Goal: Information Seeking & Learning: Learn about a topic

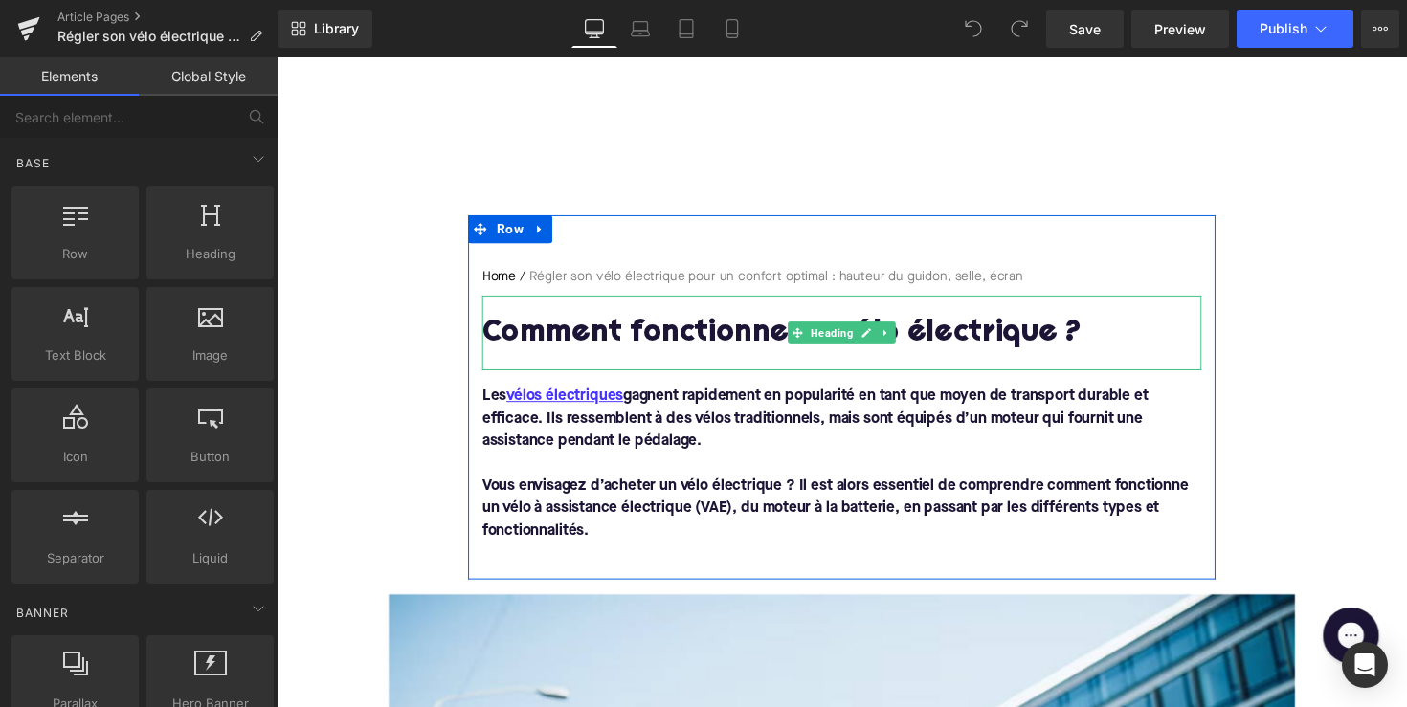
click at [627, 339] on h1 "Comment fonctionne un vélo électrique ?" at bounding box center [855, 340] width 737 height 33
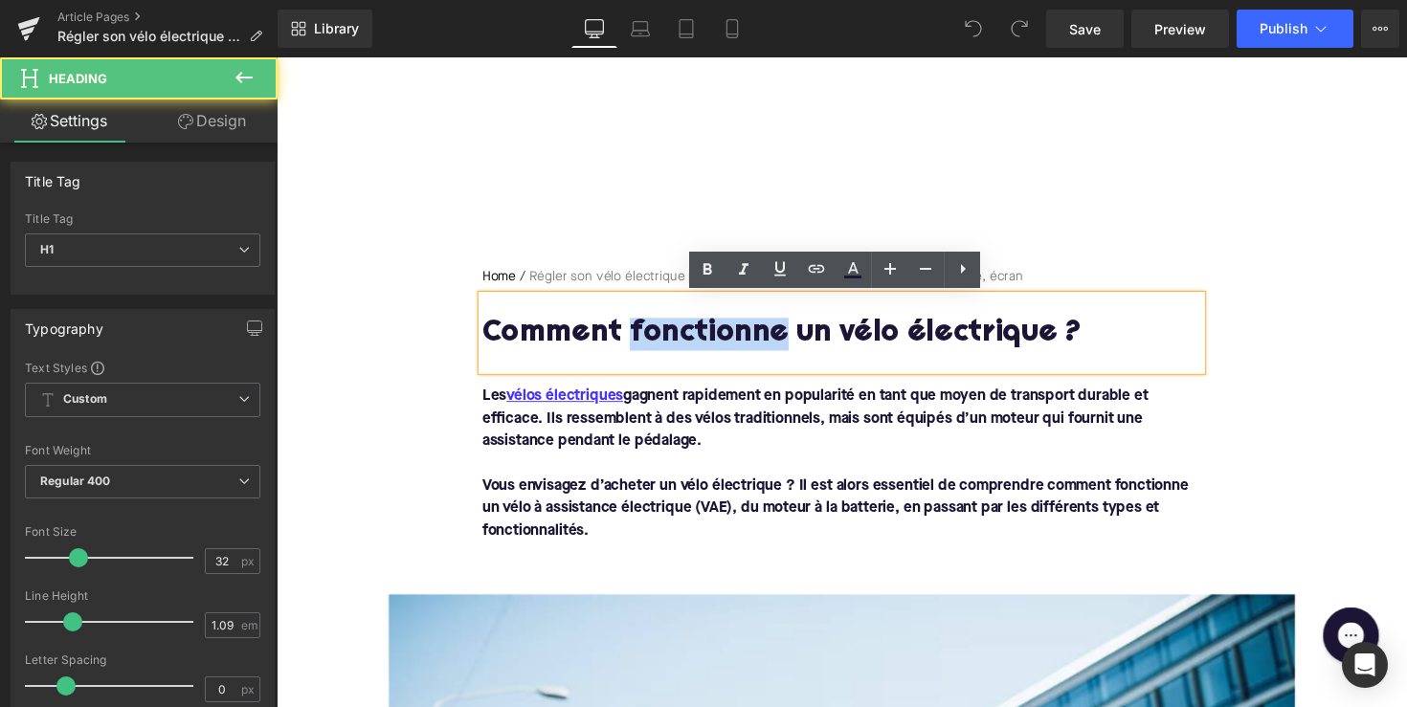
click at [627, 339] on h1 "Comment fonctionne un vélo électrique ?" at bounding box center [855, 340] width 737 height 33
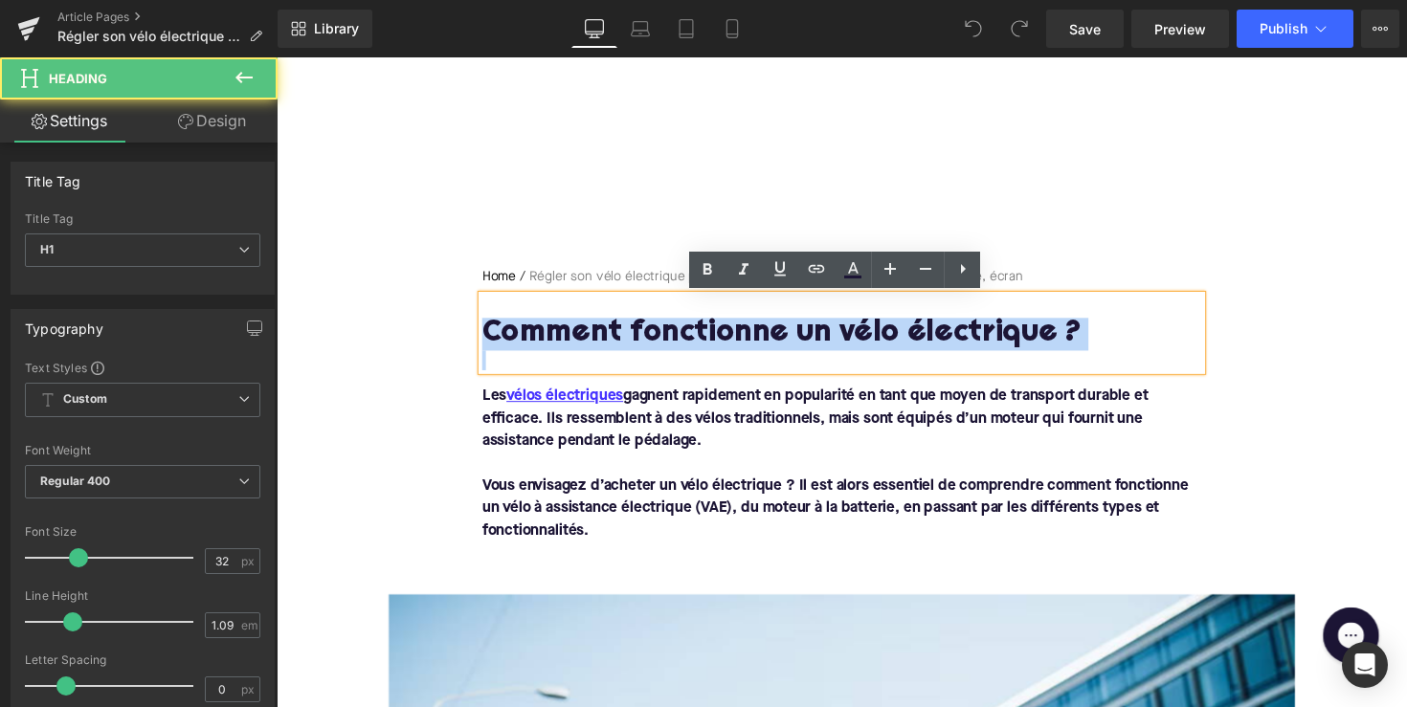
click at [627, 339] on h1 "Comment fonctionne un vélo électrique ?" at bounding box center [855, 340] width 737 height 33
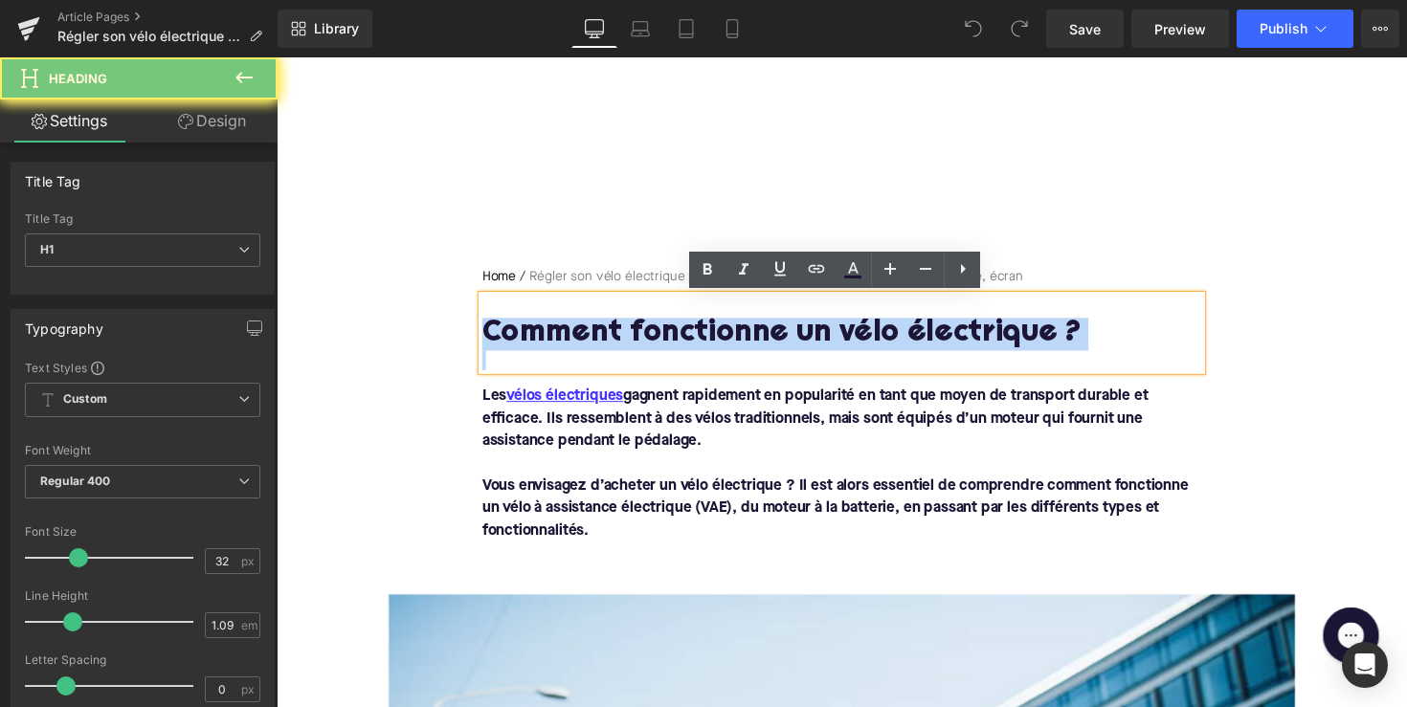
paste div
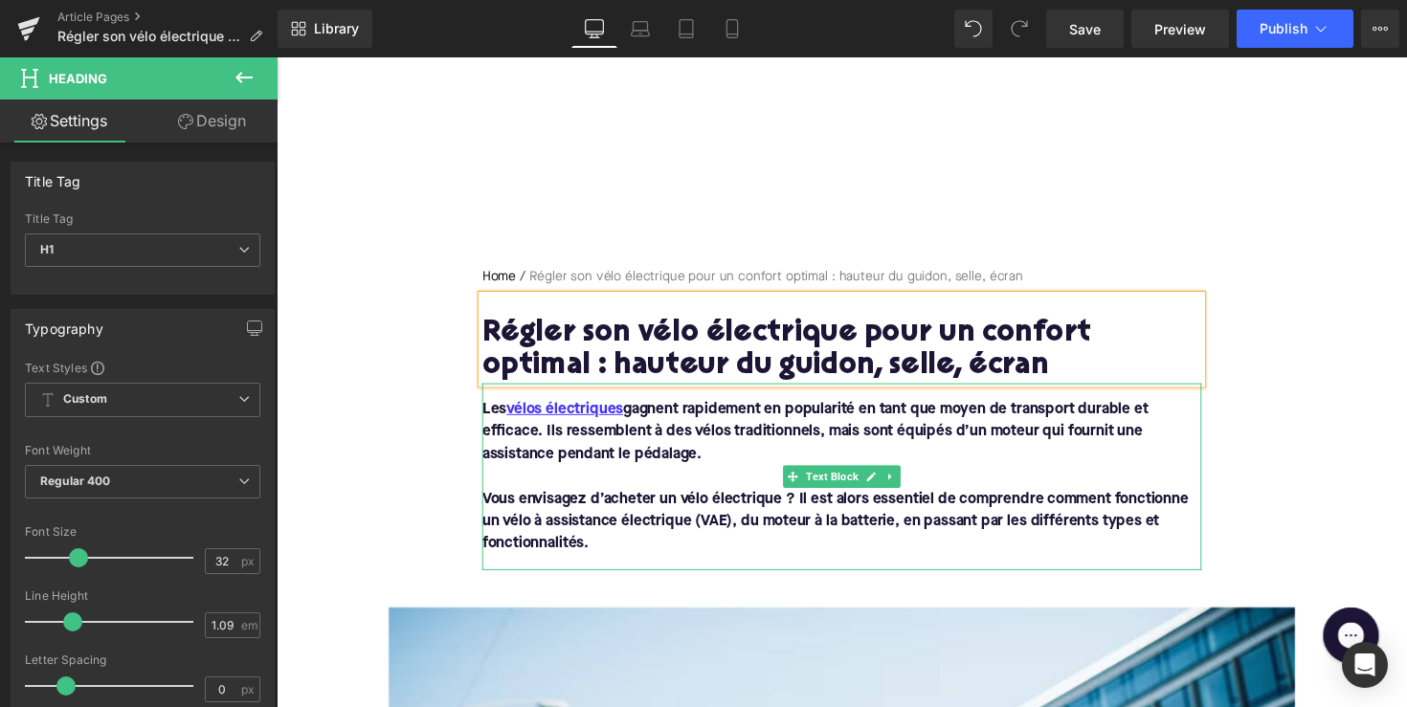
click at [660, 507] on font "Vous envisagez d’acheter un vélo électrique ? Il est alors essentiel de compren…" at bounding box center [849, 532] width 724 height 61
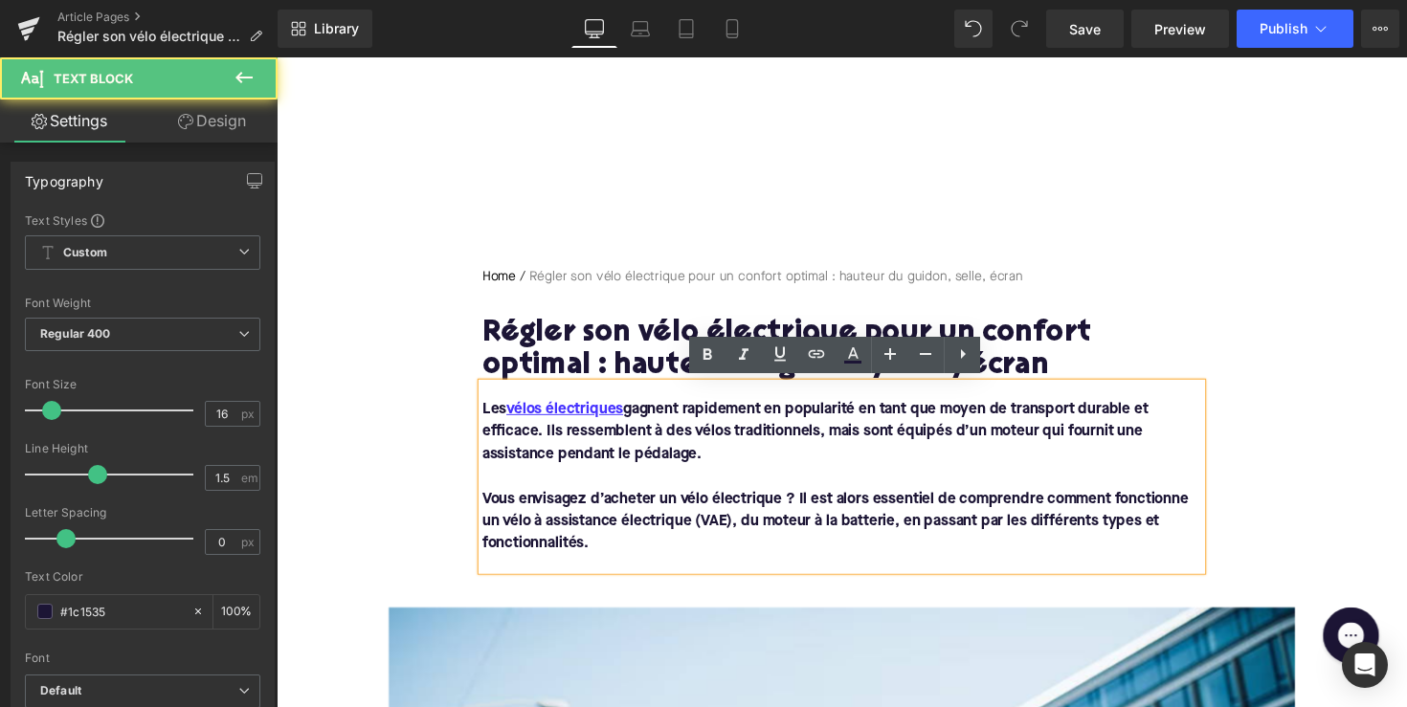
click at [620, 562] on p "Vous envisagez d’acheter un vélo électrique ? Il est alors essentiel de compren…" at bounding box center [855, 533] width 737 height 69
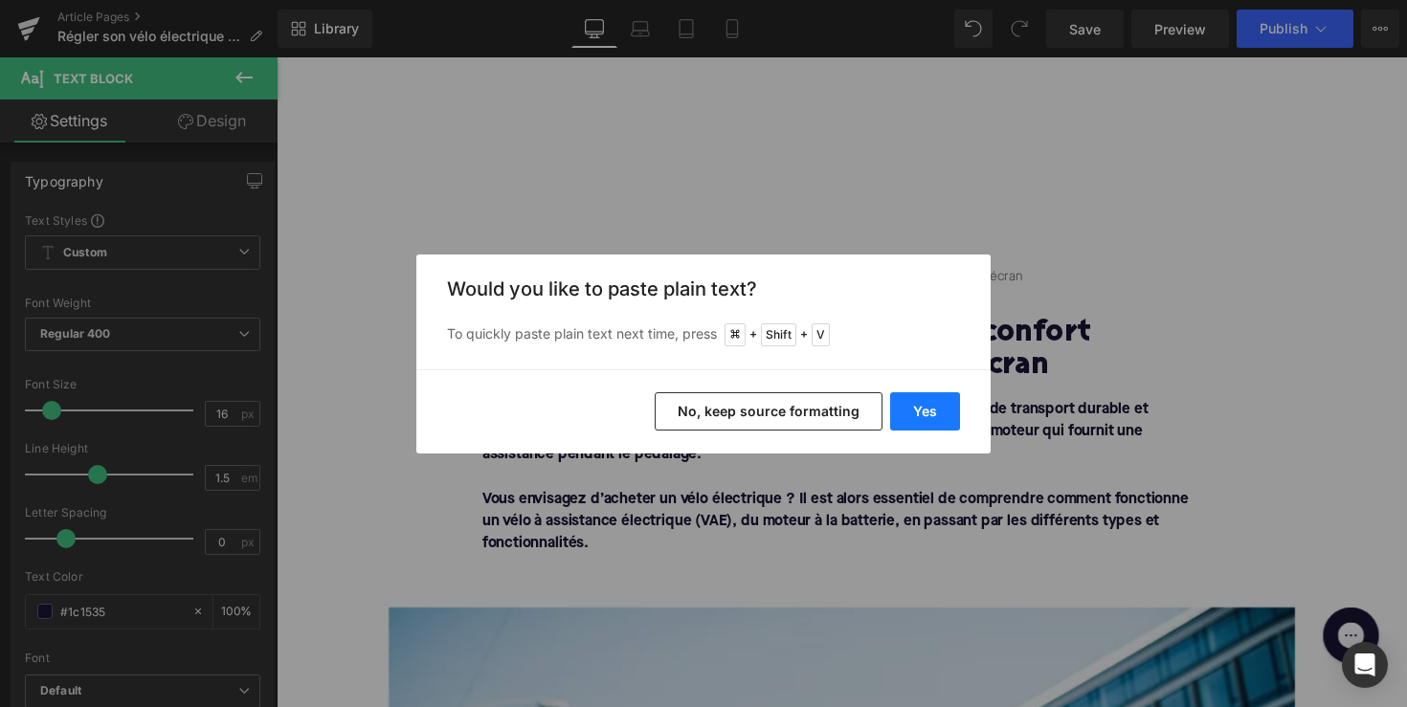
click at [906, 399] on button "Yes" at bounding box center [925, 411] width 70 height 38
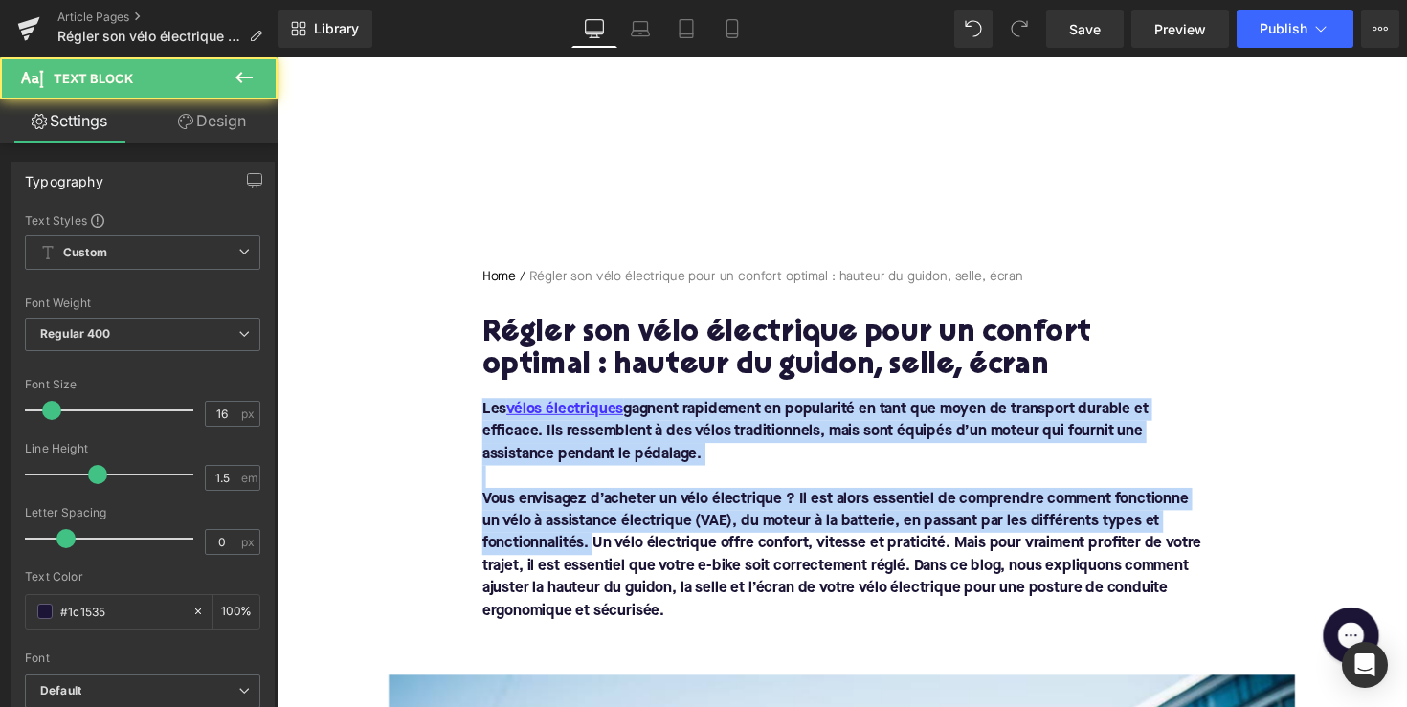
drag, startPoint x: 601, startPoint y: 554, endPoint x: 448, endPoint y: 402, distance: 215.9
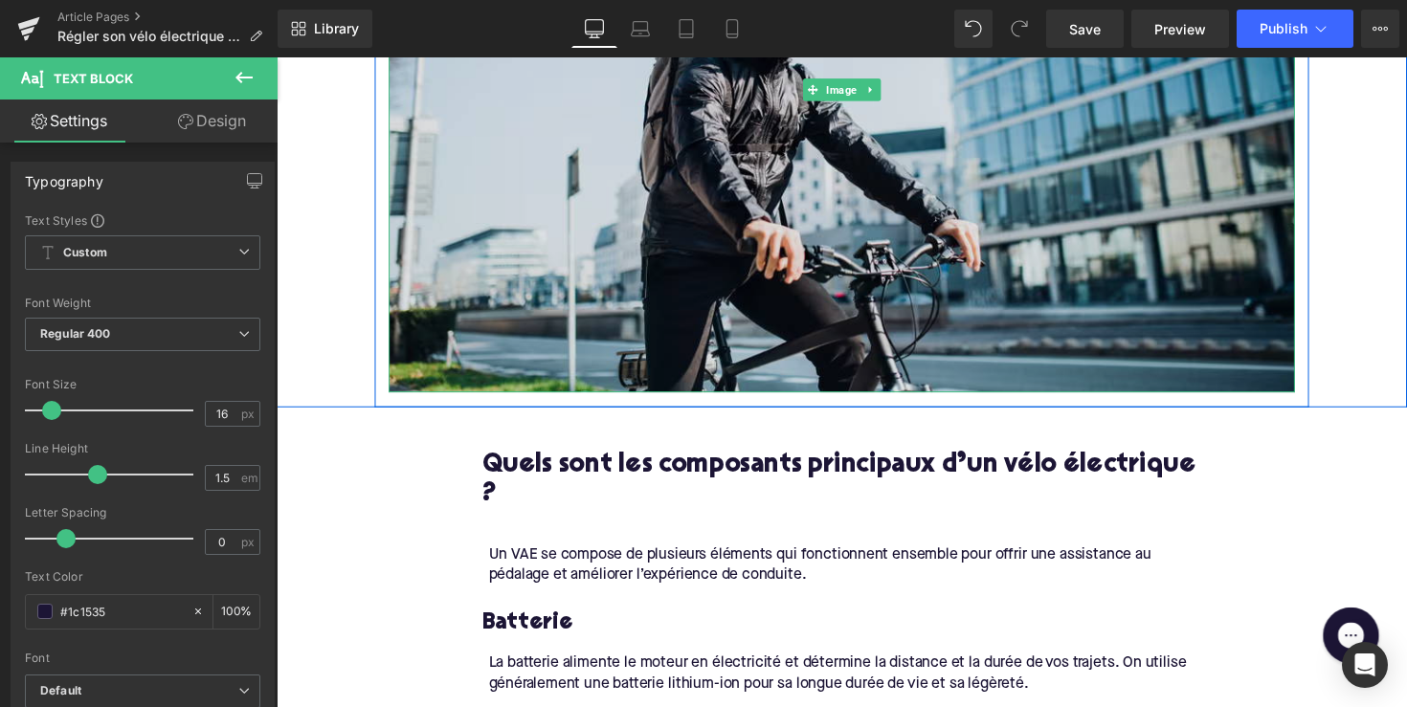
scroll to position [837, 0]
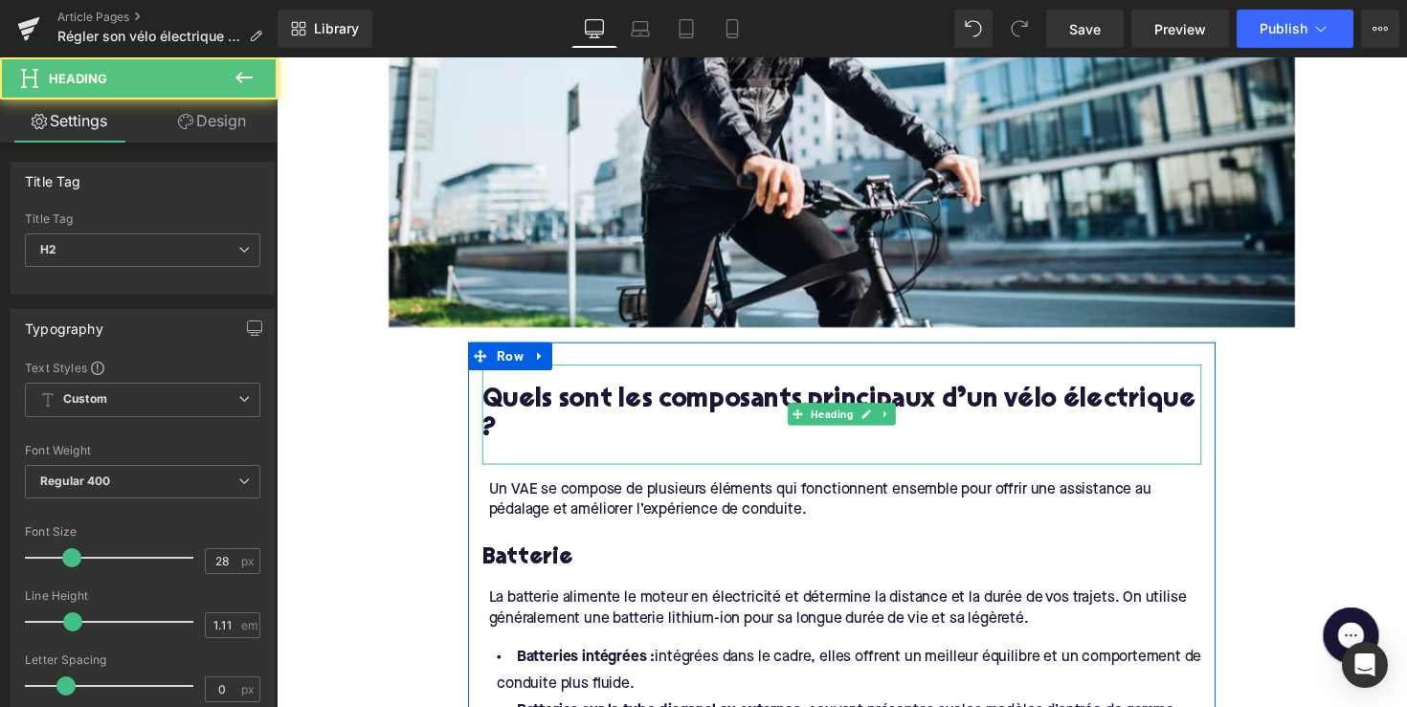
click at [724, 418] on h2 "Quels sont les composants principaux d’un vélo électrique ?" at bounding box center [855, 424] width 737 height 59
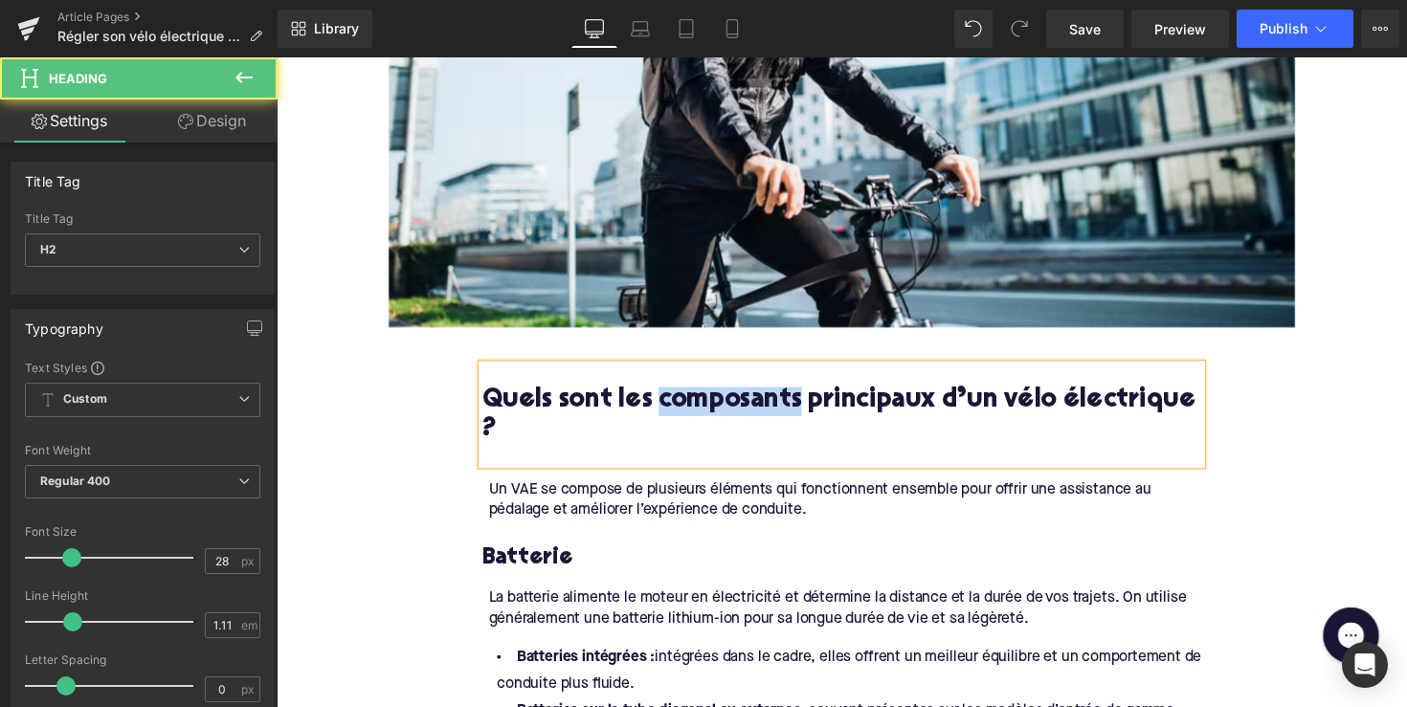
click at [724, 418] on h2 "Quels sont les composants principaux d’un vélo électrique ?" at bounding box center [855, 424] width 737 height 59
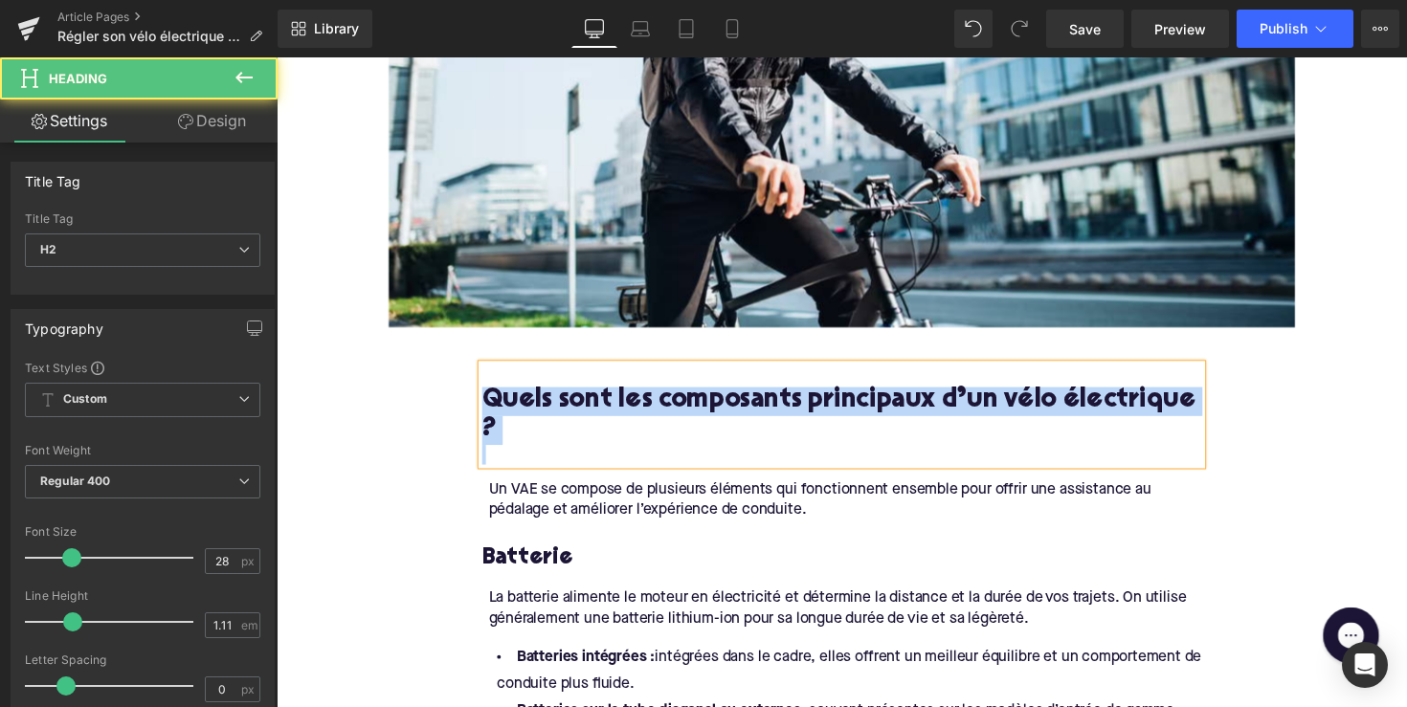
click at [724, 418] on h2 "Quels sont les composants principaux d’un vélo électrique ?" at bounding box center [855, 424] width 737 height 59
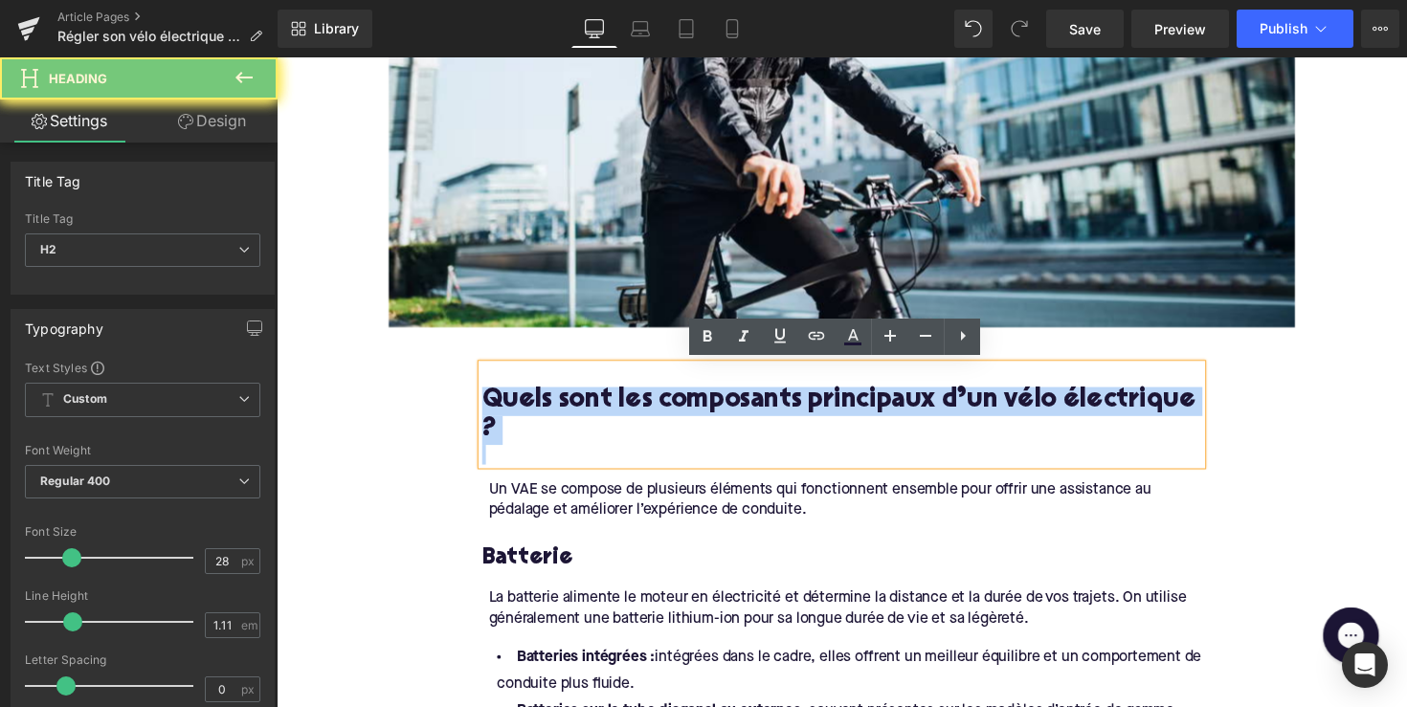
paste div
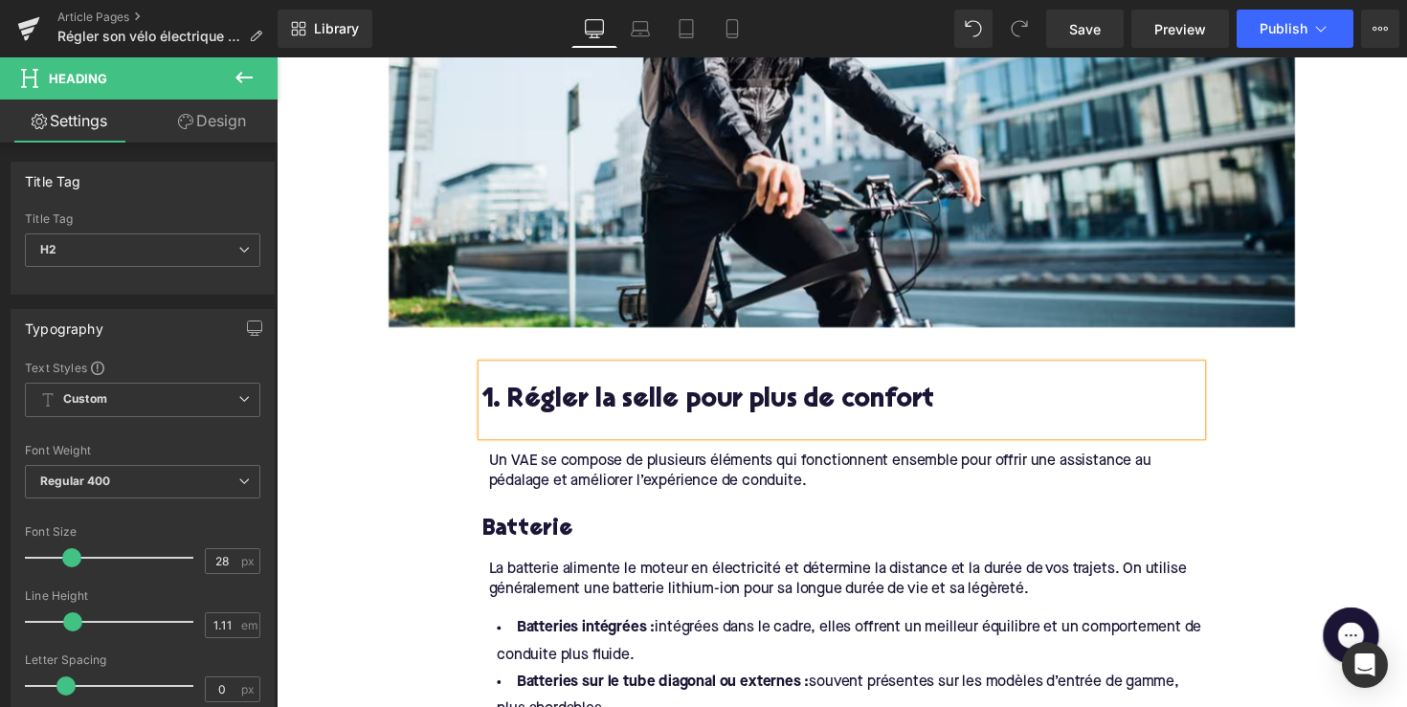
click at [641, 471] on div "Un VAE se compose de plusieurs éléments qui fonctionnent ensemble pour offrir u…" at bounding box center [859, 481] width 730 height 43
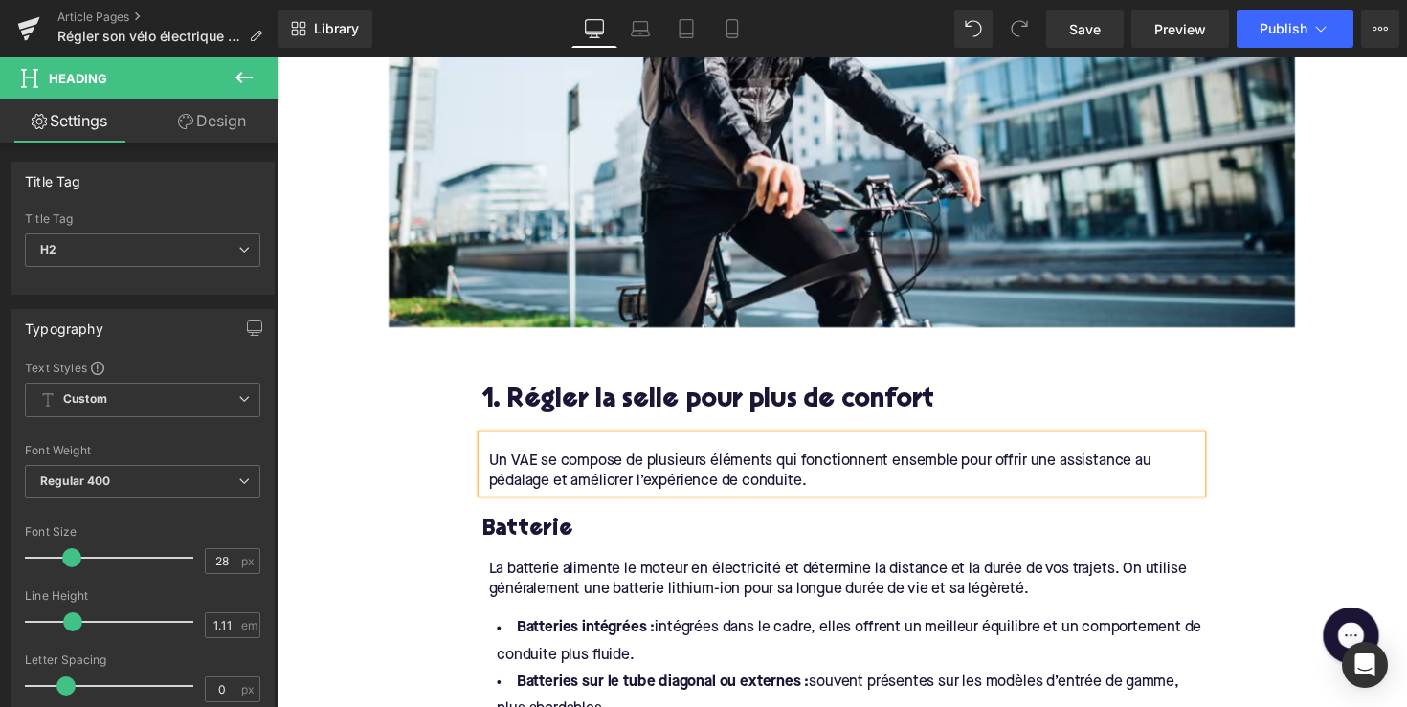
click at [641, 471] on div "Un VAE se compose de plusieurs éléments qui fonctionnent ensemble pour offrir u…" at bounding box center [859, 481] width 730 height 43
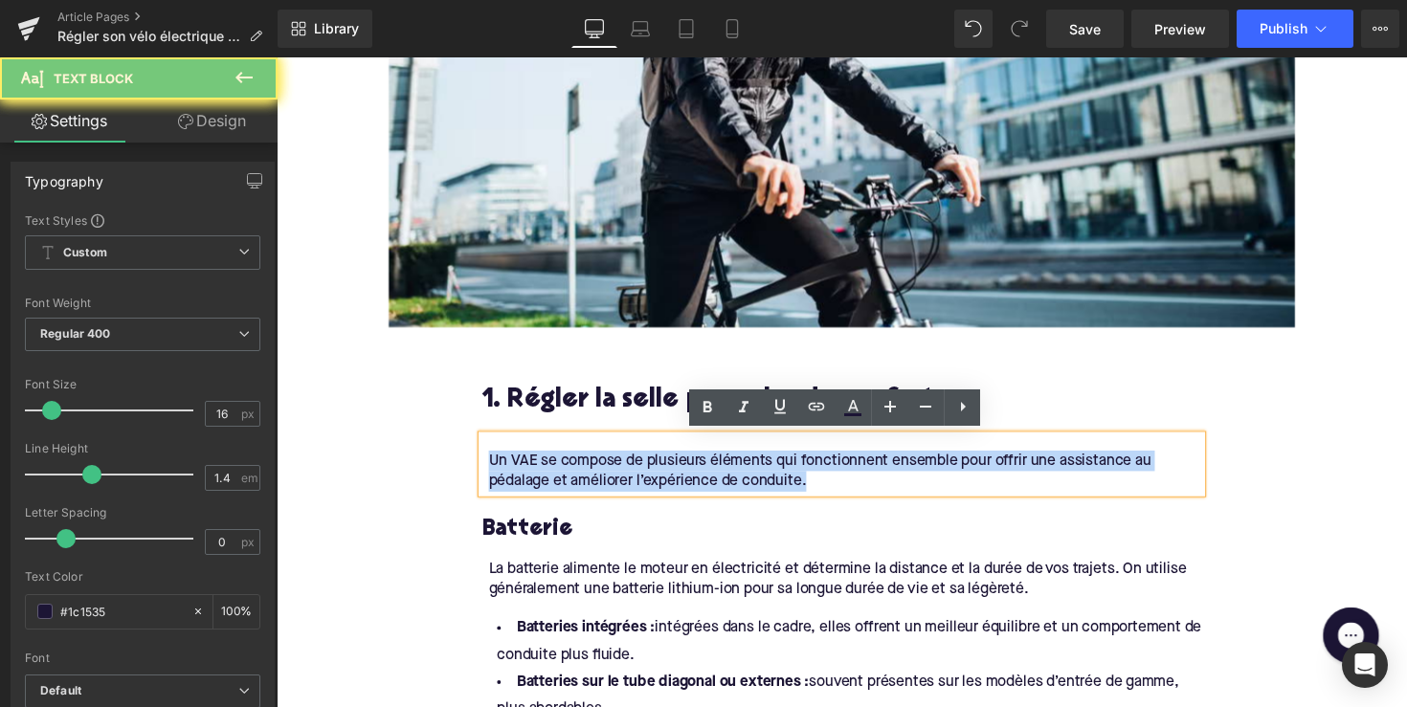
click at [641, 471] on div "Un VAE se compose de plusieurs éléments qui fonctionnent ensemble pour offrir u…" at bounding box center [859, 481] width 730 height 43
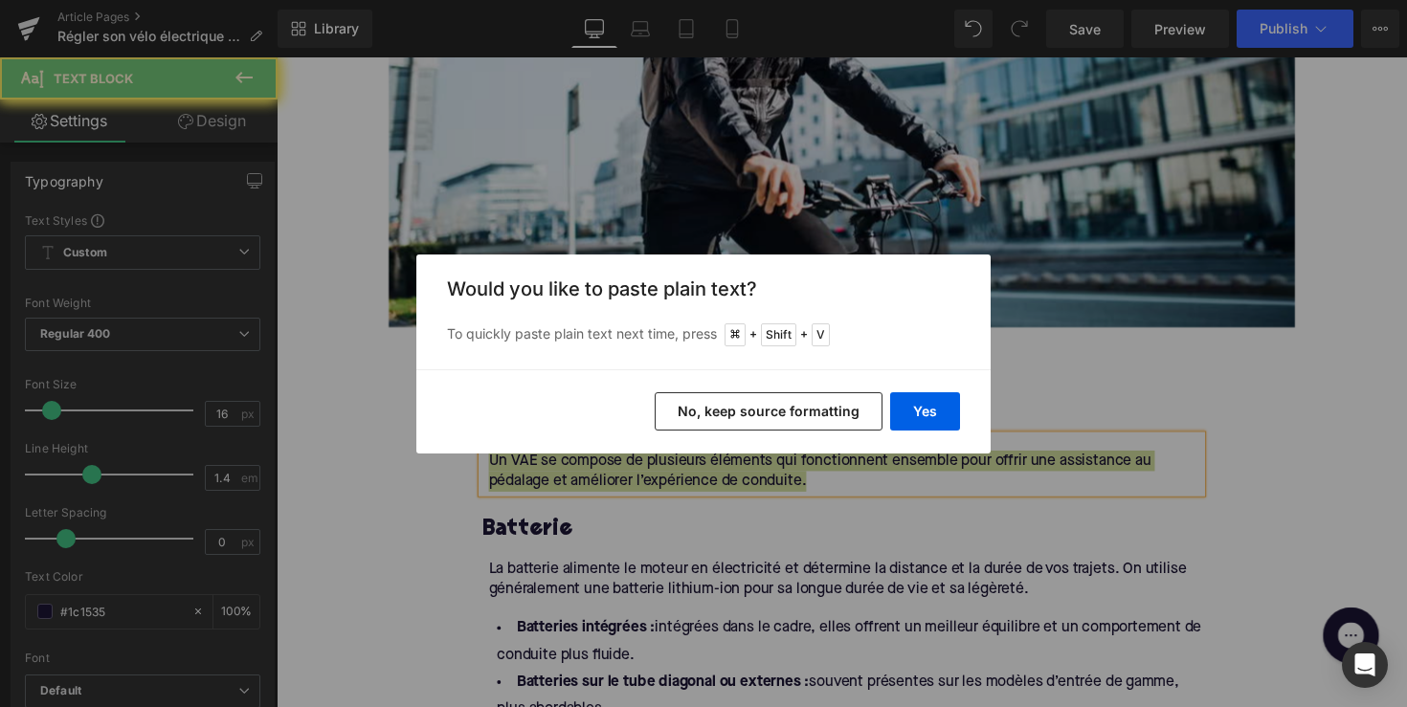
click at [963, 412] on div "Yes No, keep source formatting" at bounding box center [703, 411] width 574 height 84
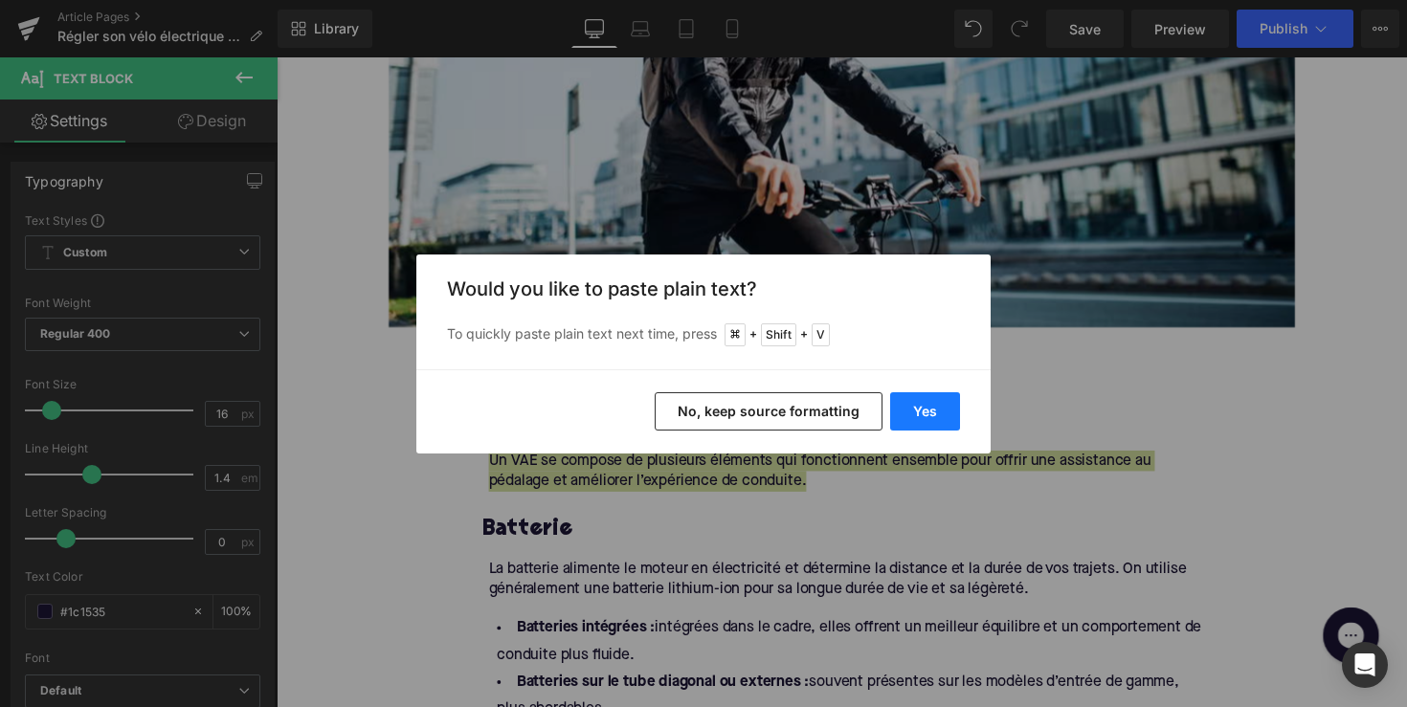
click at [945, 412] on button "Yes" at bounding box center [925, 411] width 70 height 38
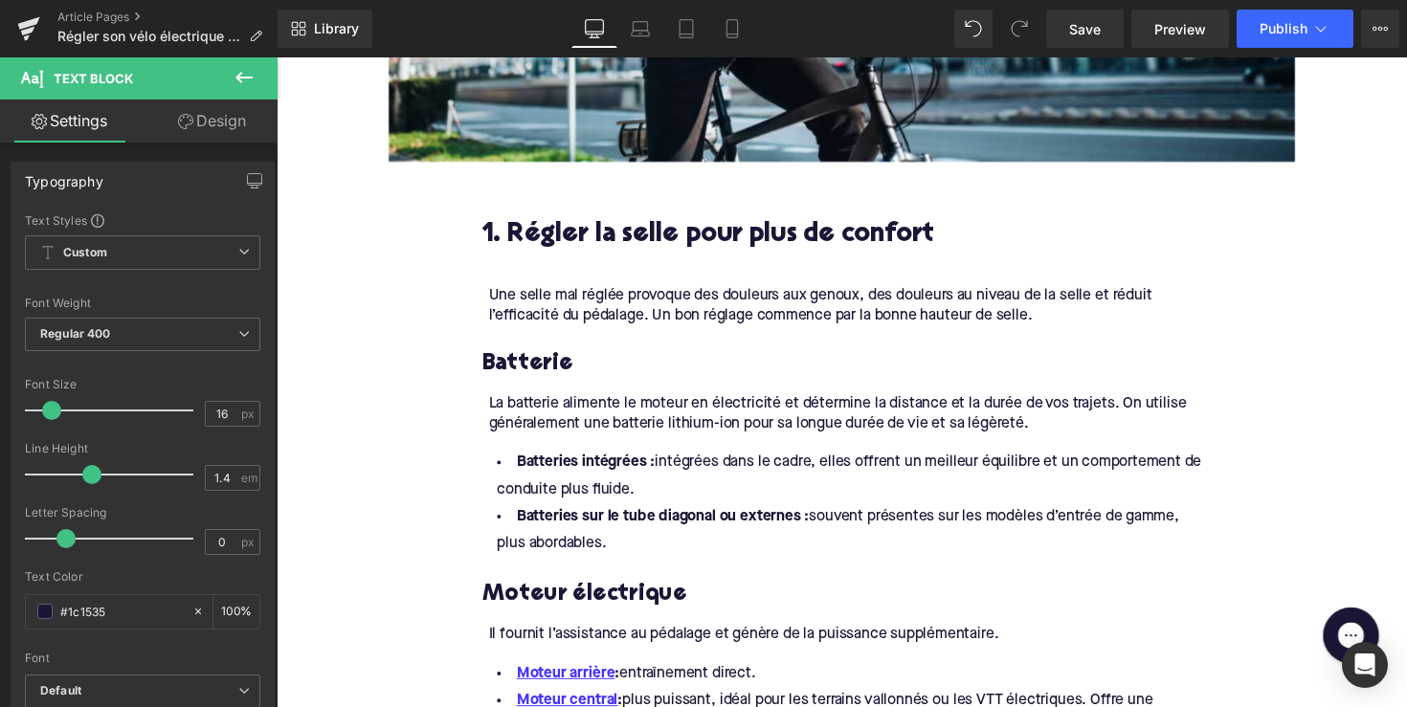
scroll to position [1069, 0]
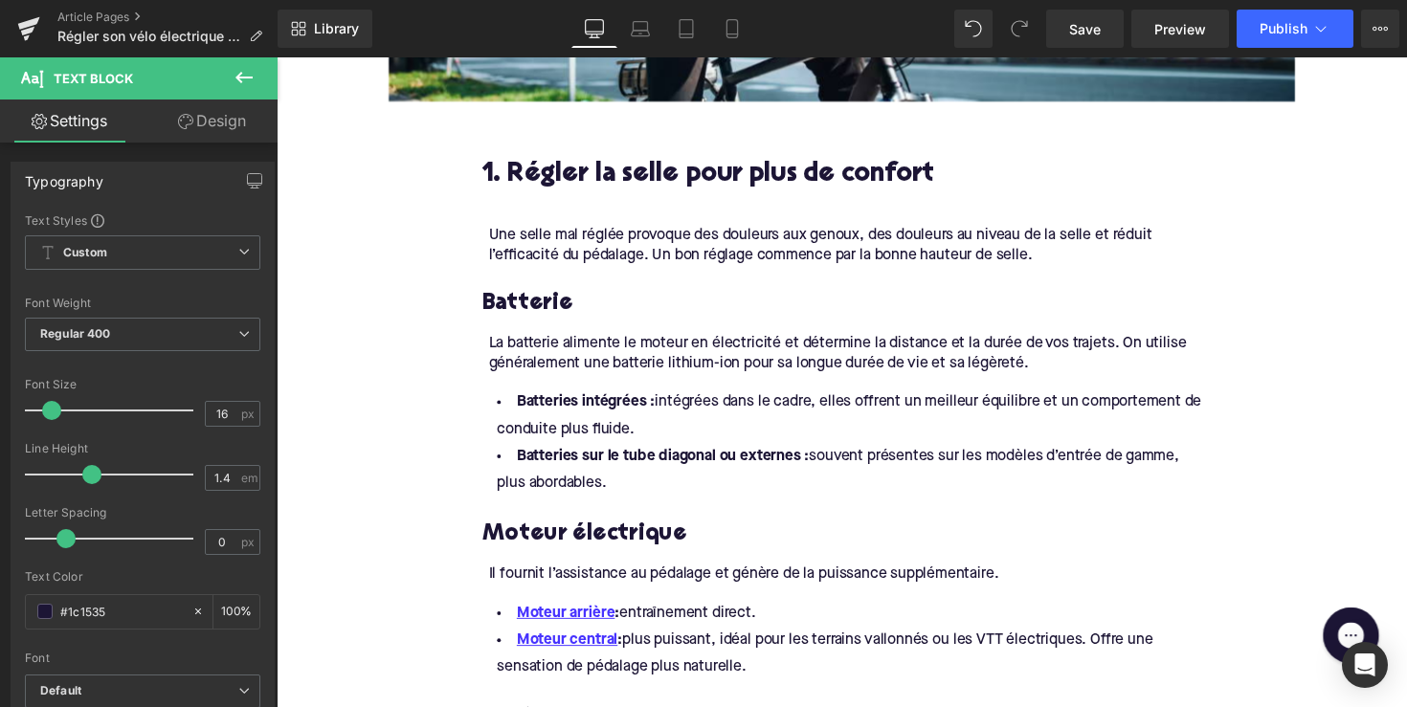
click at [517, 310] on h3 "Batterie" at bounding box center [855, 310] width 737 height 30
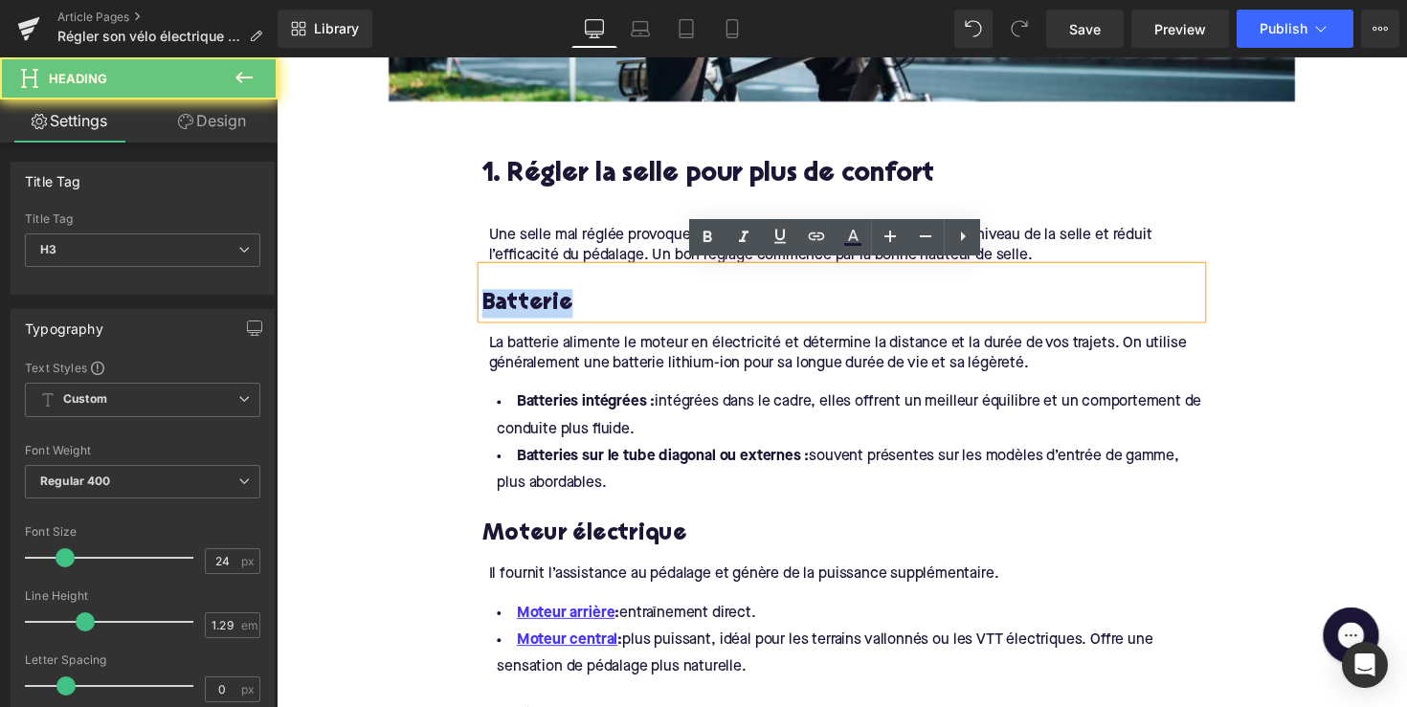
click at [517, 310] on h3 "Batterie" at bounding box center [855, 310] width 737 height 30
paste div
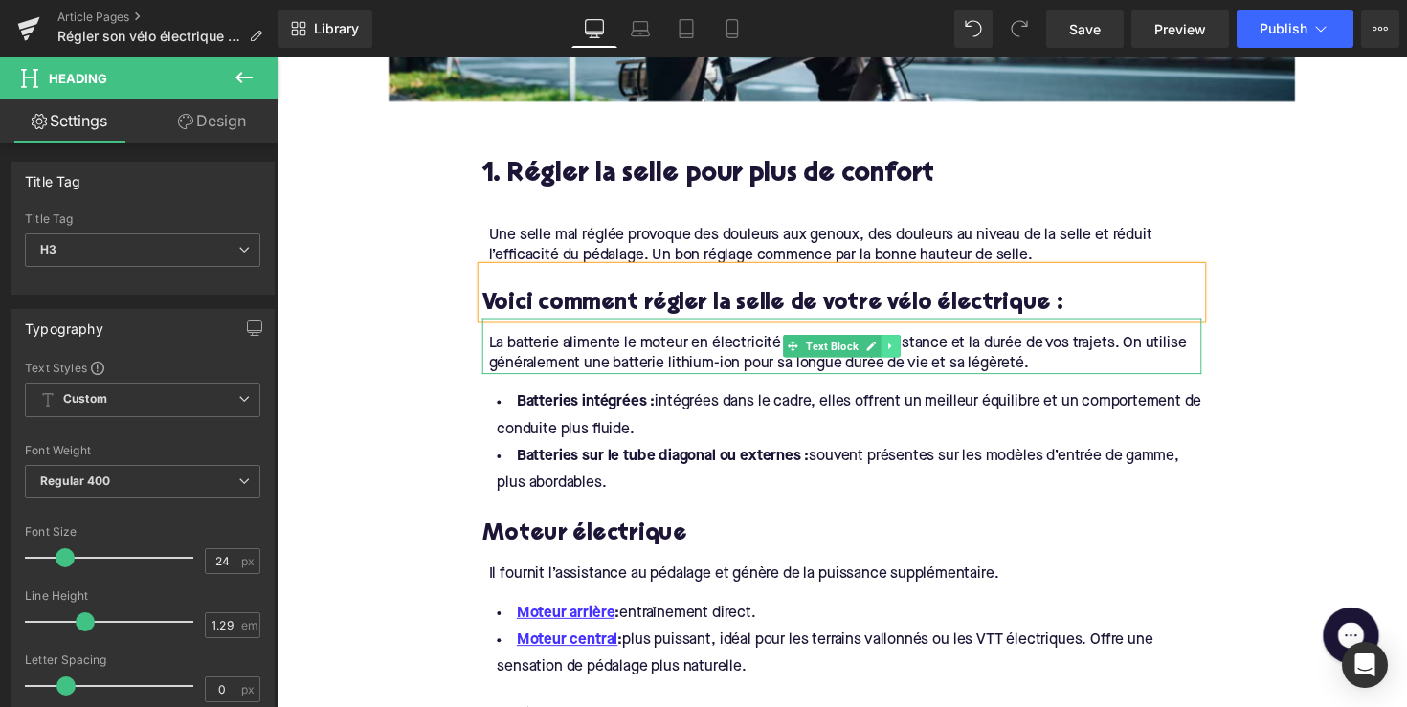
click at [896, 348] on link at bounding box center [906, 353] width 20 height 23
click at [905, 348] on link at bounding box center [915, 353] width 20 height 23
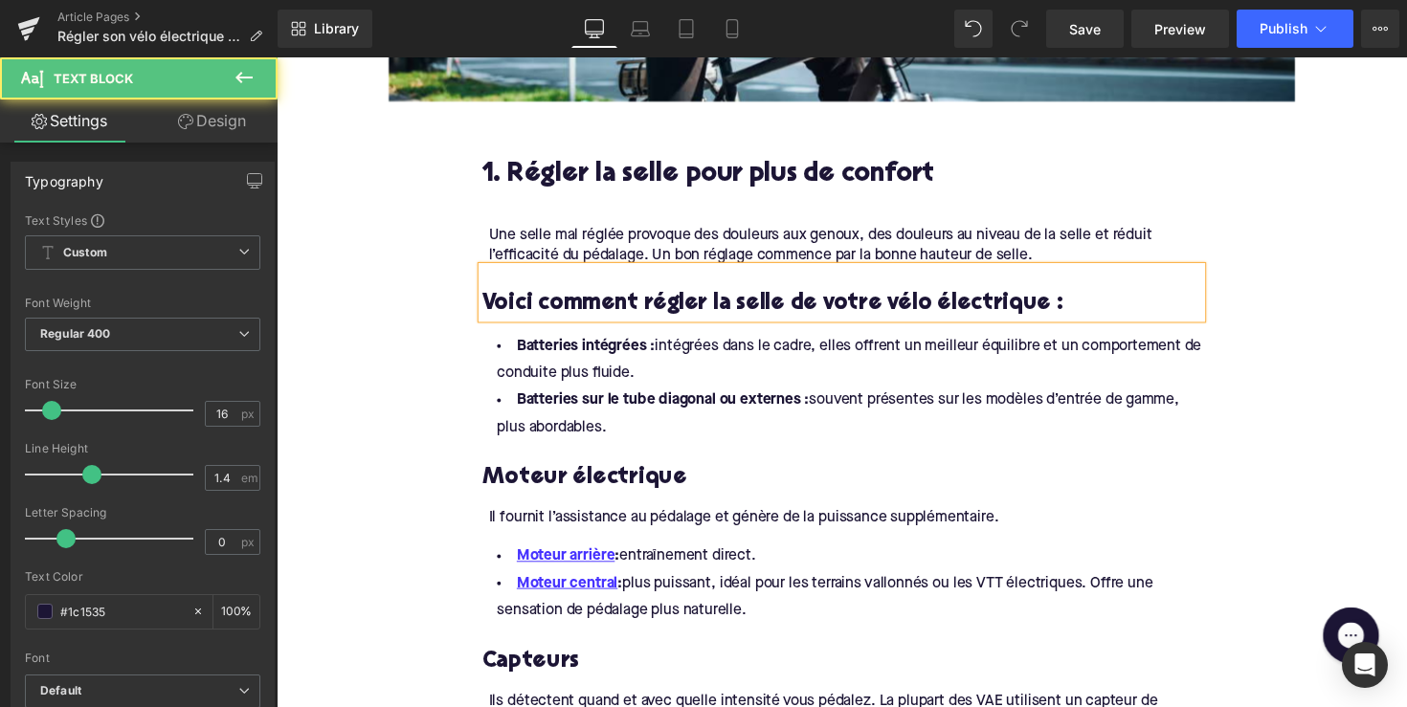
click at [689, 407] on strong "Batteries sur le tube diagonal ou externes :" at bounding box center [673, 408] width 300 height 15
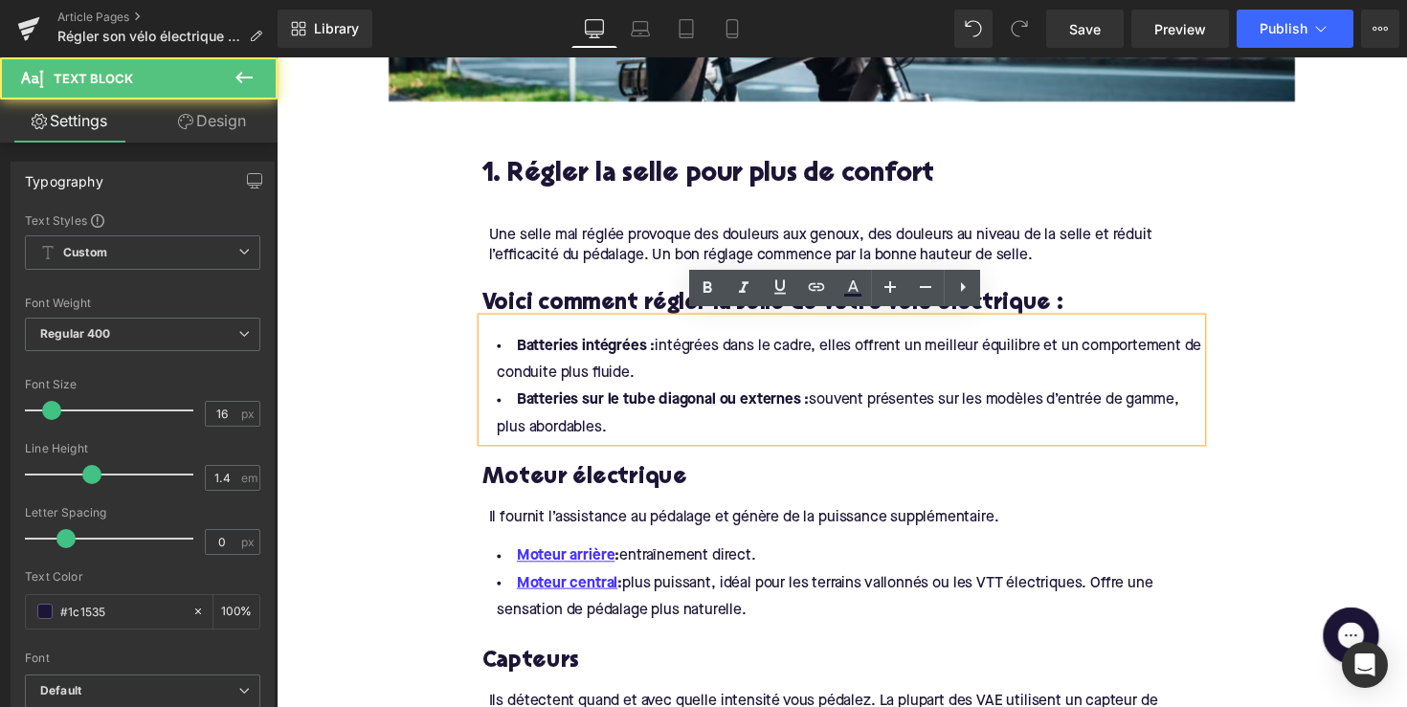
click at [636, 420] on li "Batteries sur le tube diagonal ou externes : souvent présentes sur les modèles …" at bounding box center [855, 423] width 737 height 56
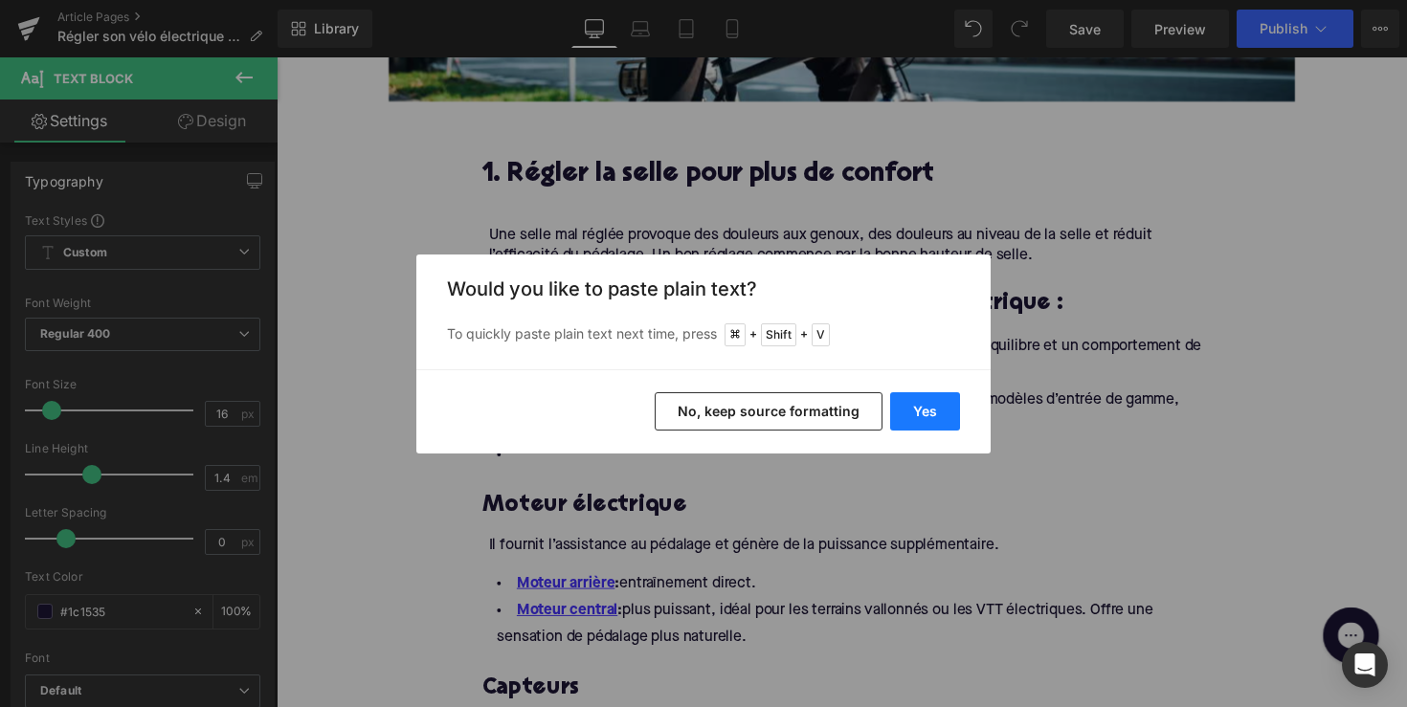
click at [943, 408] on button "Yes" at bounding box center [925, 411] width 70 height 38
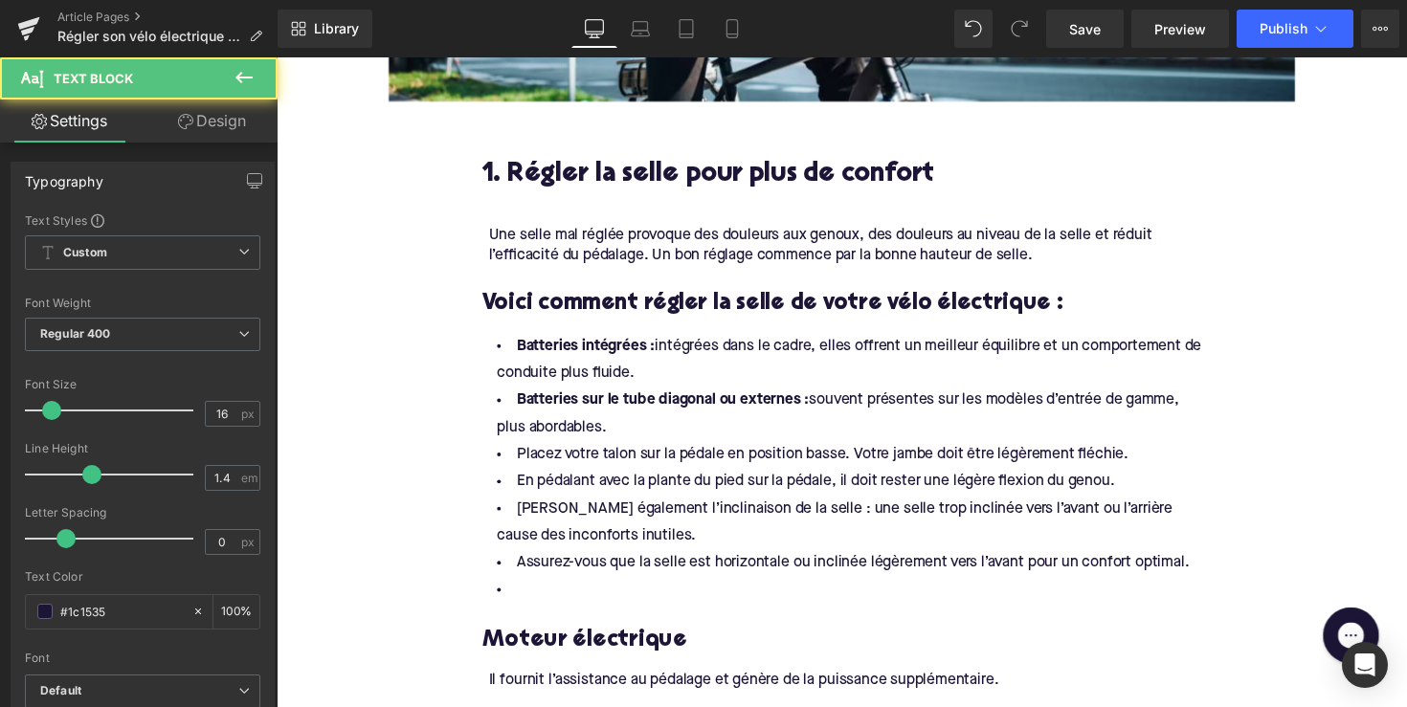
drag, startPoint x: 648, startPoint y: 433, endPoint x: 428, endPoint y: 346, distance: 236.4
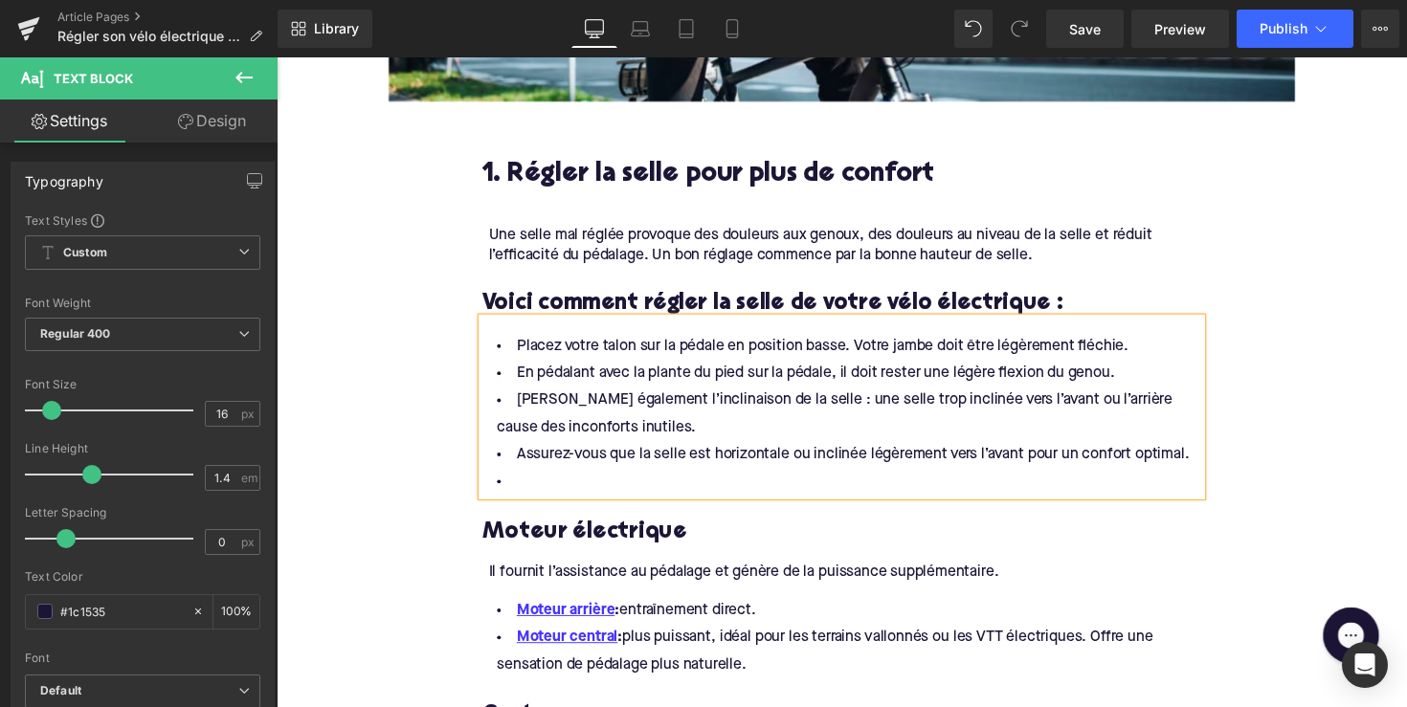
click at [560, 484] on li at bounding box center [855, 493] width 737 height 28
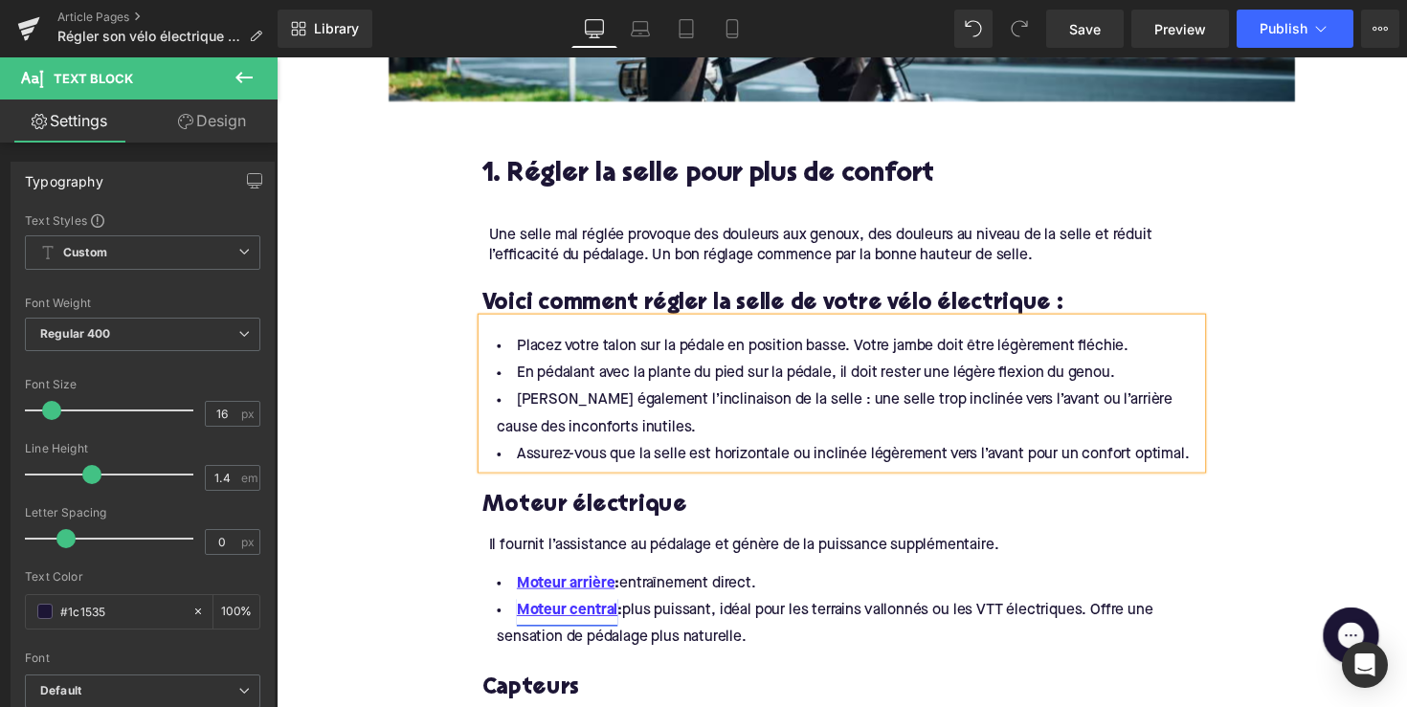
scroll to position [1188, 0]
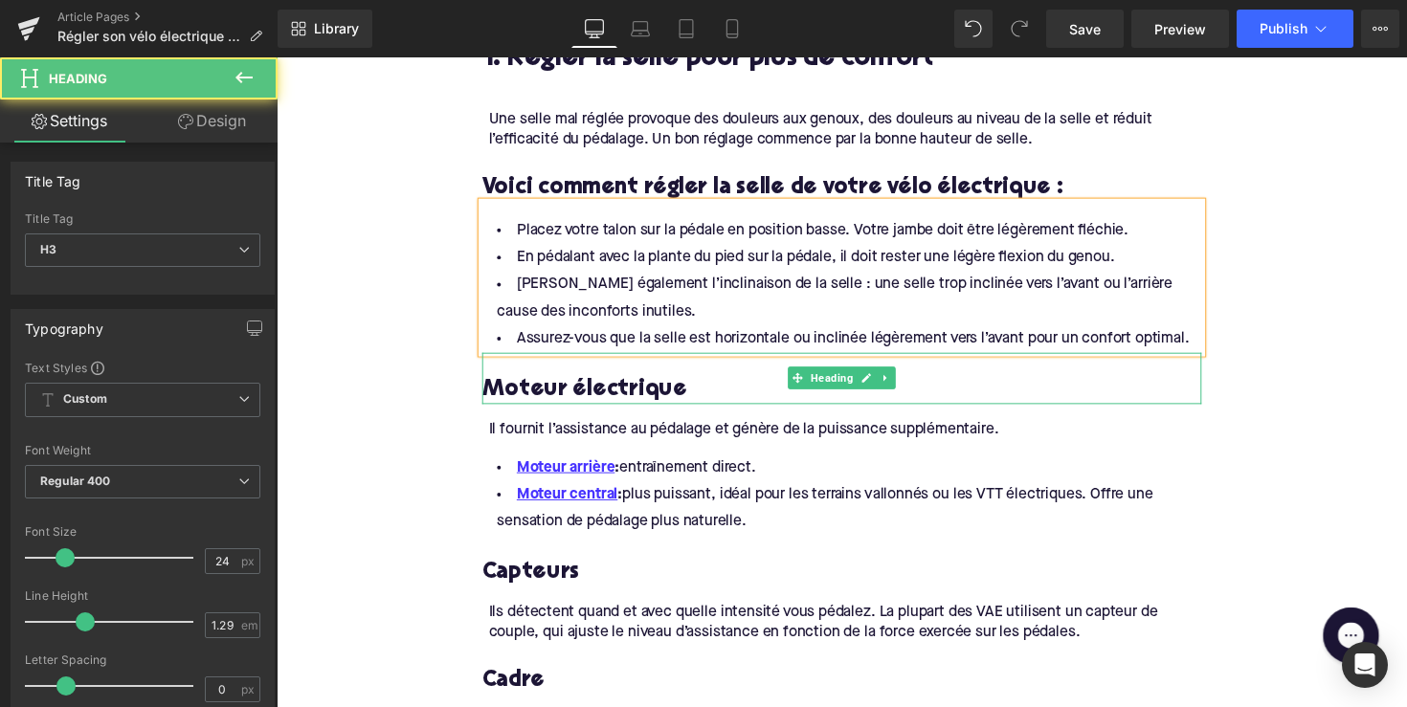
click at [588, 383] on h3 "Moteur électrique" at bounding box center [855, 398] width 737 height 30
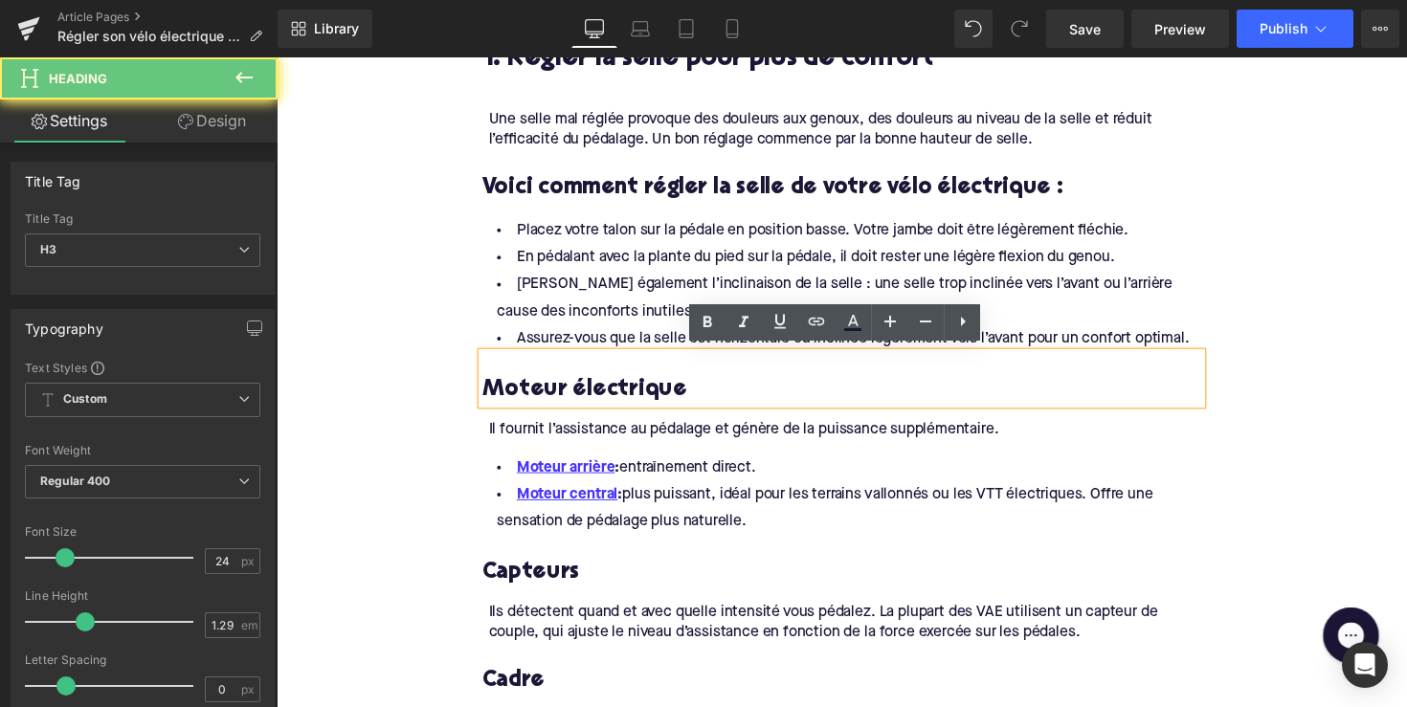
click at [585, 385] on h3 "Moteur électrique" at bounding box center [855, 398] width 737 height 30
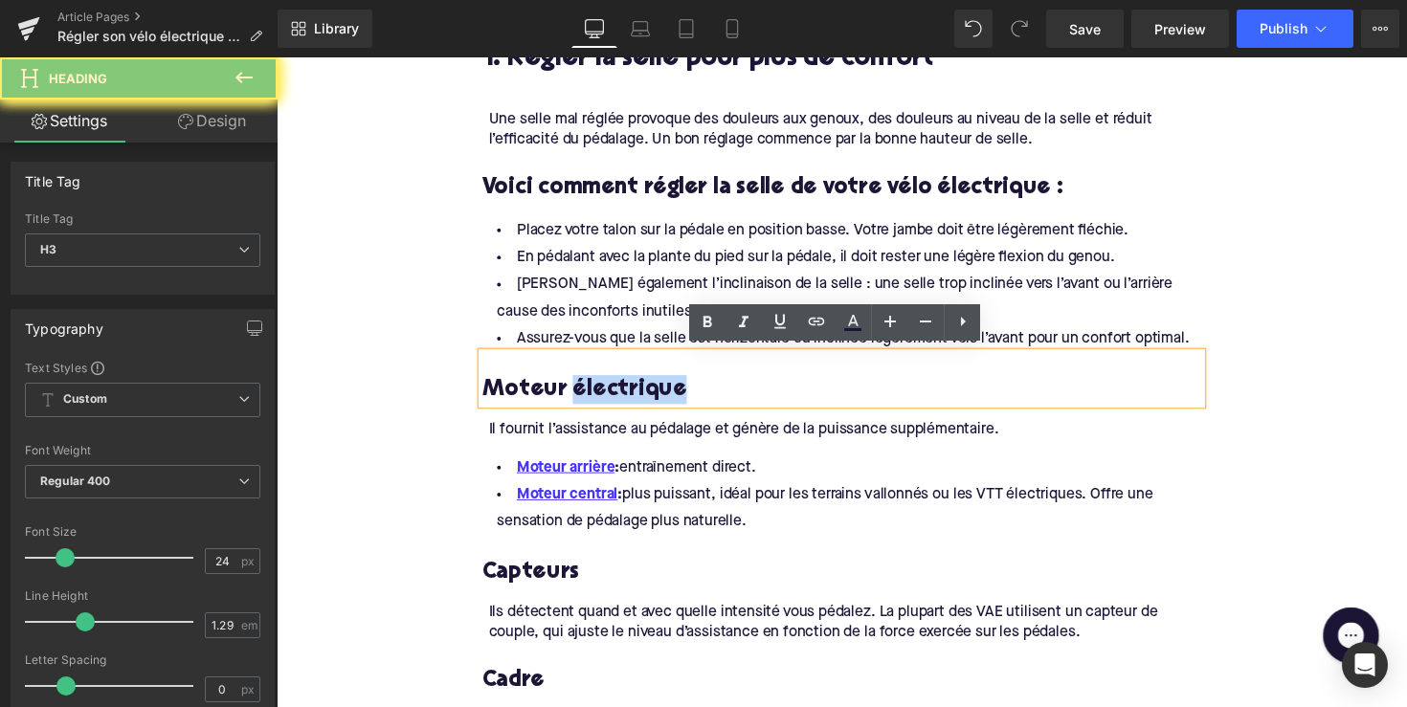
click at [585, 385] on h3 "Moteur électrique" at bounding box center [855, 398] width 737 height 30
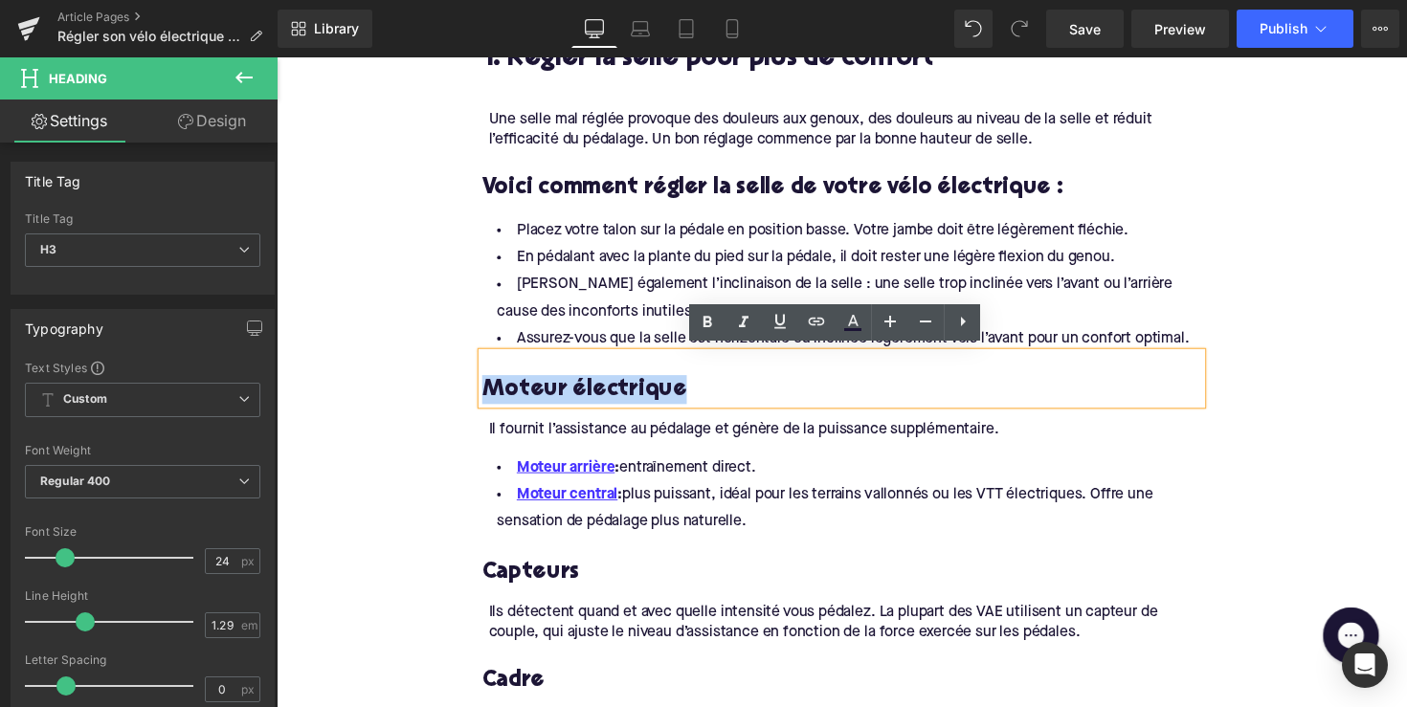
paste div
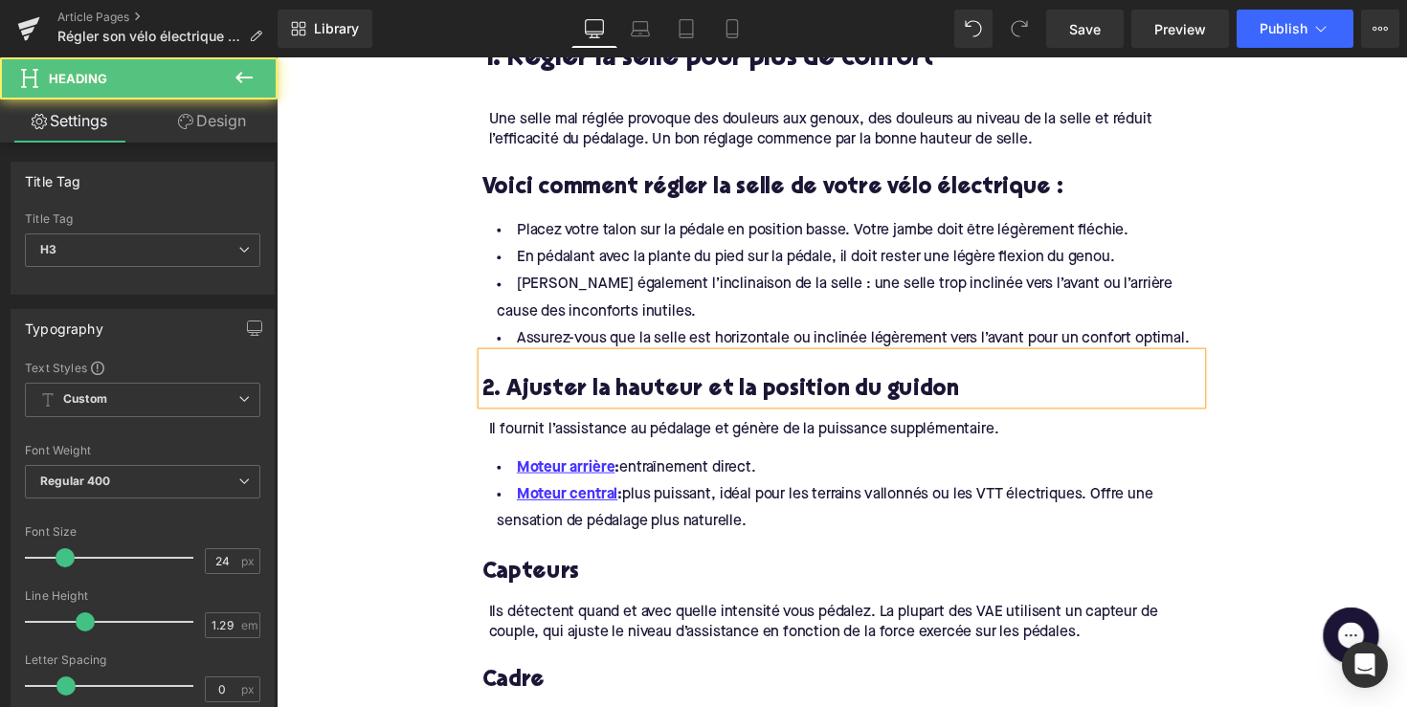
click at [563, 396] on h3 "2. Ajuster la hauteur et la position du guidon" at bounding box center [855, 398] width 737 height 30
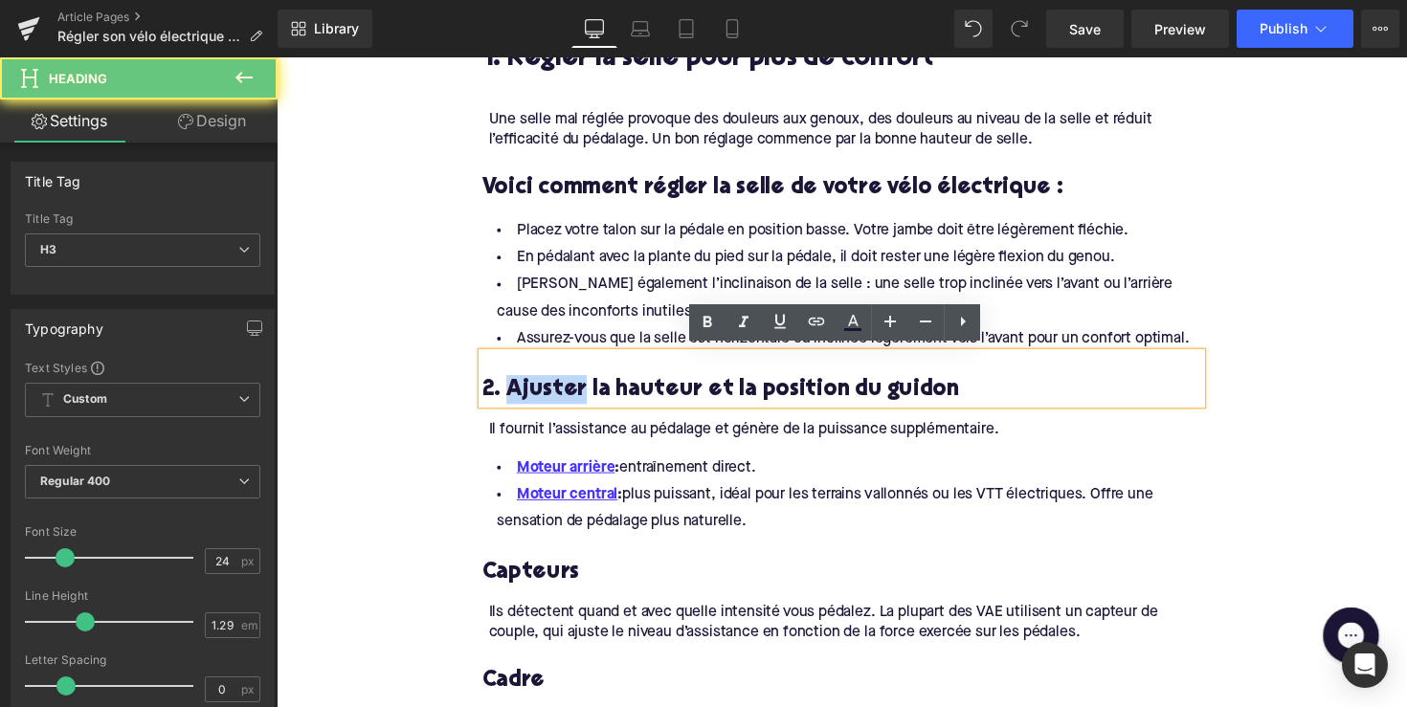
click at [563, 396] on h3 "2. Ajuster la hauteur et la position du guidon" at bounding box center [855, 398] width 737 height 30
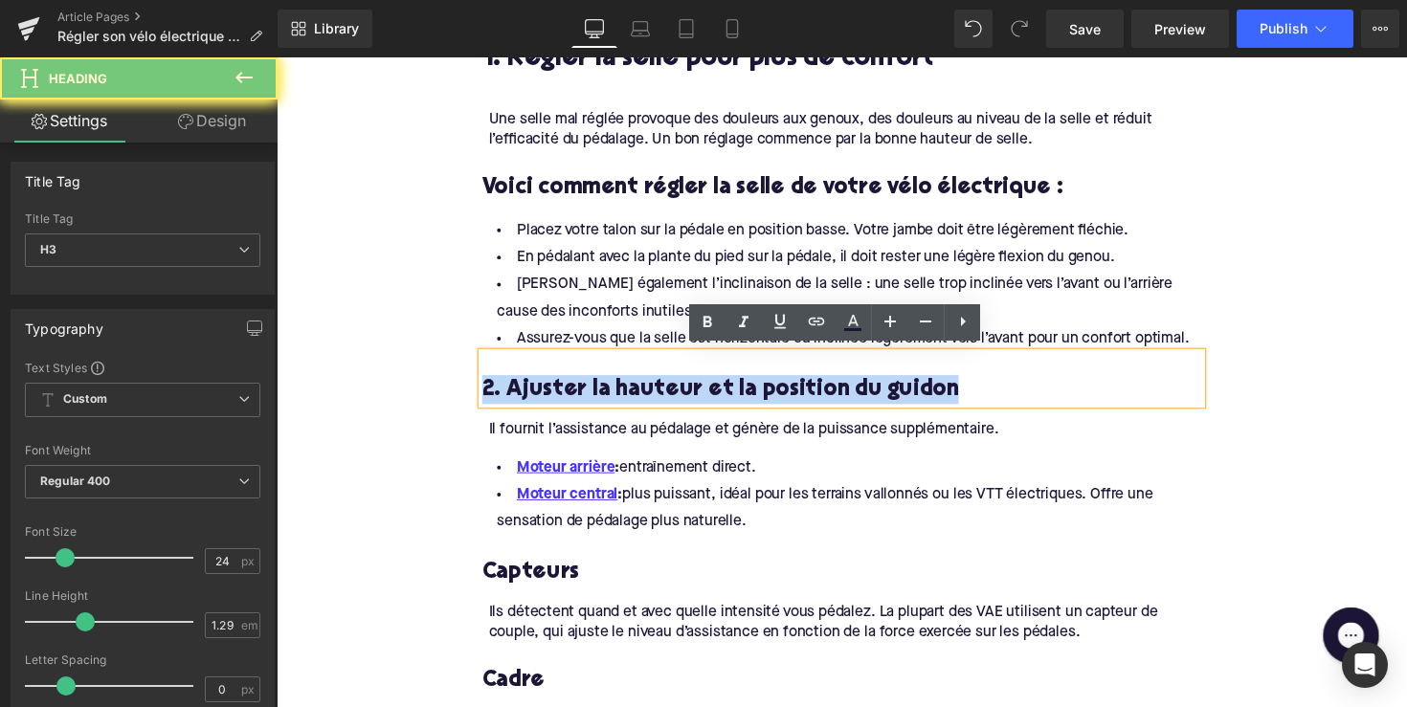
click at [563, 396] on h3 "2. Ajuster la hauteur et la position du guidon" at bounding box center [855, 398] width 737 height 30
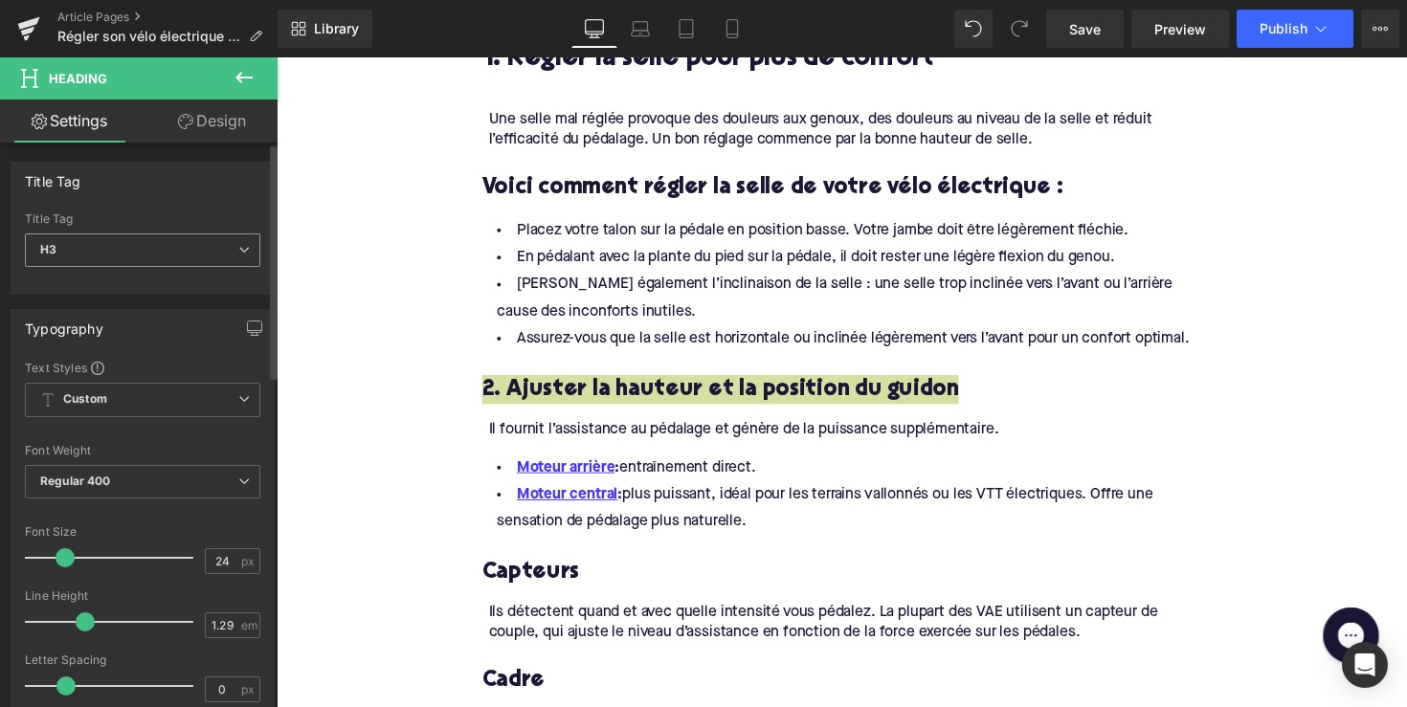
click at [198, 255] on span "H3" at bounding box center [142, 250] width 235 height 33
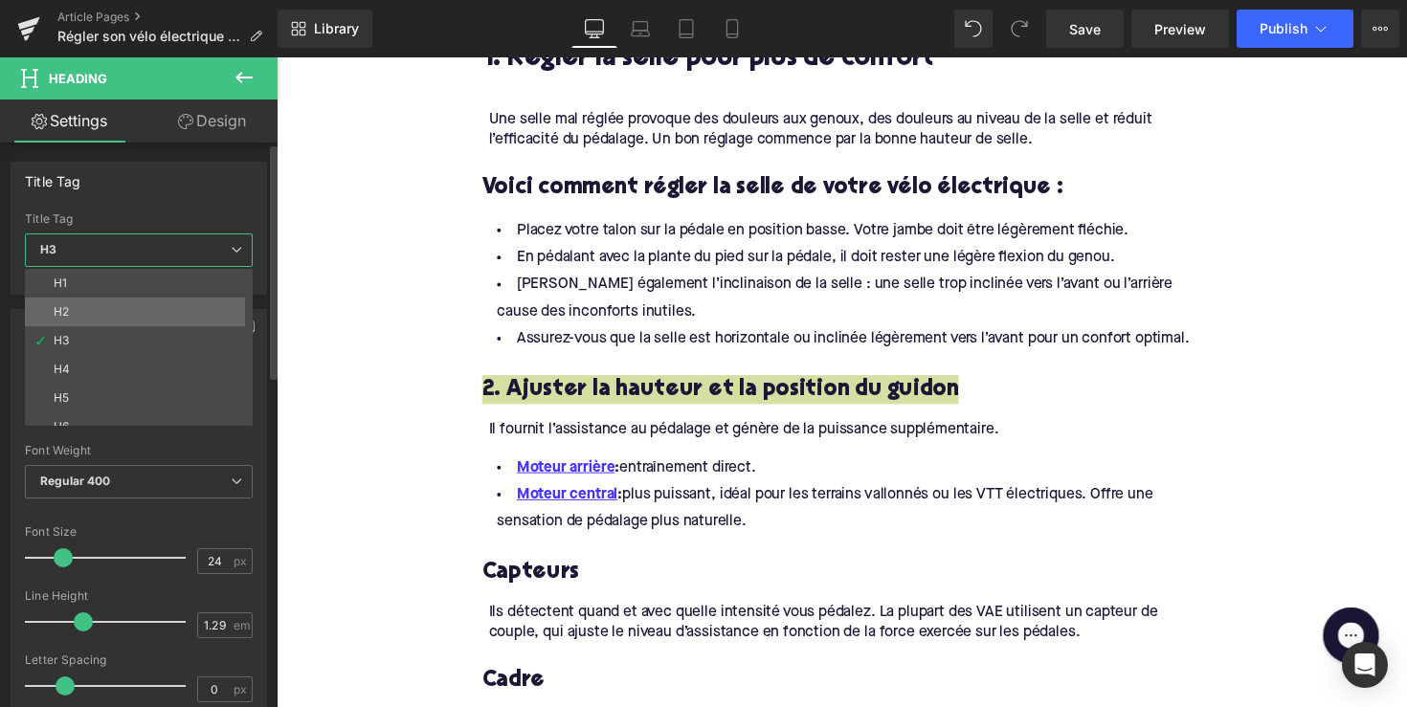
click at [172, 305] on li "H2" at bounding box center [143, 312] width 236 height 29
type input "28"
type input "1.11"
type input "100"
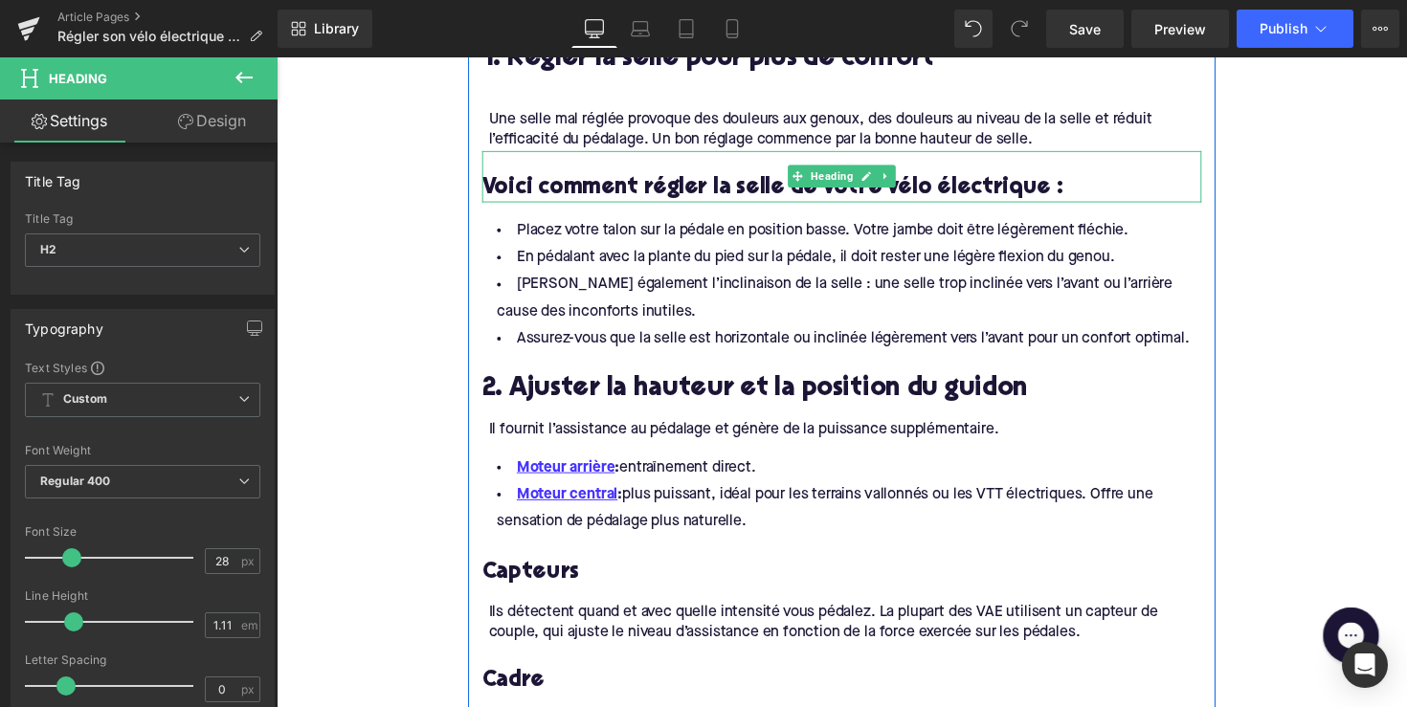
click at [587, 180] on h3 "Voici comment régler la selle de votre vélo électrique :" at bounding box center [855, 191] width 737 height 30
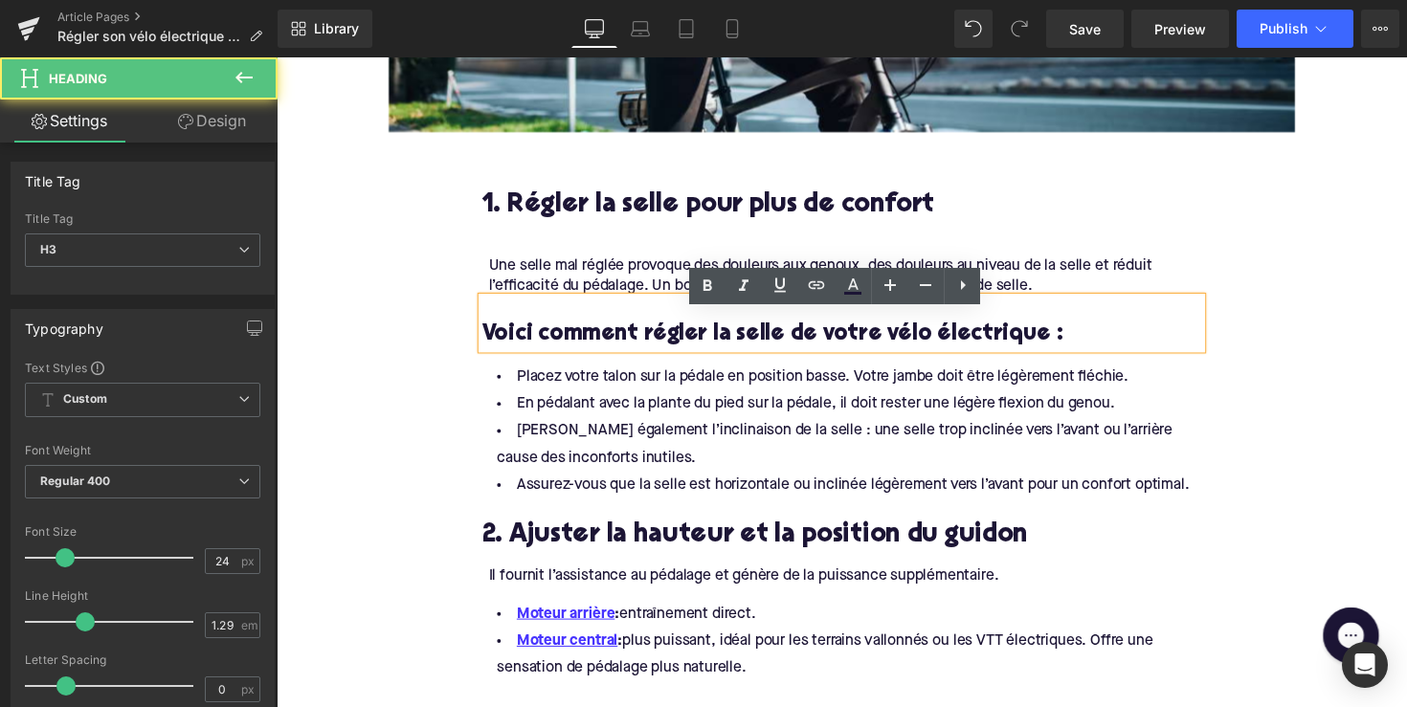
scroll to position [1019, 0]
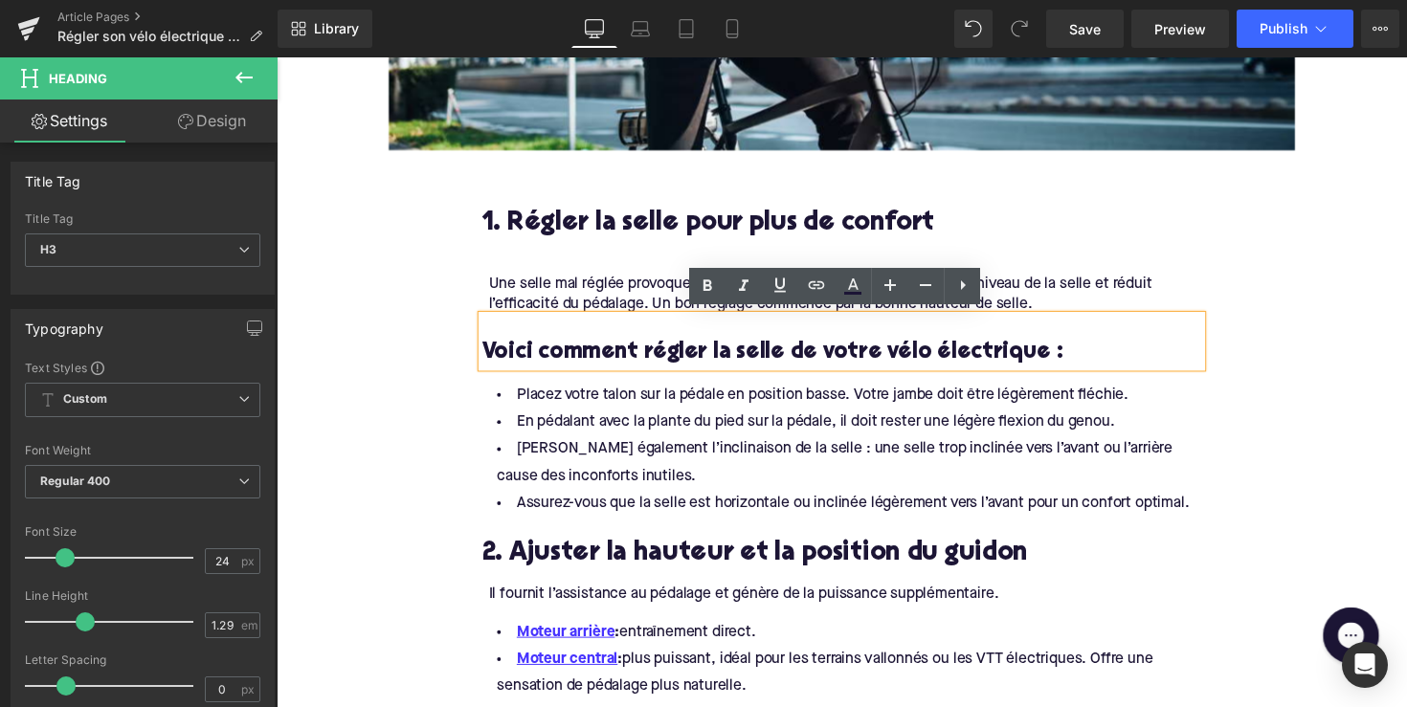
click at [556, 225] on h2 "1. Régler la selle pour plus de confort" at bounding box center [855, 228] width 737 height 30
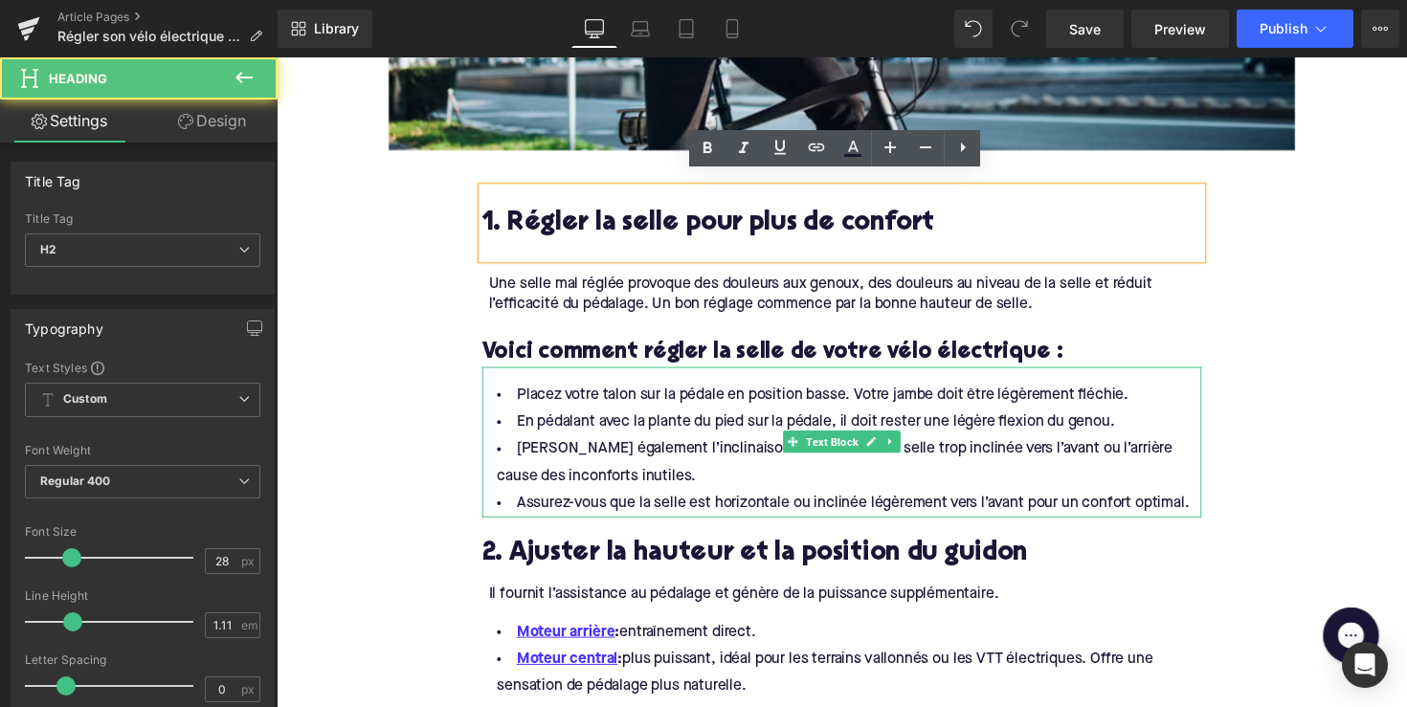
scroll to position [1265, 0]
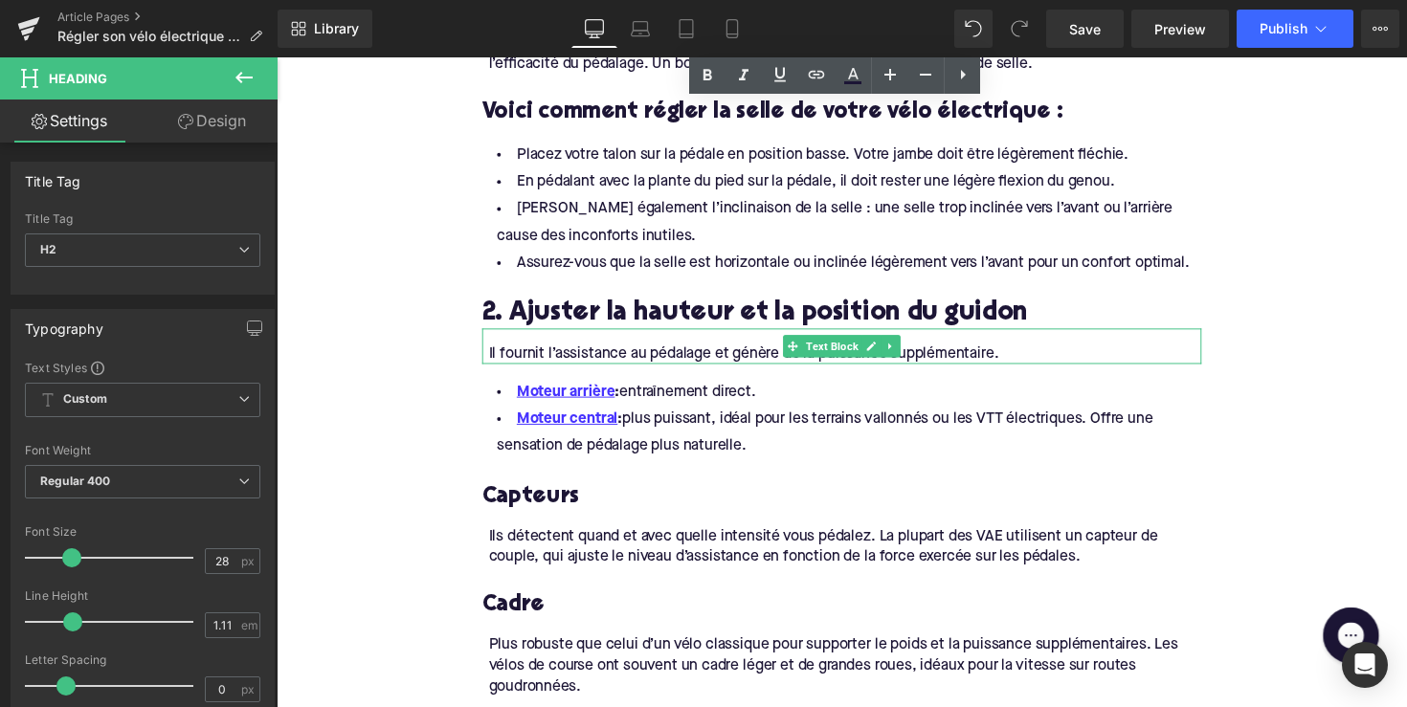
click at [739, 354] on div "Il fournit l’assistance au pédalage et génère de la puissance supplémentaire." at bounding box center [859, 360] width 730 height 21
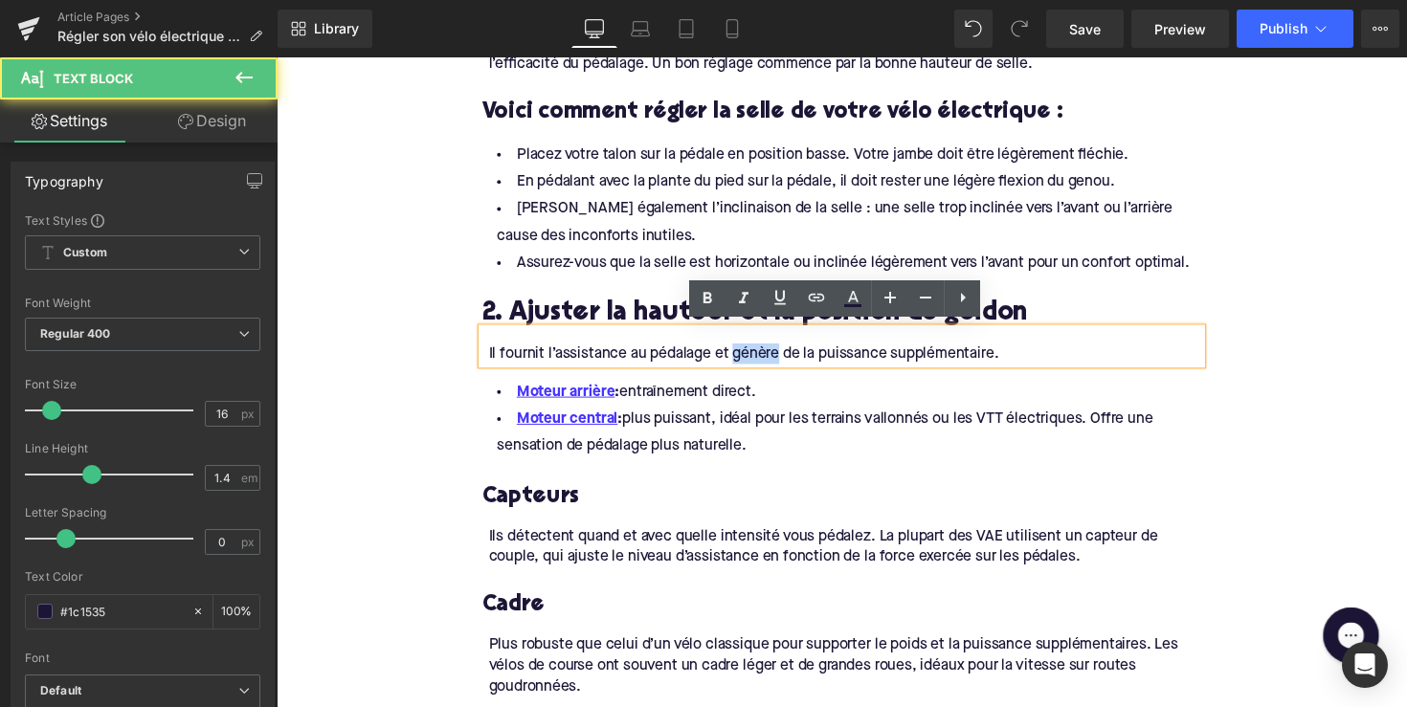
click at [739, 354] on div "Il fournit l’assistance au pédalage et génère de la puissance supplémentaire." at bounding box center [859, 360] width 730 height 21
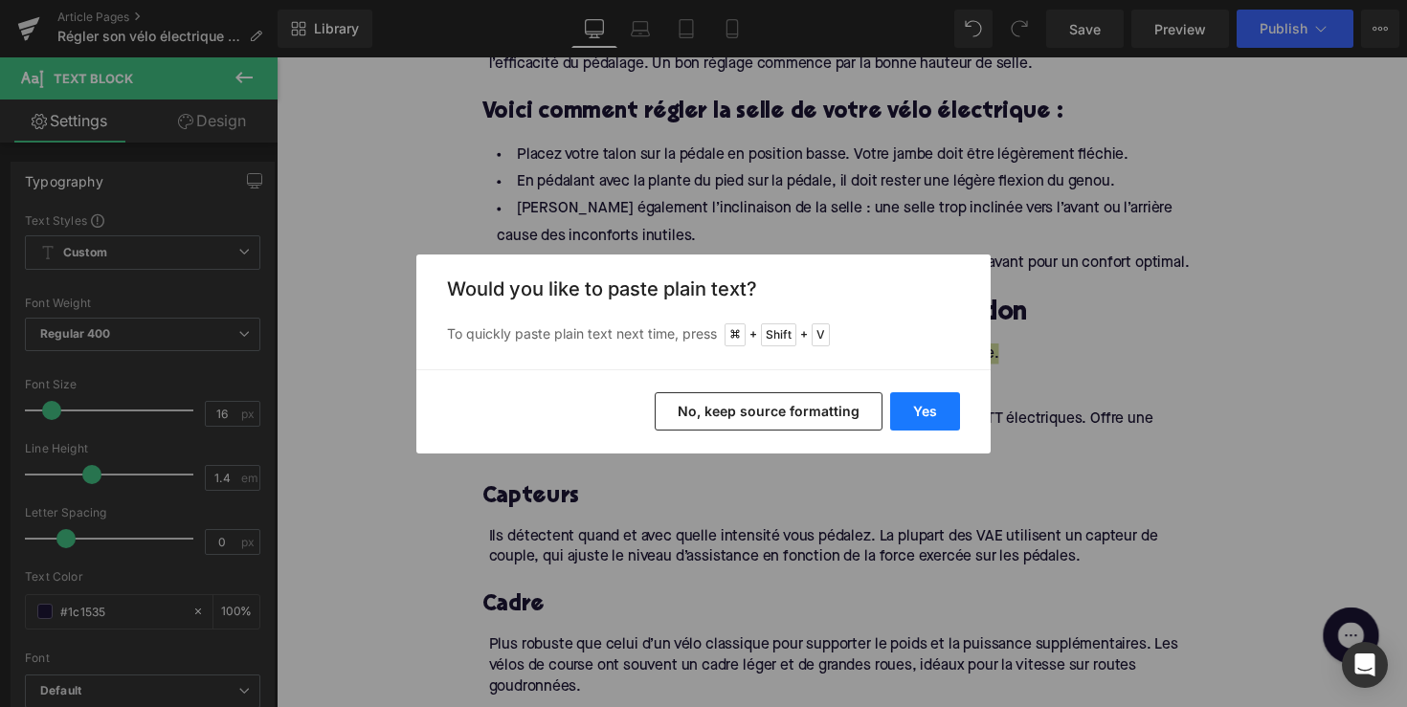
click at [917, 417] on button "Yes" at bounding box center [925, 411] width 70 height 38
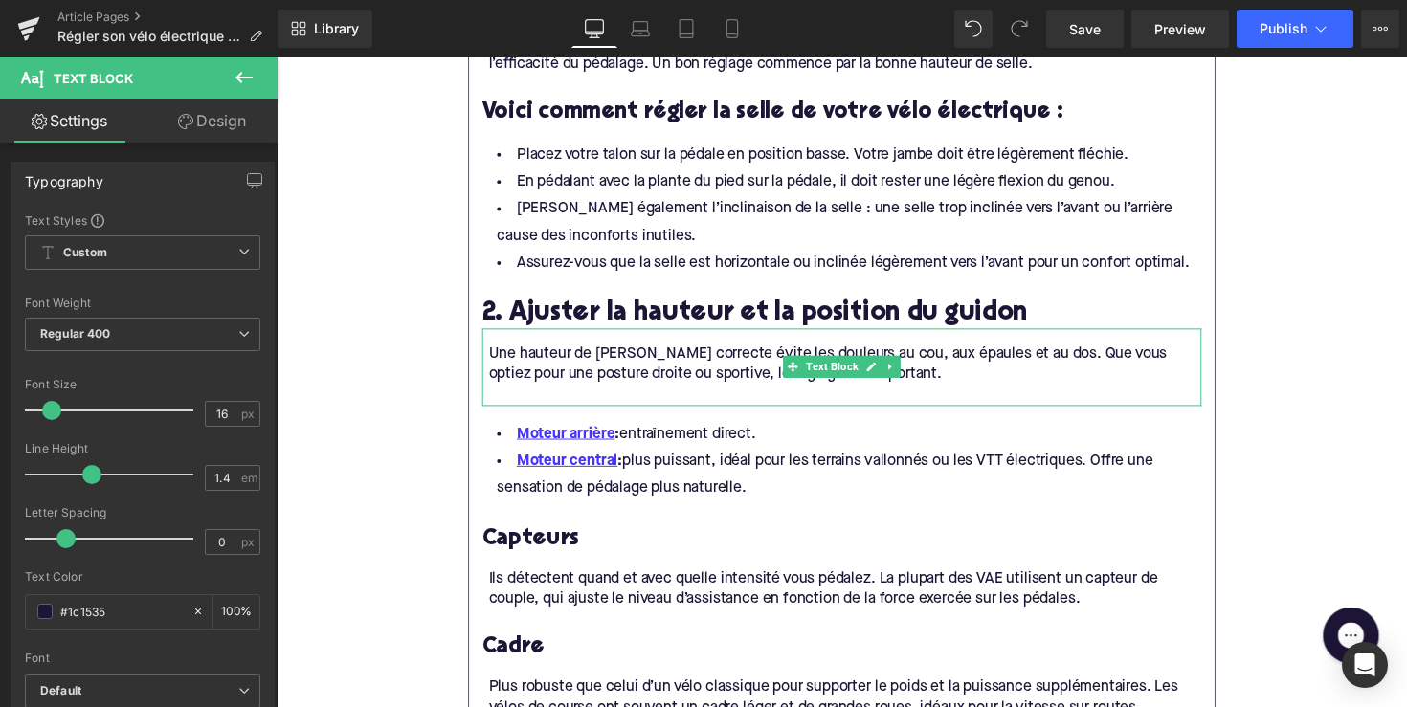
click at [630, 387] on div "Une hauteur de [PERSON_NAME] correcte évite les douleurs au cou, aux épaules et…" at bounding box center [859, 371] width 730 height 43
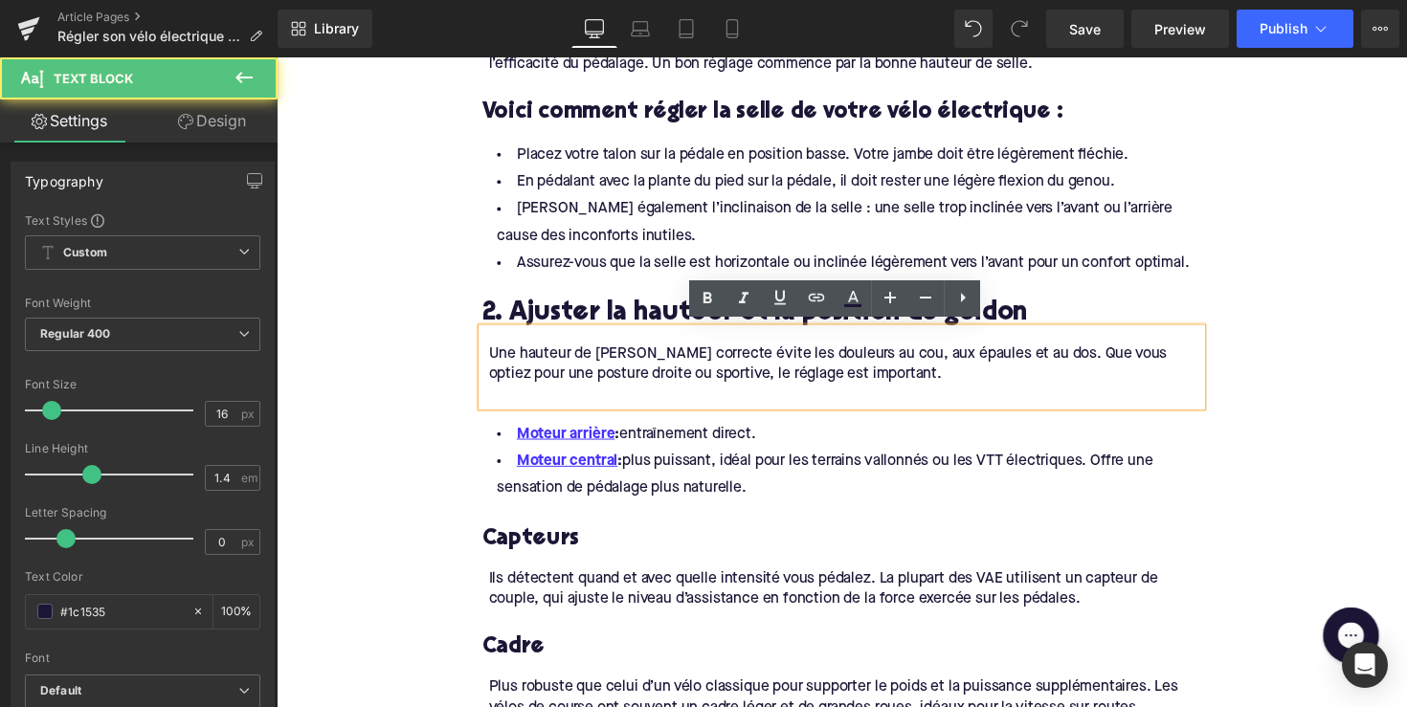
click at [623, 394] on div at bounding box center [859, 402] width 730 height 21
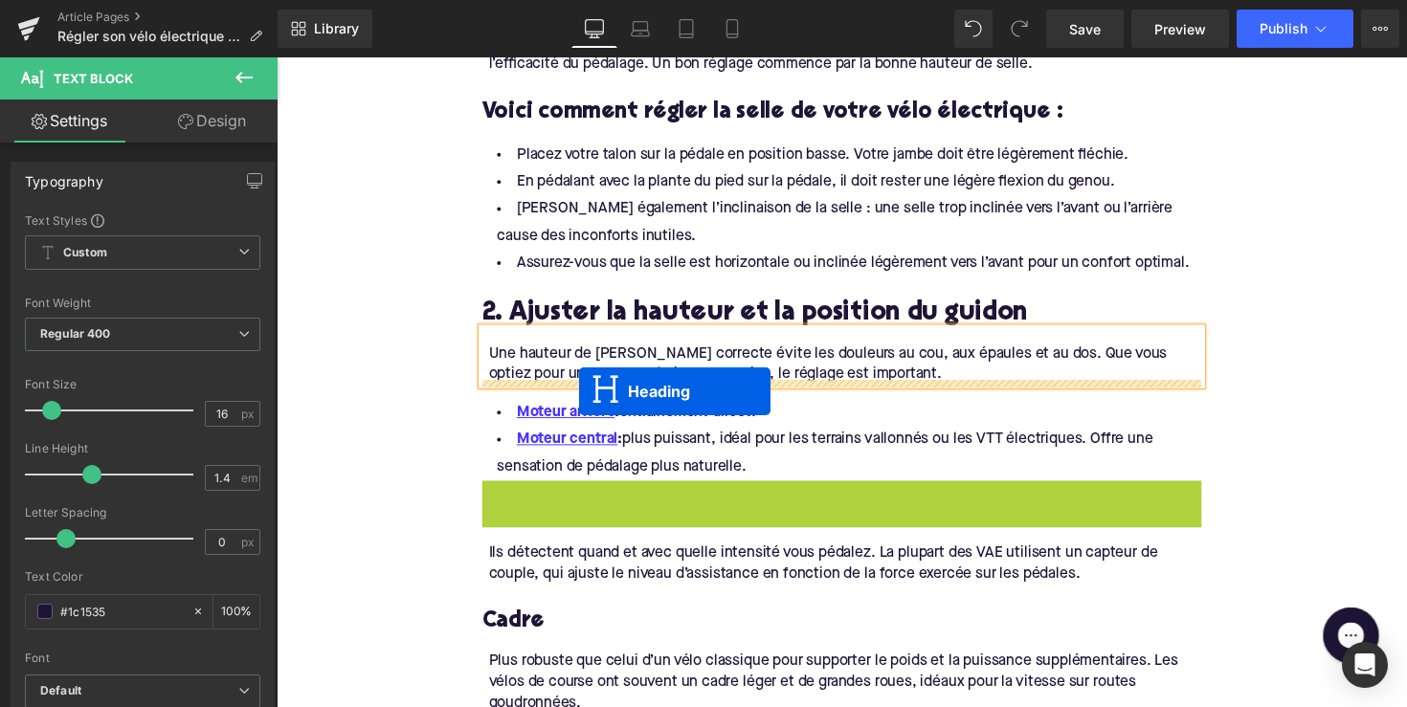
drag, startPoint x: 801, startPoint y: 518, endPoint x: 587, endPoint y: 400, distance: 244.6
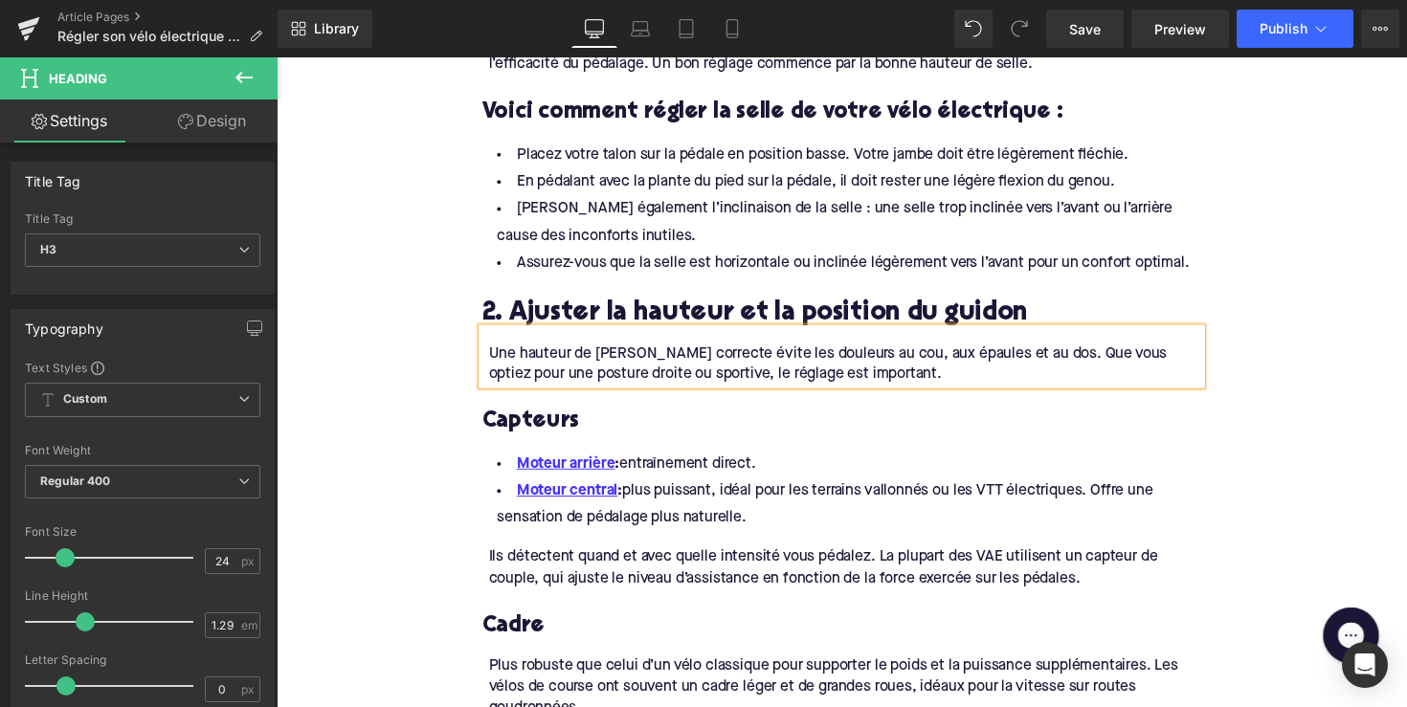
click at [510, 408] on div "Capteurs" at bounding box center [855, 418] width 737 height 53
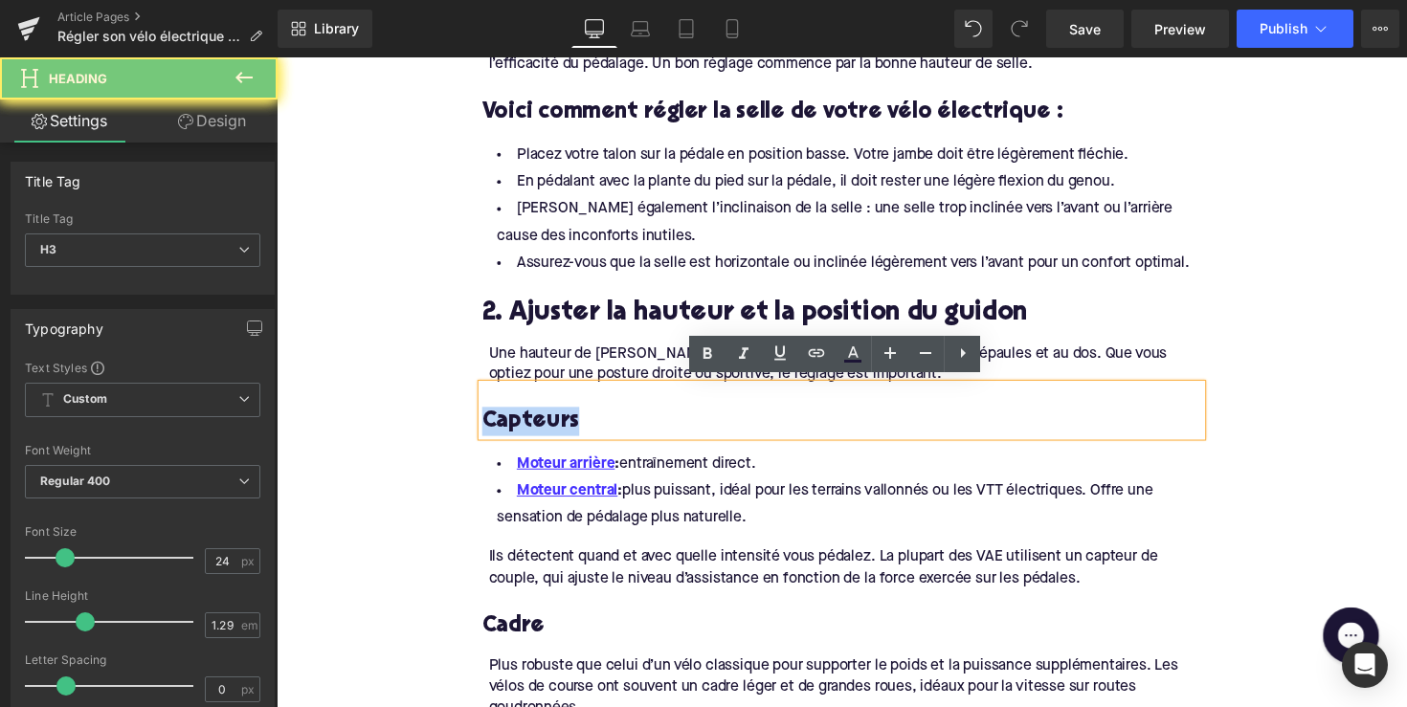
click at [510, 415] on h3 "Capteurs" at bounding box center [855, 430] width 737 height 30
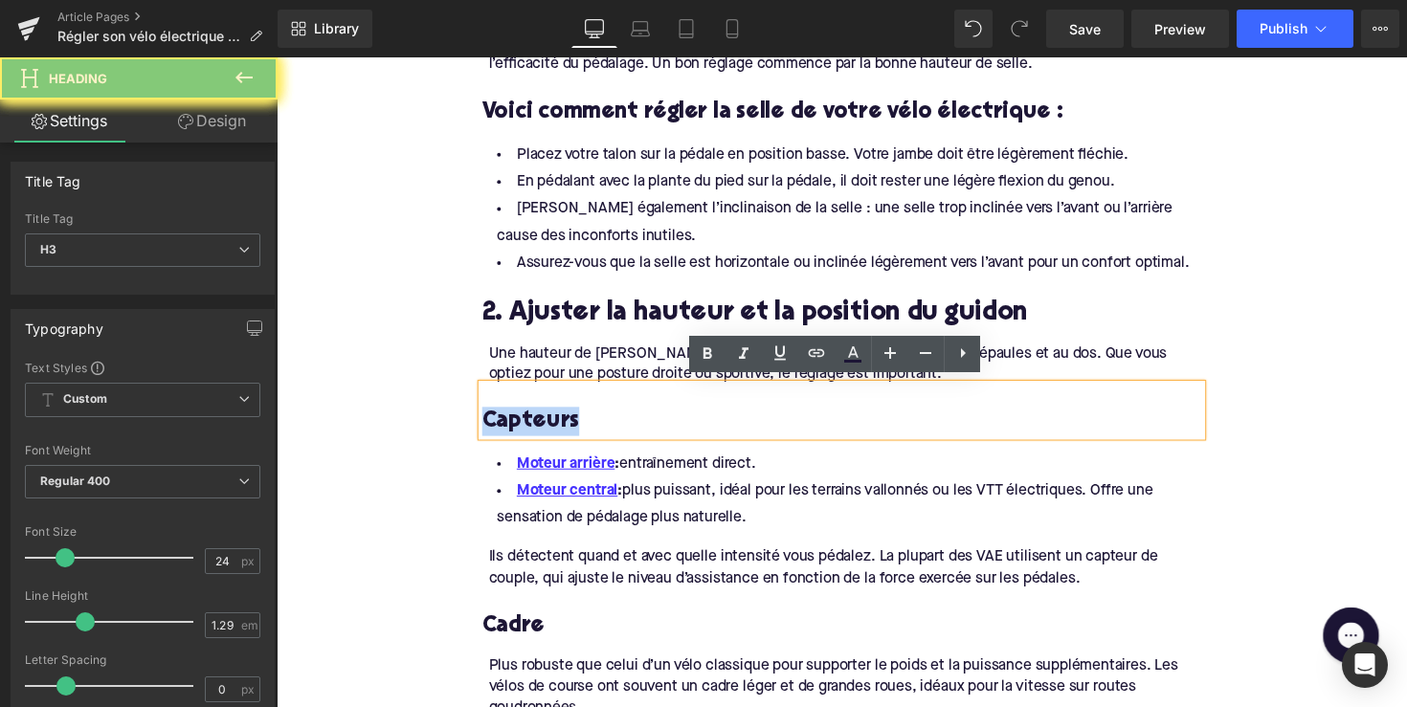
paste div
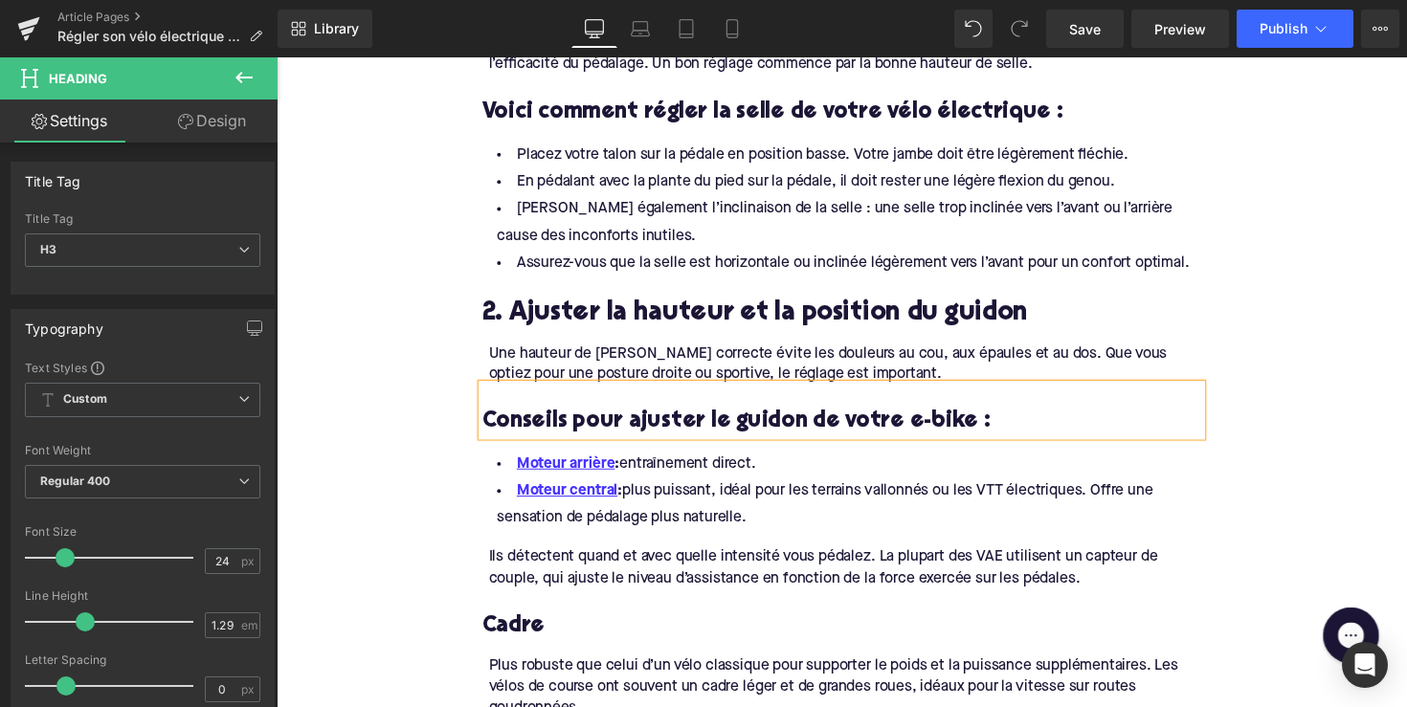
click at [775, 516] on li "Moteur central : plus puissant, idéal pour les terrains vallonnés ou les VTT él…" at bounding box center [855, 516] width 737 height 56
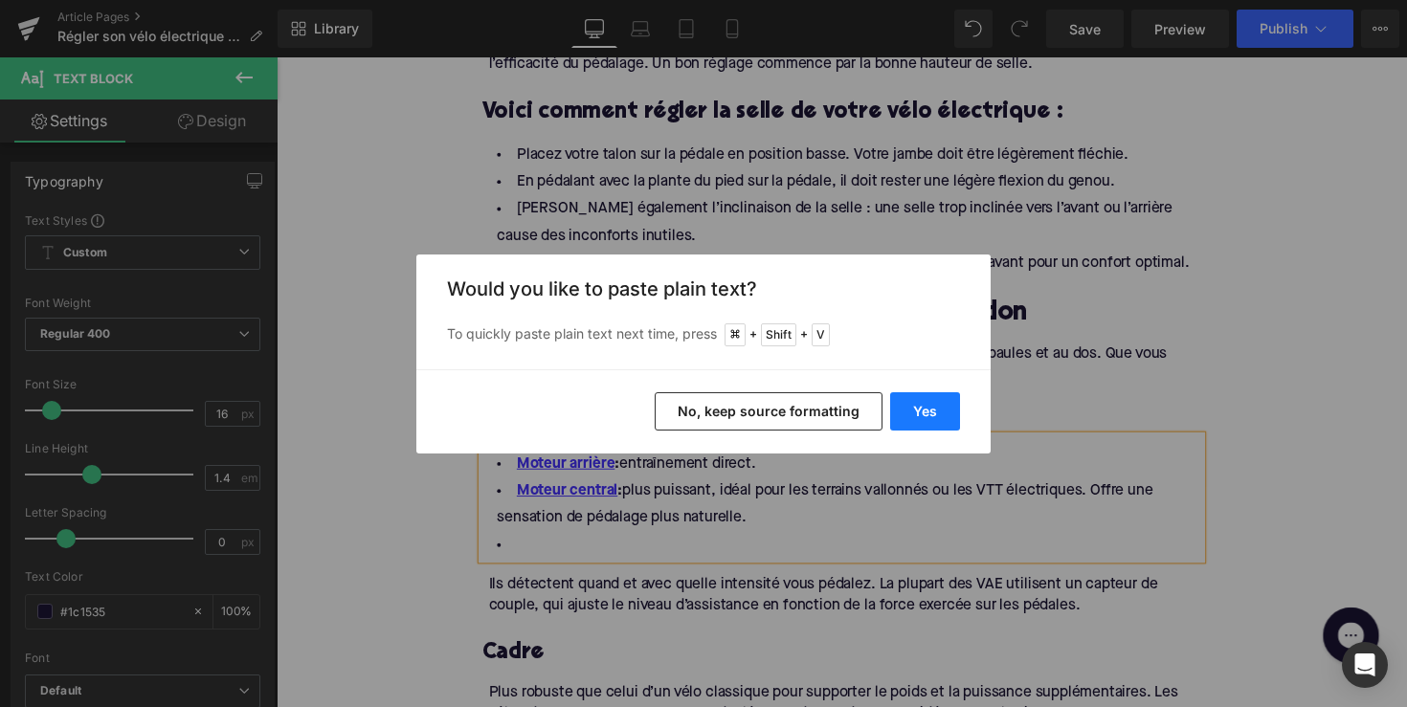
click at [904, 421] on button "Yes" at bounding box center [925, 411] width 70 height 38
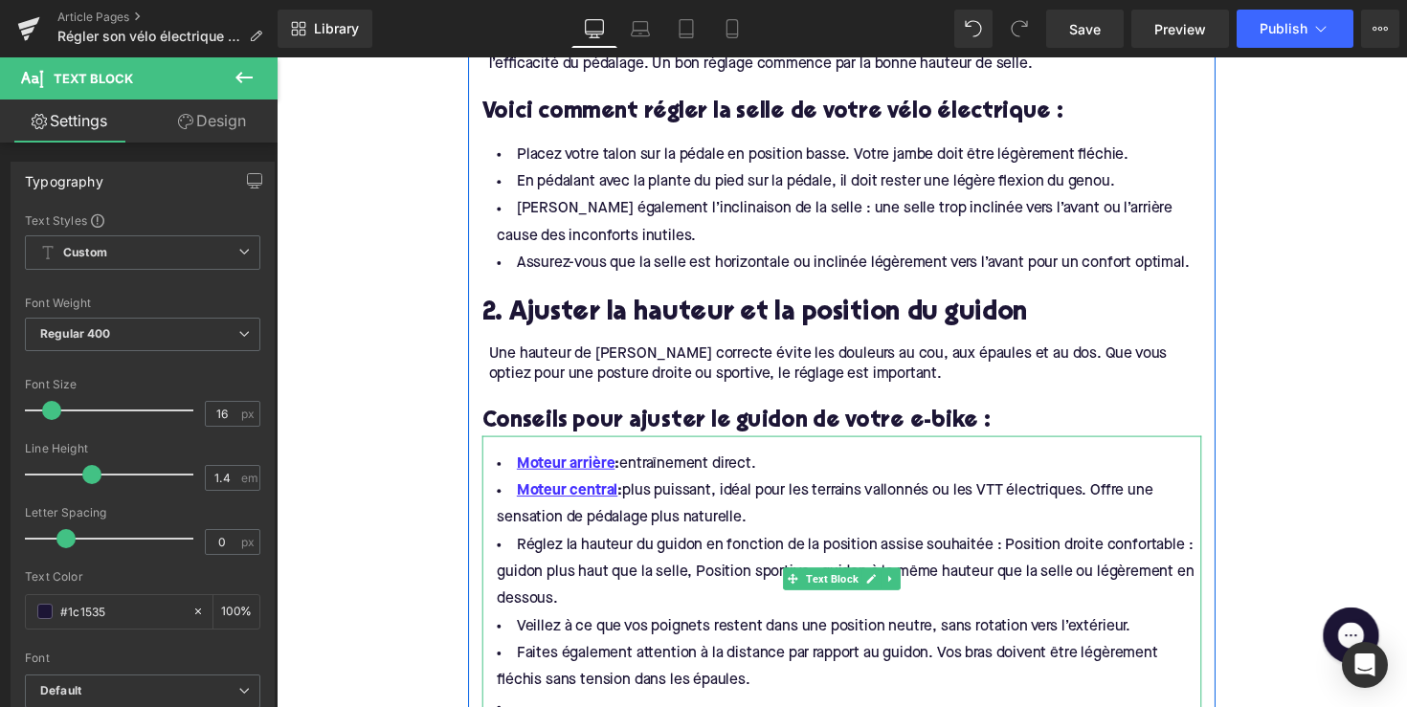
scroll to position [1294, 0]
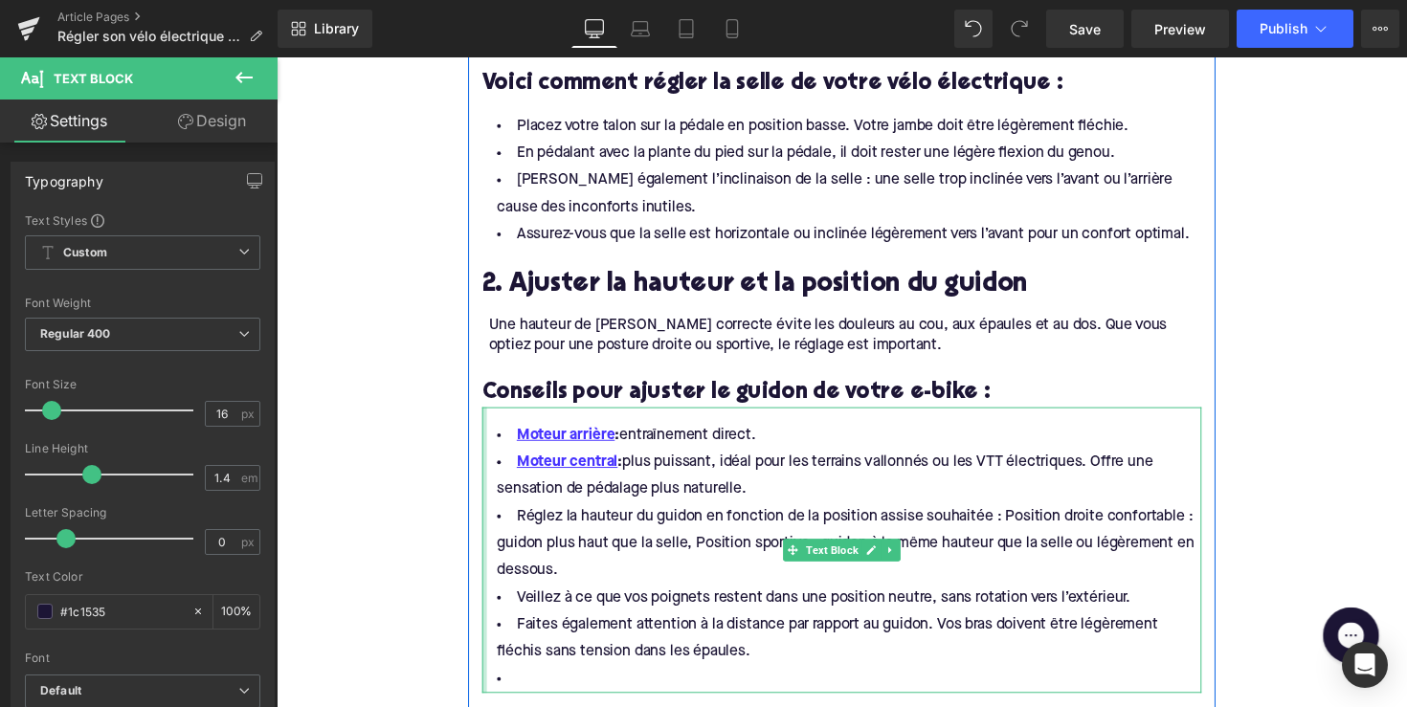
drag, startPoint x: 808, startPoint y: 508, endPoint x: 484, endPoint y: 436, distance: 331.4
click at [487, 436] on div "Moteur arrière : entraînement direct. Moteur central : plus puissant, idéal pou…" at bounding box center [855, 562] width 737 height 293
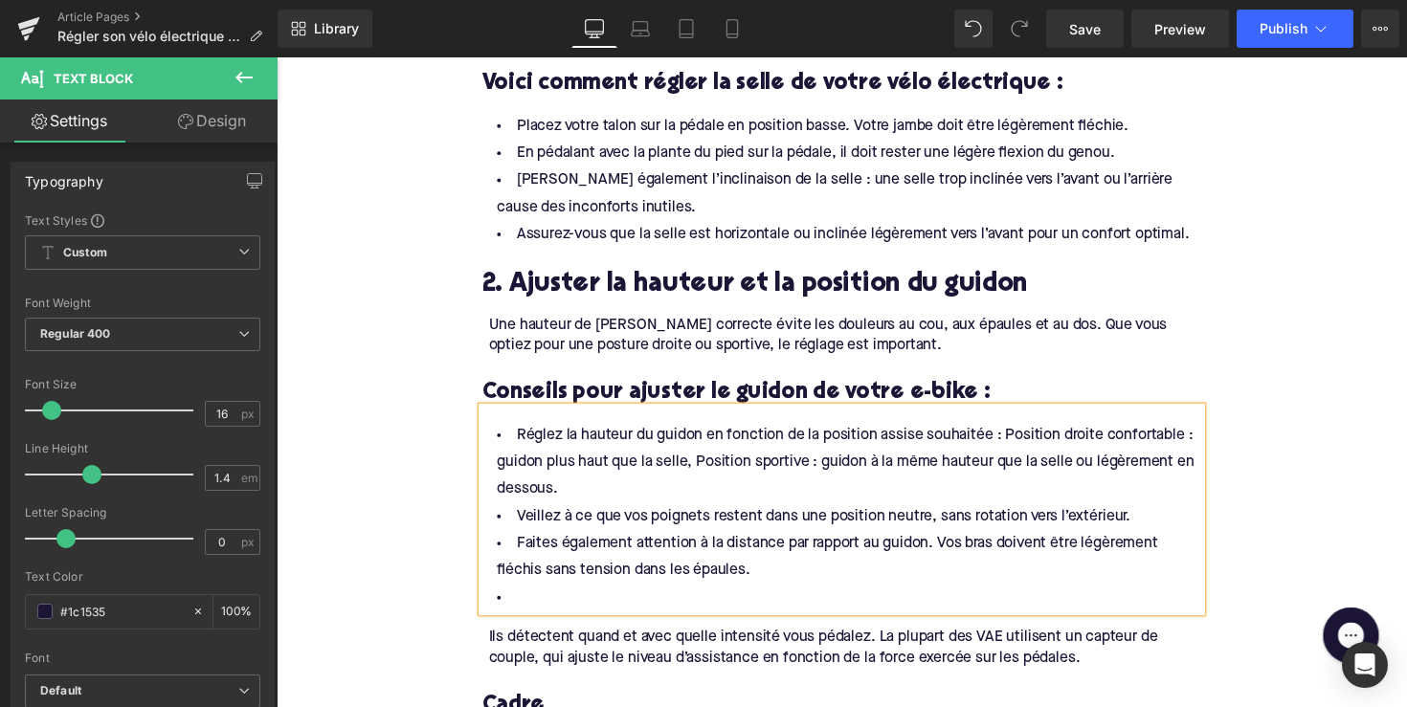
click at [542, 612] on li at bounding box center [855, 612] width 737 height 28
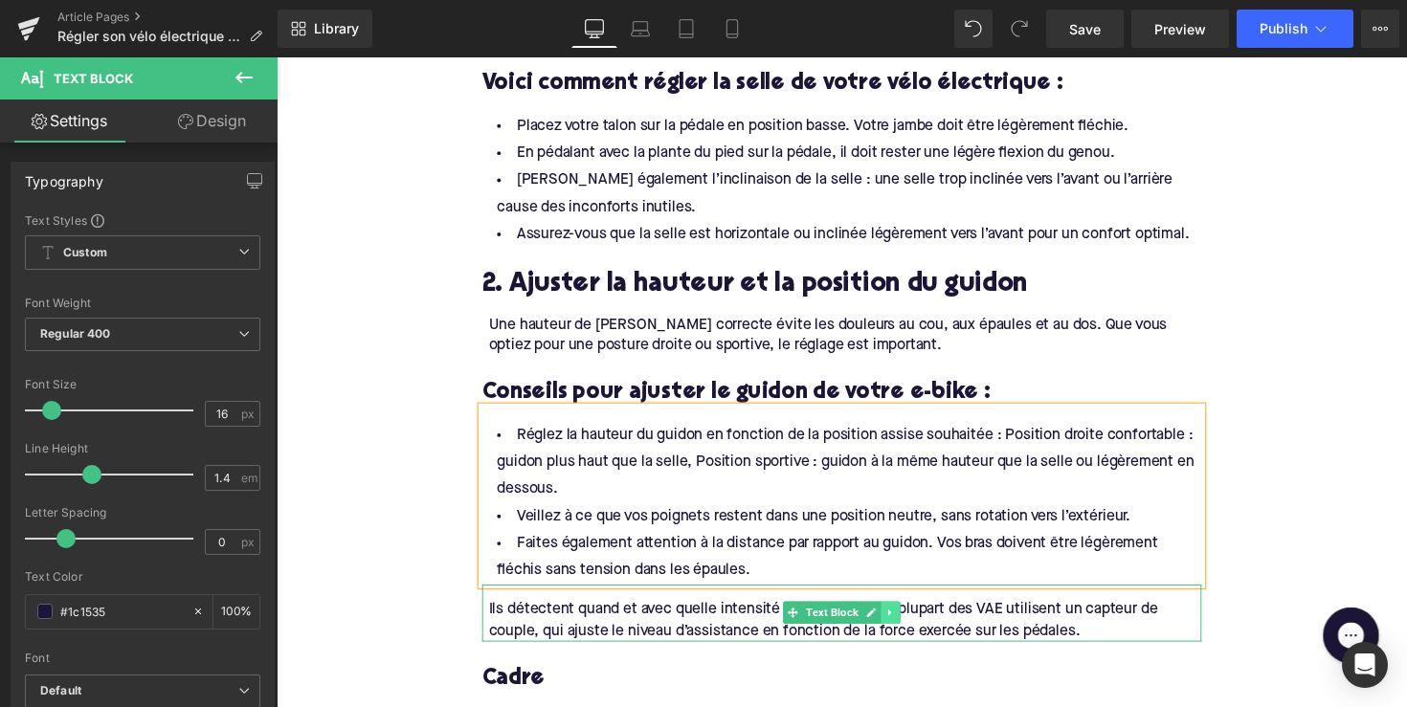
click at [906, 621] on icon at bounding box center [906, 626] width 11 height 11
click at [905, 620] on link at bounding box center [915, 626] width 20 height 23
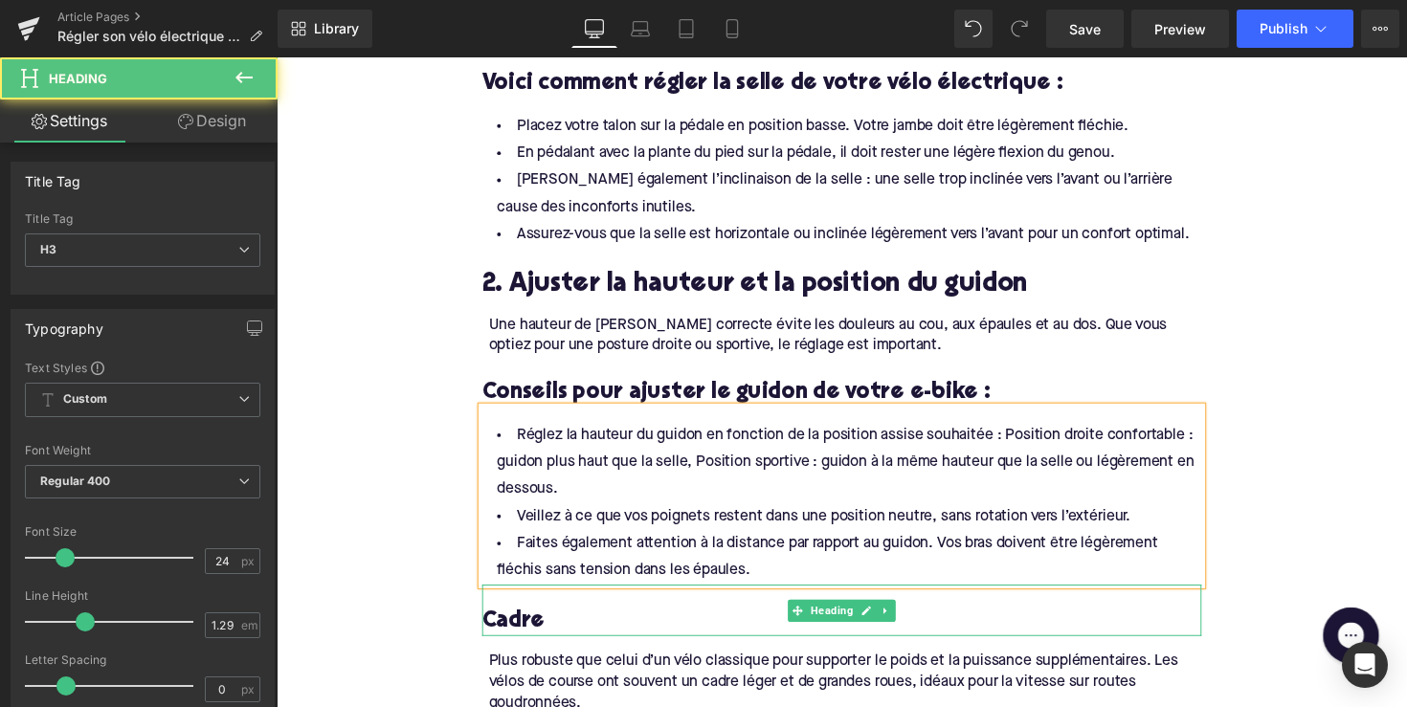
click at [519, 629] on h3 "Cadre" at bounding box center [855, 636] width 737 height 30
paste div
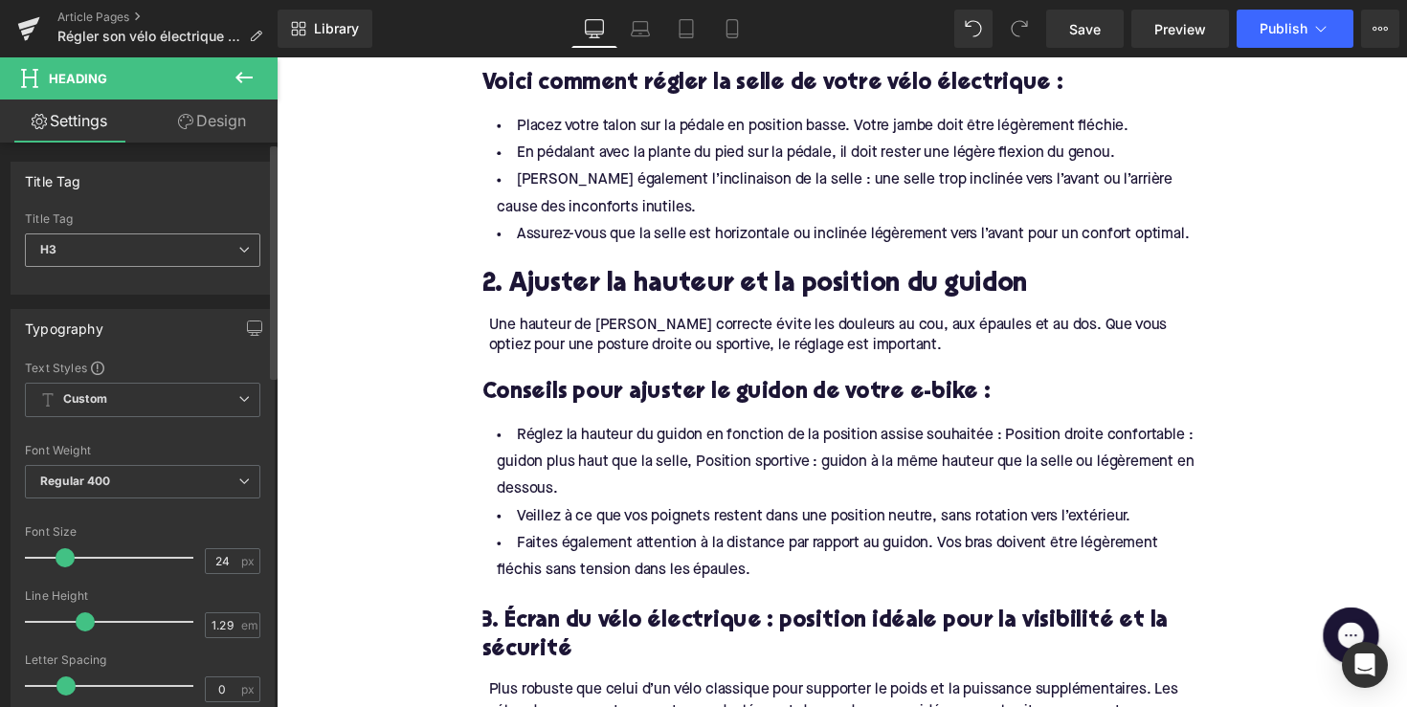
click at [157, 238] on span "H3" at bounding box center [142, 250] width 235 height 33
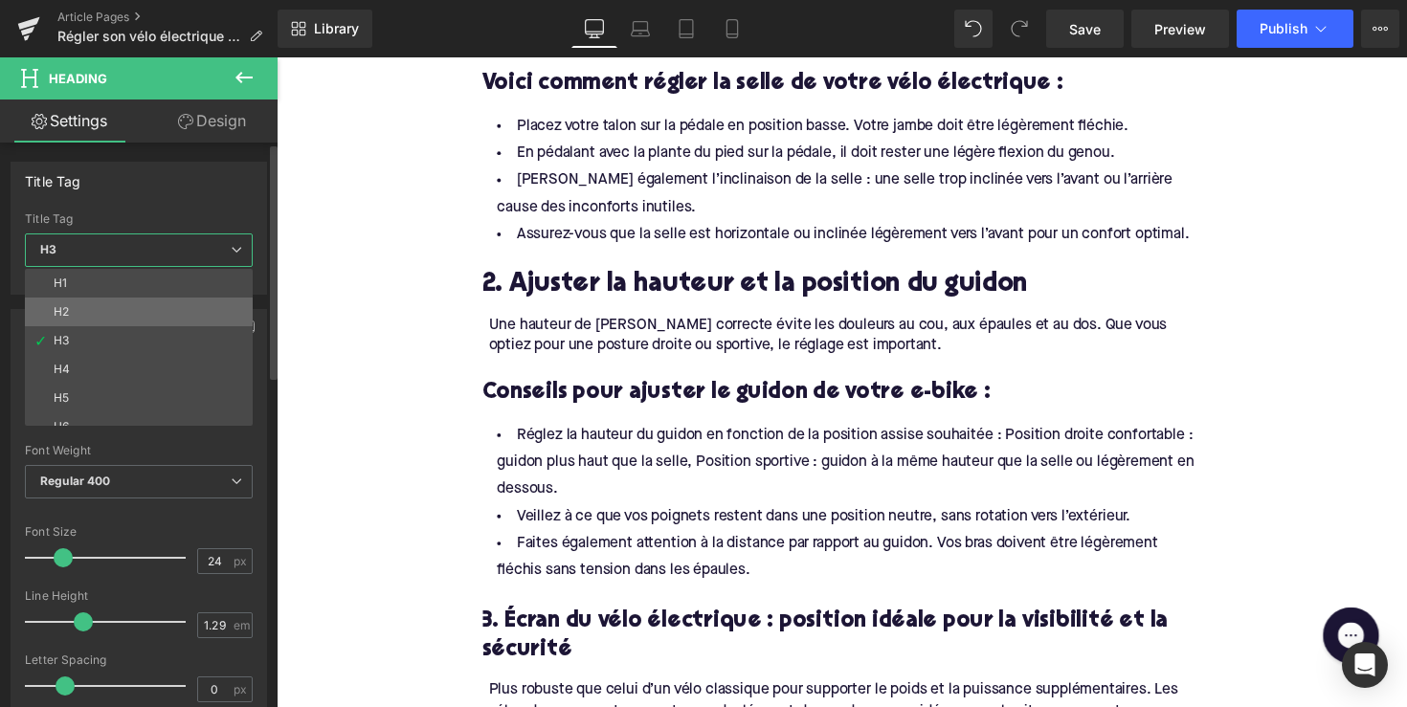
click at [107, 302] on li "H2" at bounding box center [143, 312] width 236 height 29
type input "28"
type input "1.11"
type input "100"
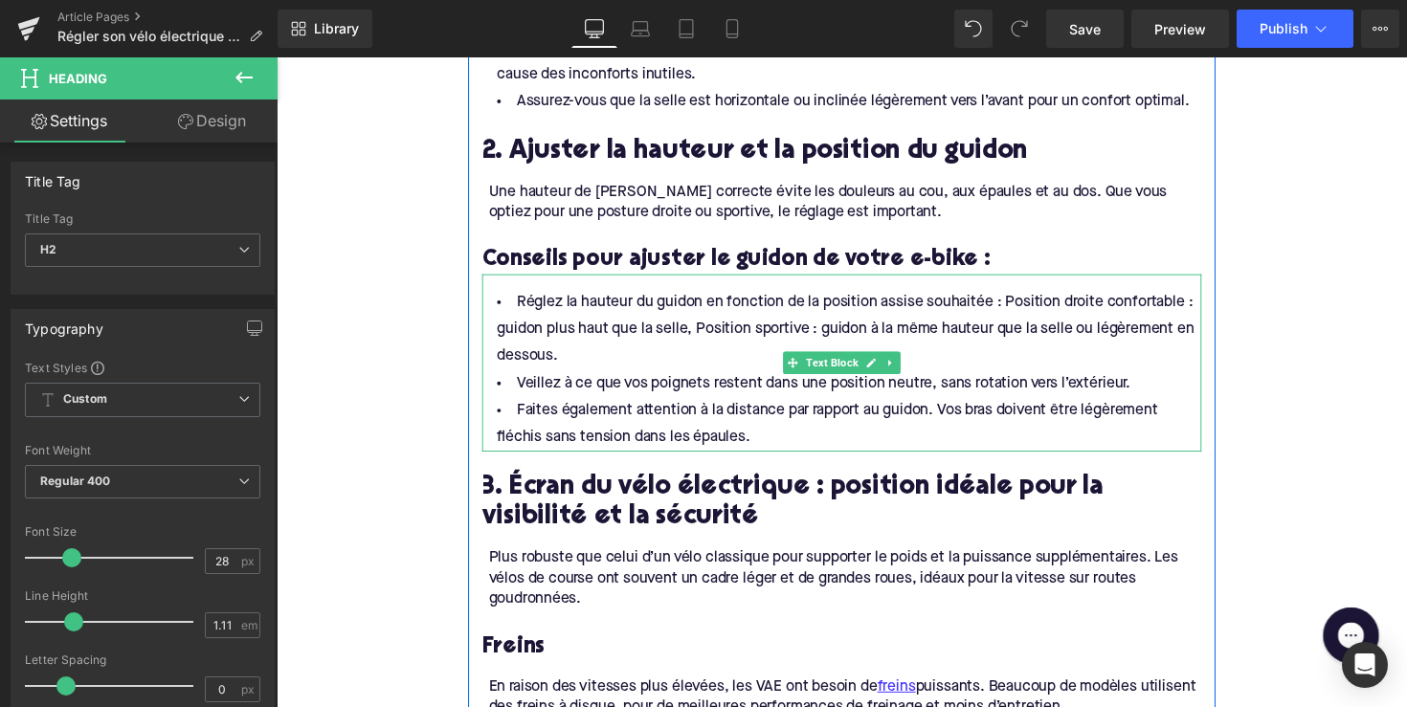
scroll to position [1525, 0]
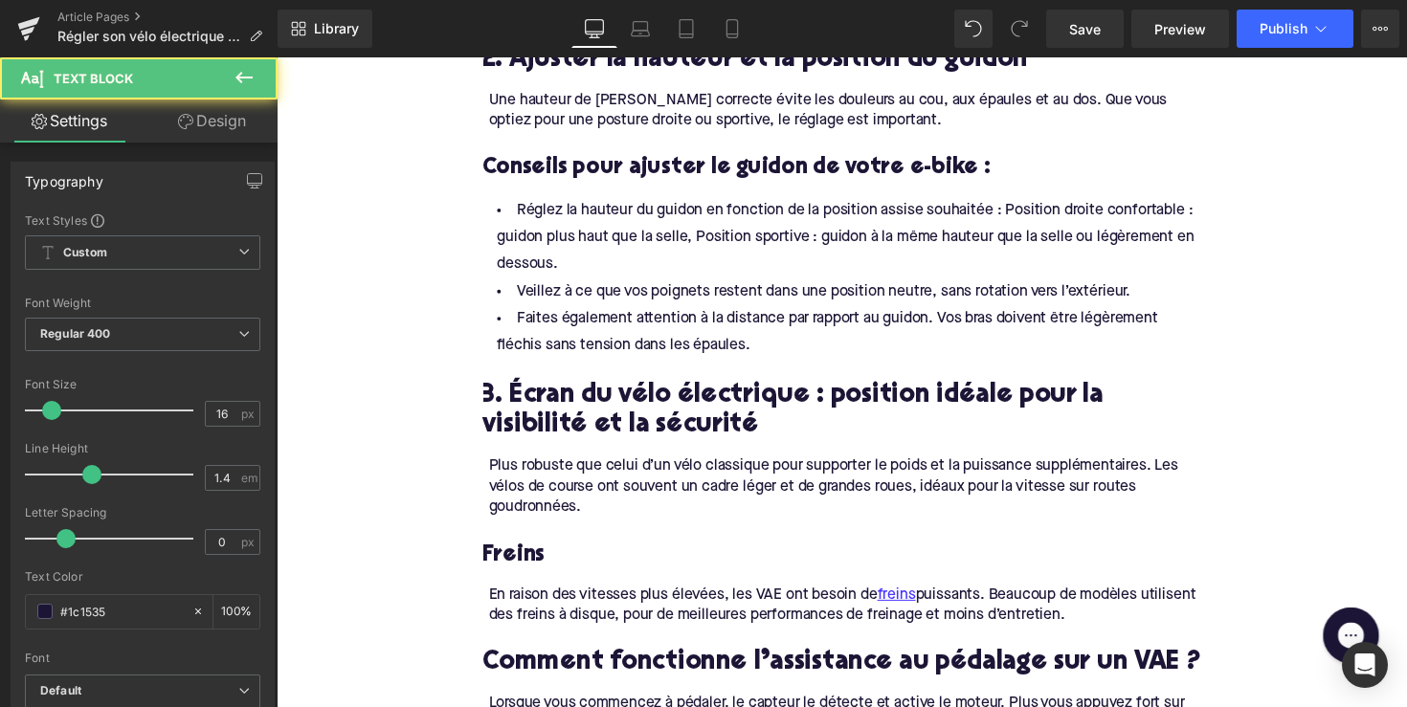
click at [612, 475] on div "Plus robuste que celui d’un vélo classique pour supporter le poids et la puissa…" at bounding box center [859, 498] width 730 height 64
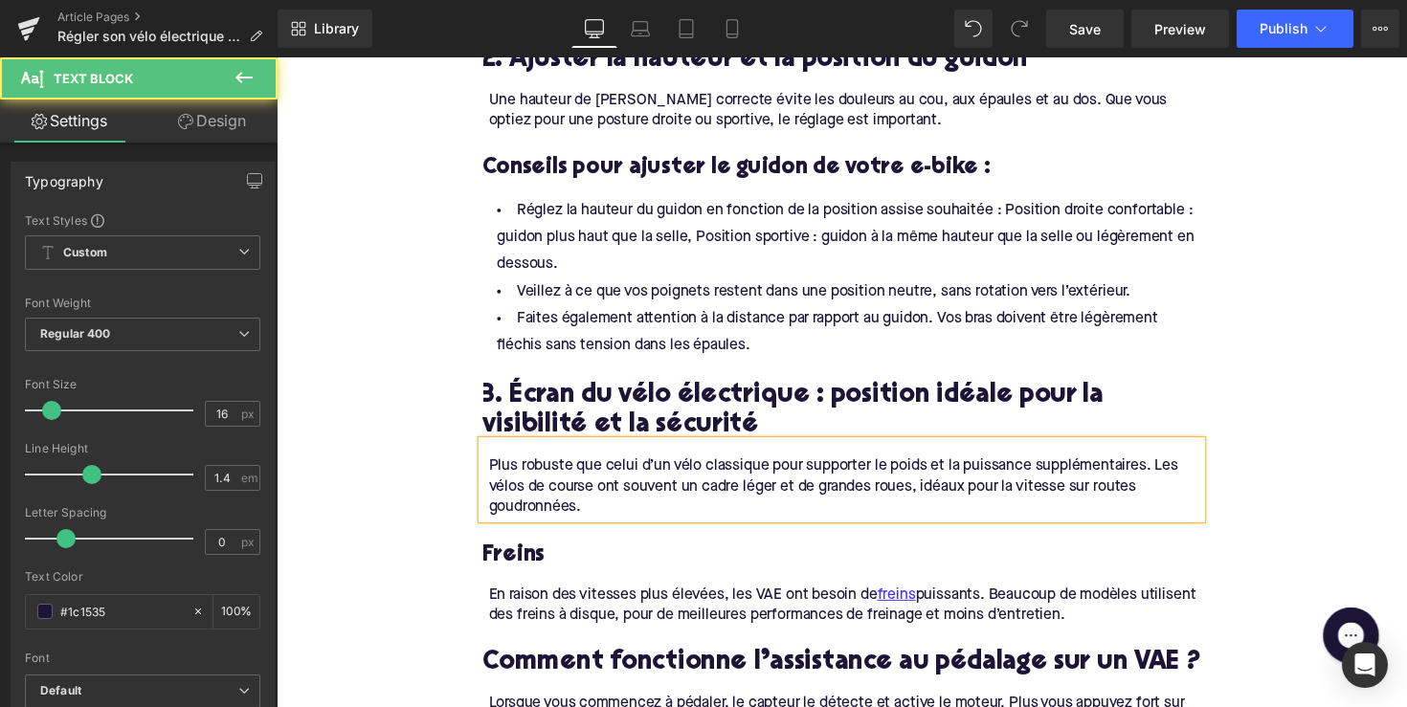
click at [612, 475] on div "Plus robuste que celui d’un vélo classique pour supporter le poids et la puissa…" at bounding box center [859, 498] width 730 height 64
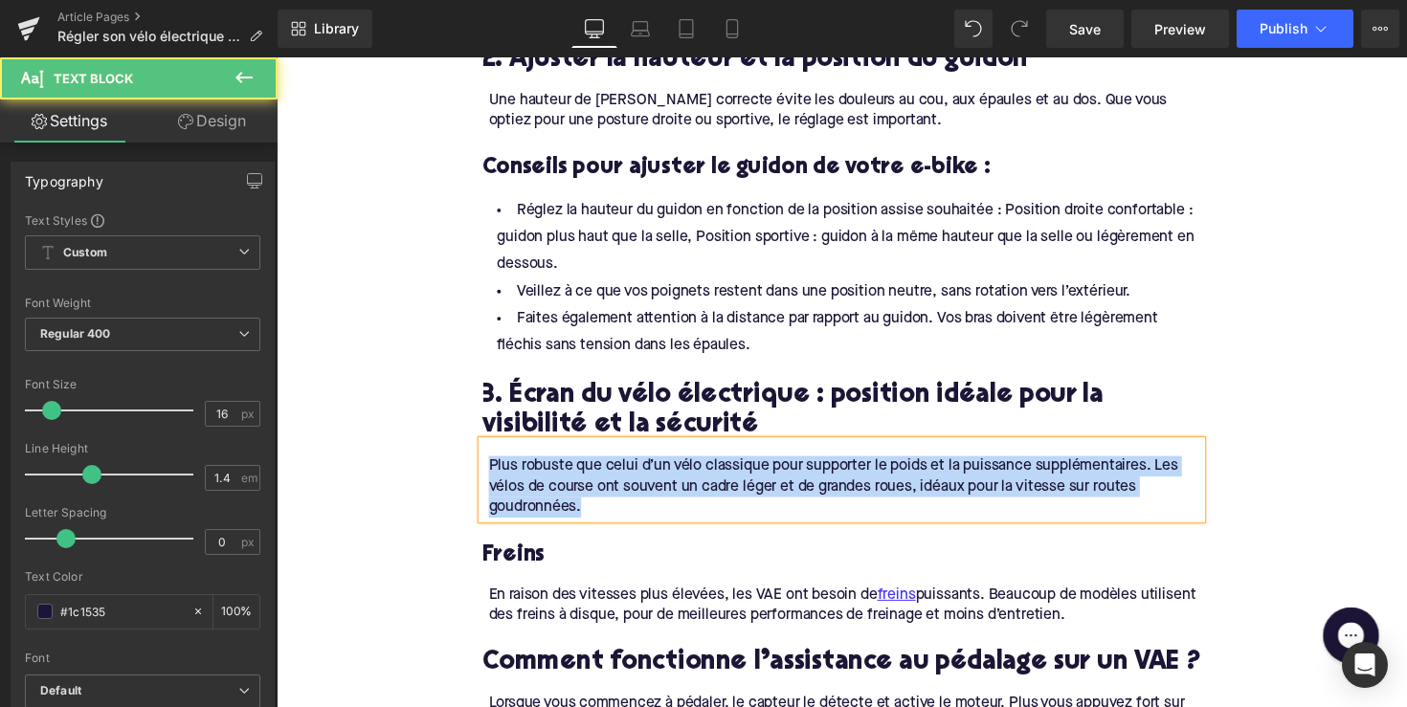
click at [612, 475] on div "Plus robuste que celui d’un vélo classique pour supporter le poids et la puissa…" at bounding box center [859, 498] width 730 height 64
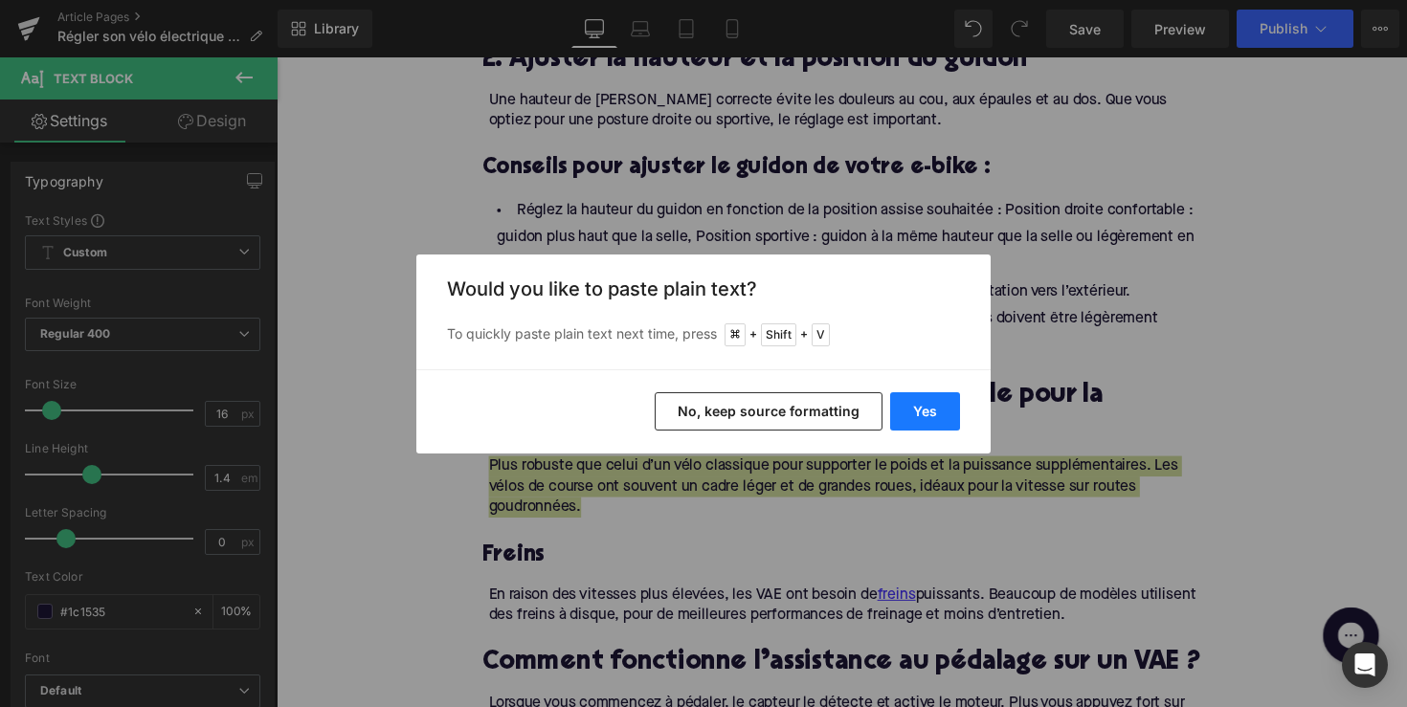
click at [923, 415] on button "Yes" at bounding box center [925, 411] width 70 height 38
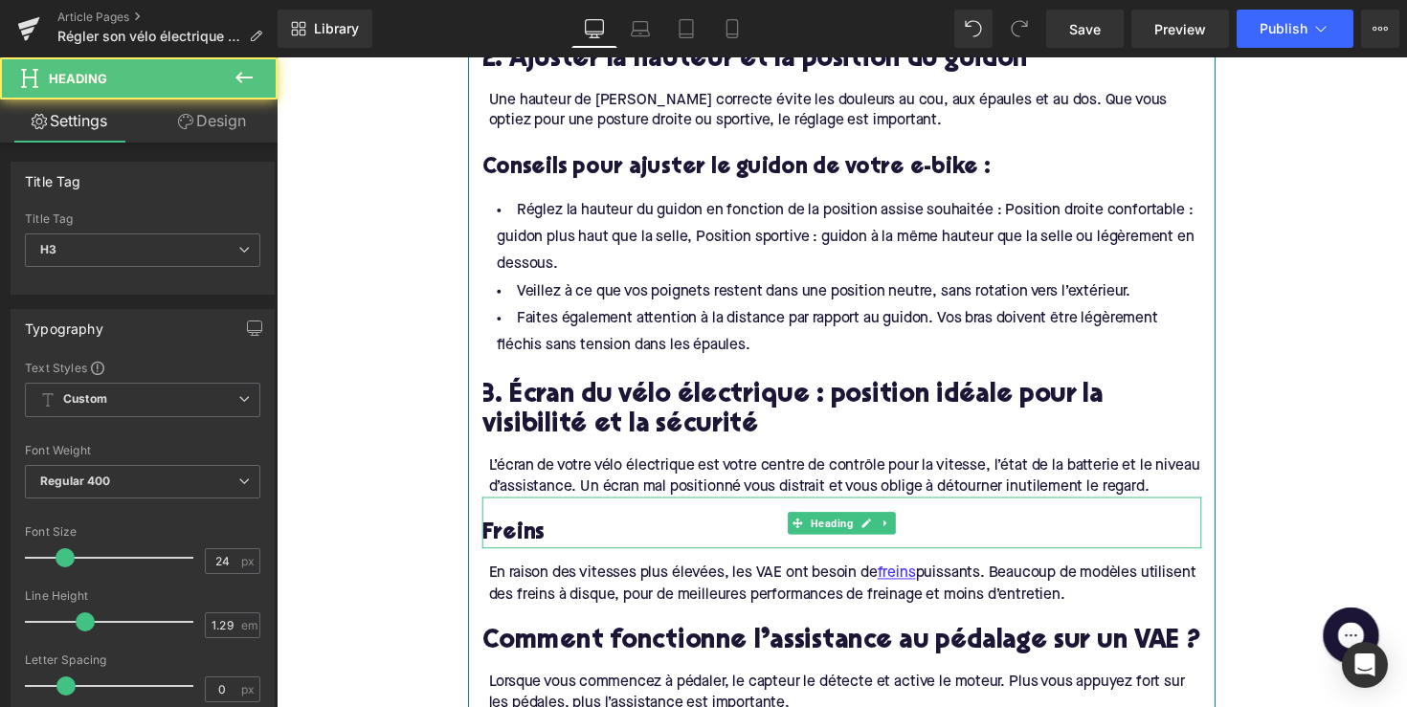
click at [512, 538] on h3 "Freins" at bounding box center [855, 546] width 737 height 30
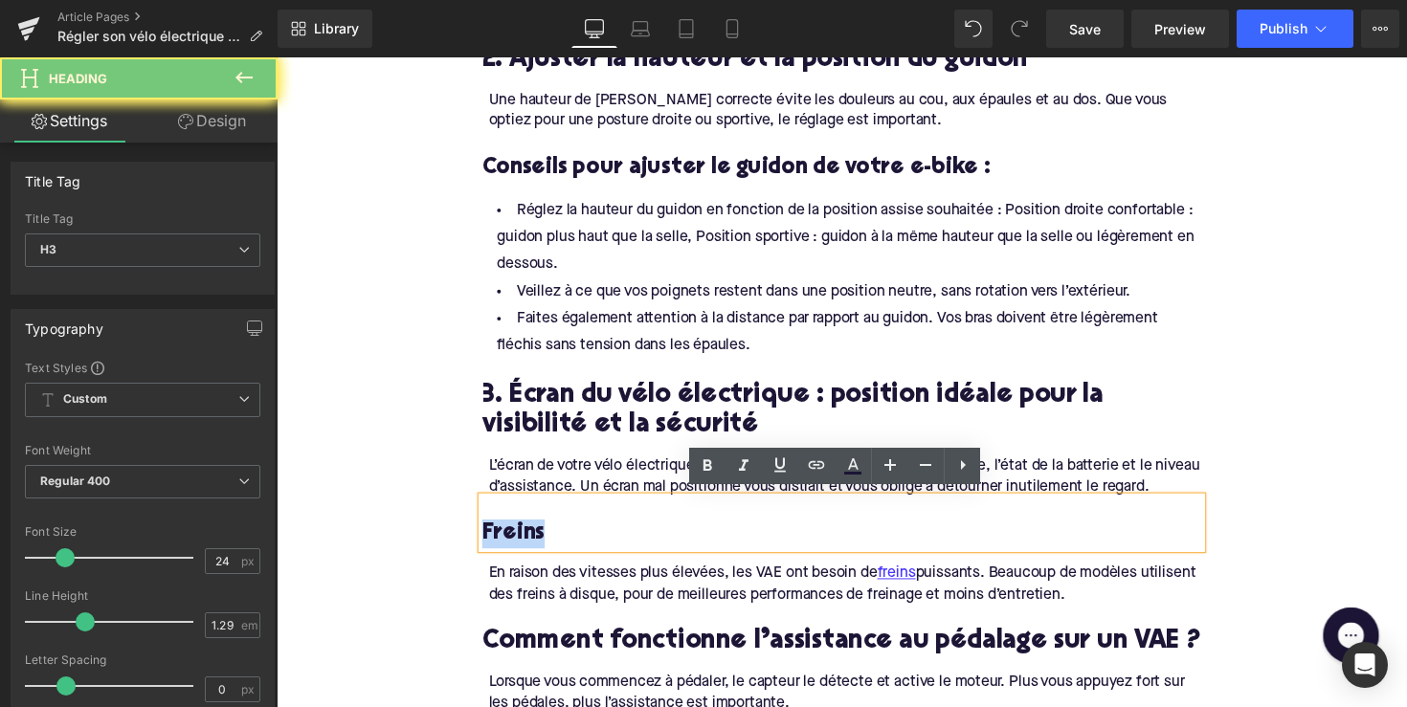
paste div
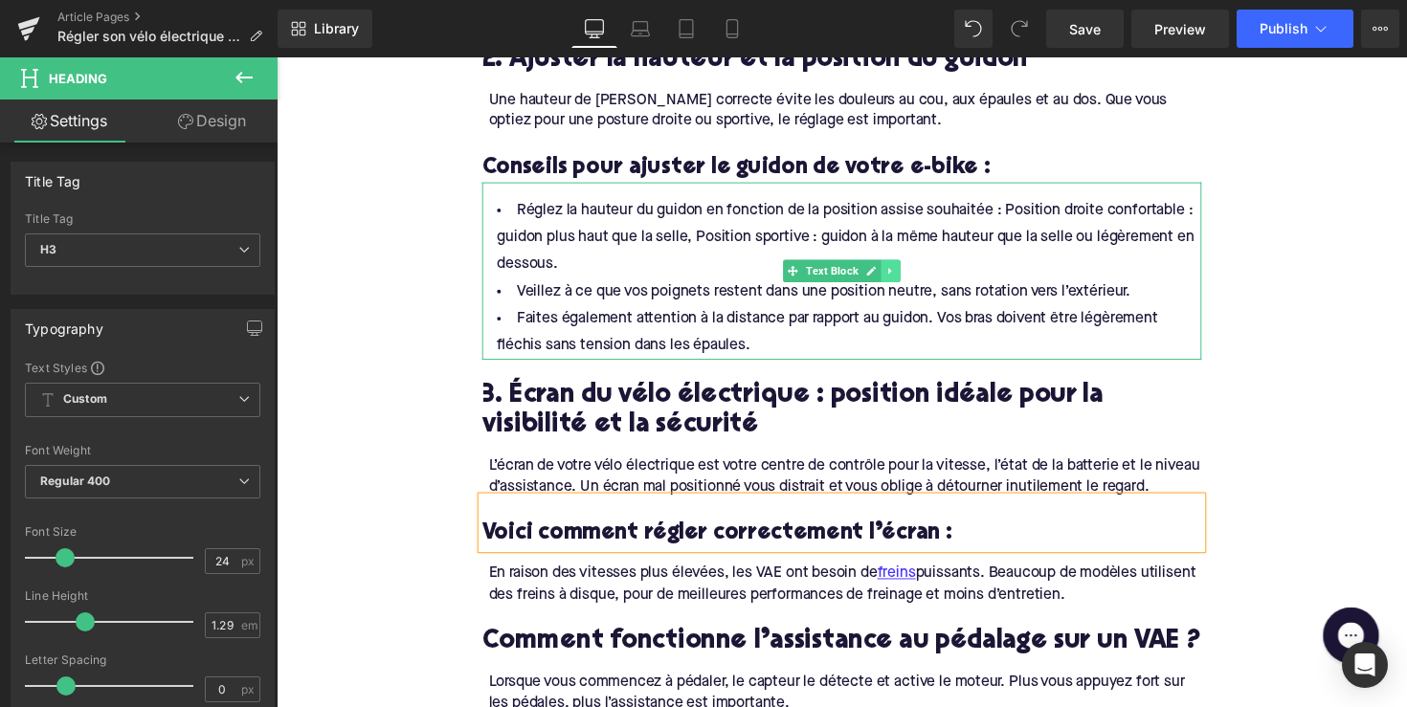
click at [904, 271] on icon at bounding box center [906, 276] width 11 height 11
click at [892, 272] on icon at bounding box center [895, 277] width 11 height 11
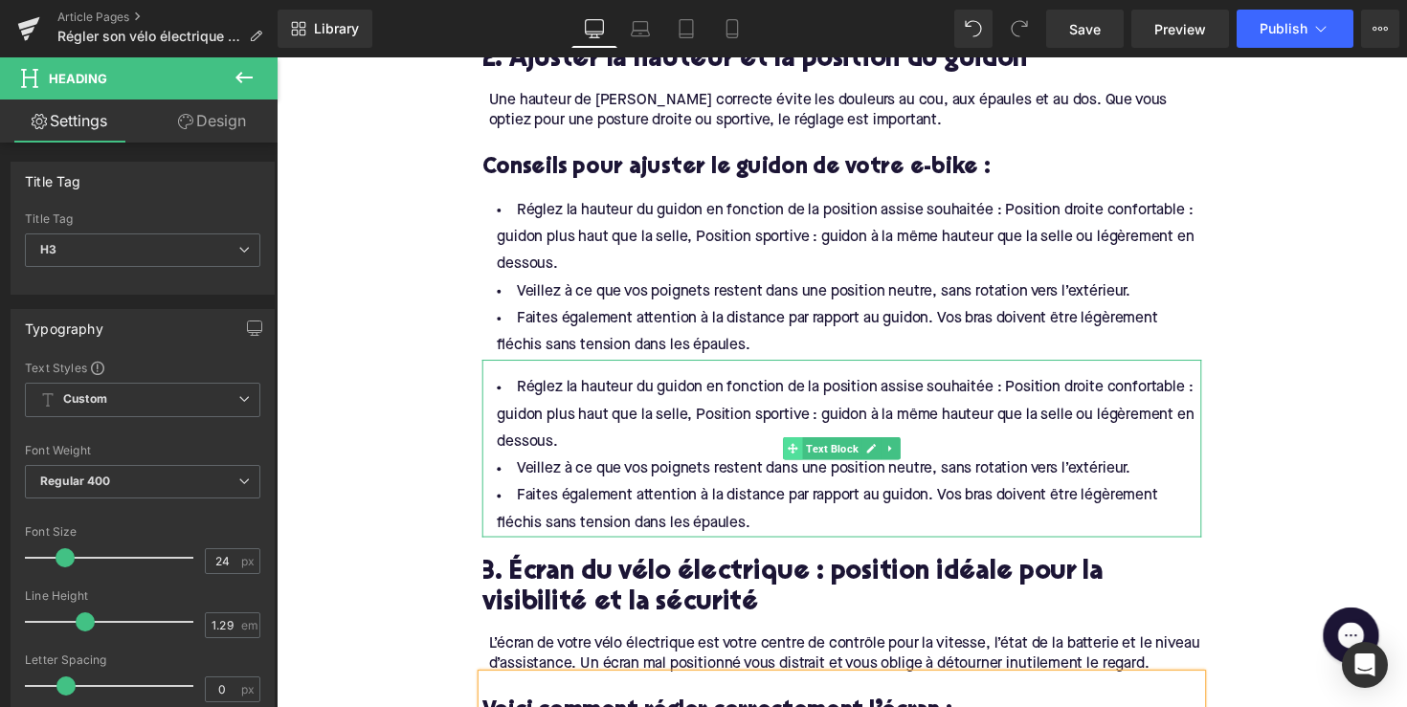
scroll to position [1552, 0]
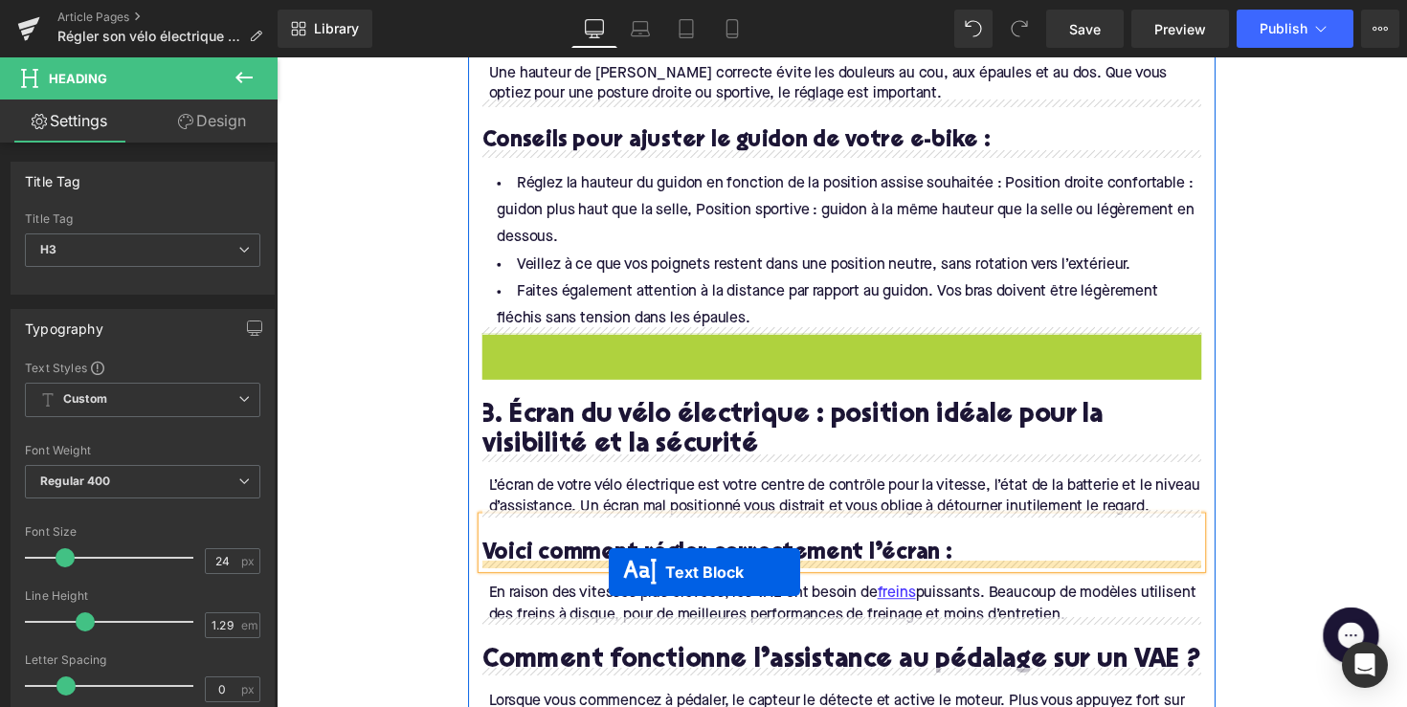
drag, startPoint x: 804, startPoint y: 455, endPoint x: 617, endPoint y: 585, distance: 227.5
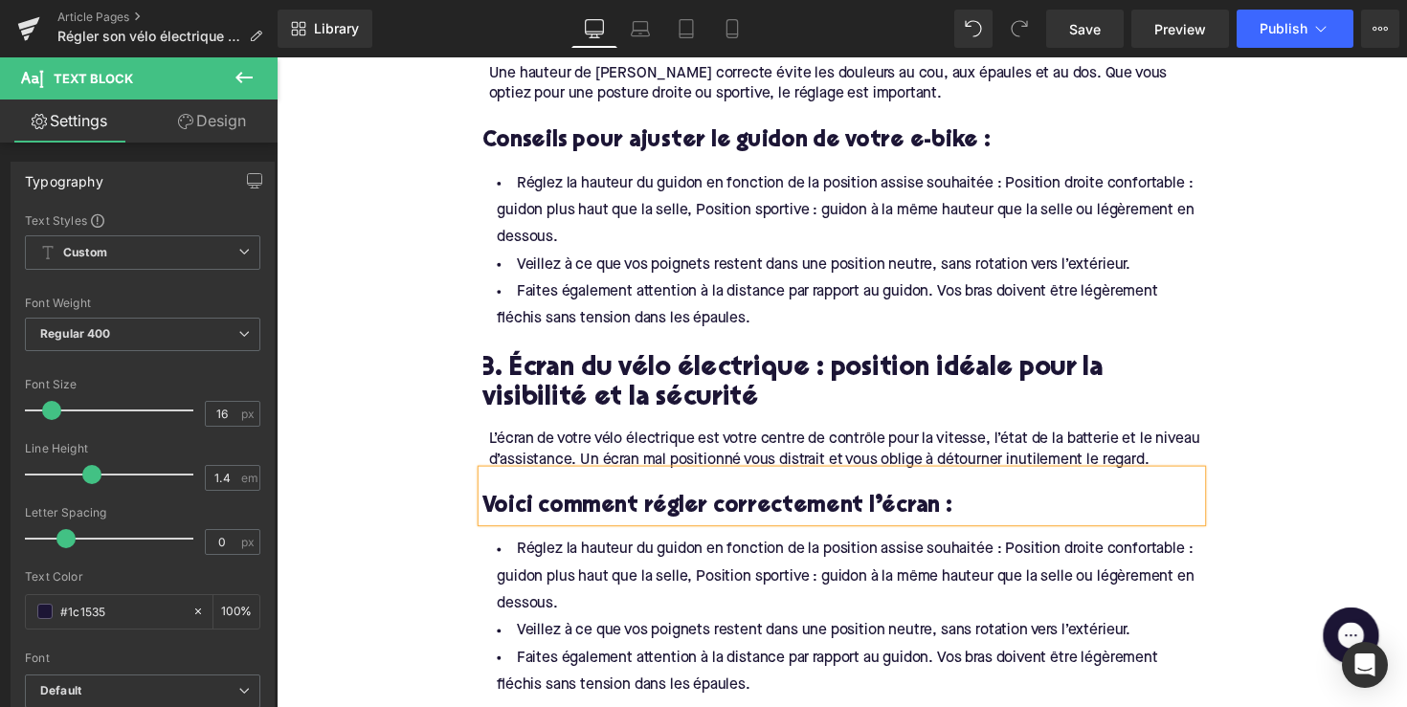
scroll to position [1806, 0]
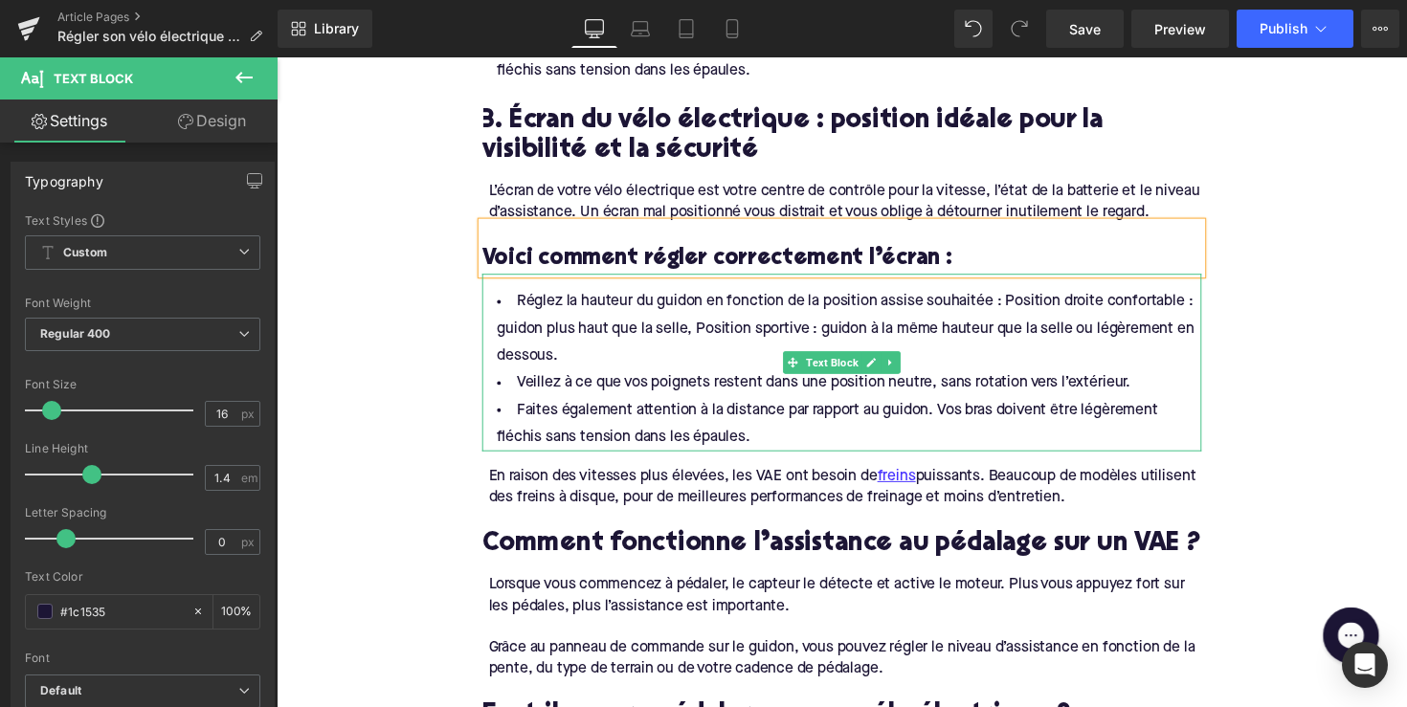
click at [753, 440] on li "Faites également attention à la distance par rapport au guidon. Vos bras doiven…" at bounding box center [855, 434] width 737 height 56
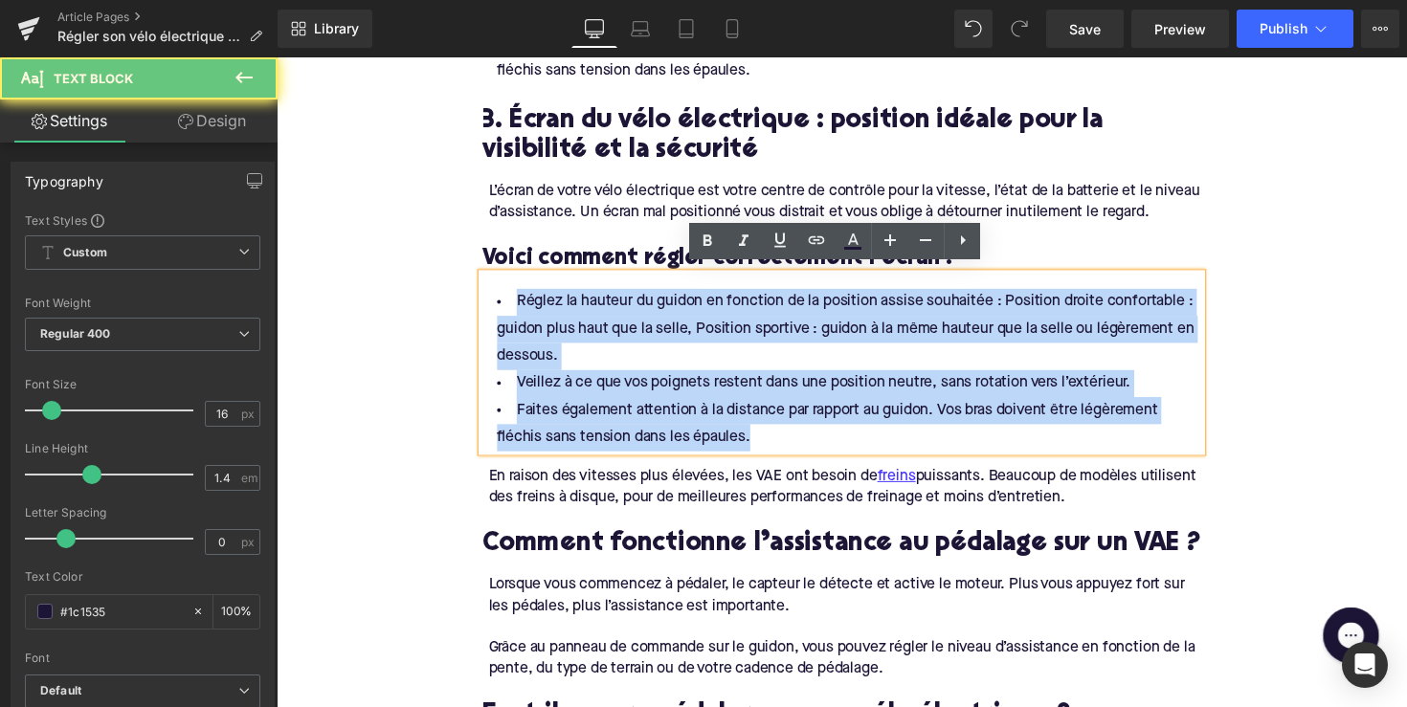
drag, startPoint x: 772, startPoint y: 440, endPoint x: 480, endPoint y: 283, distance: 332.3
click at [487, 283] on div "Réglez la hauteur du guidon en fonction de la position assise souhaitée : Posit…" at bounding box center [855, 370] width 737 height 182
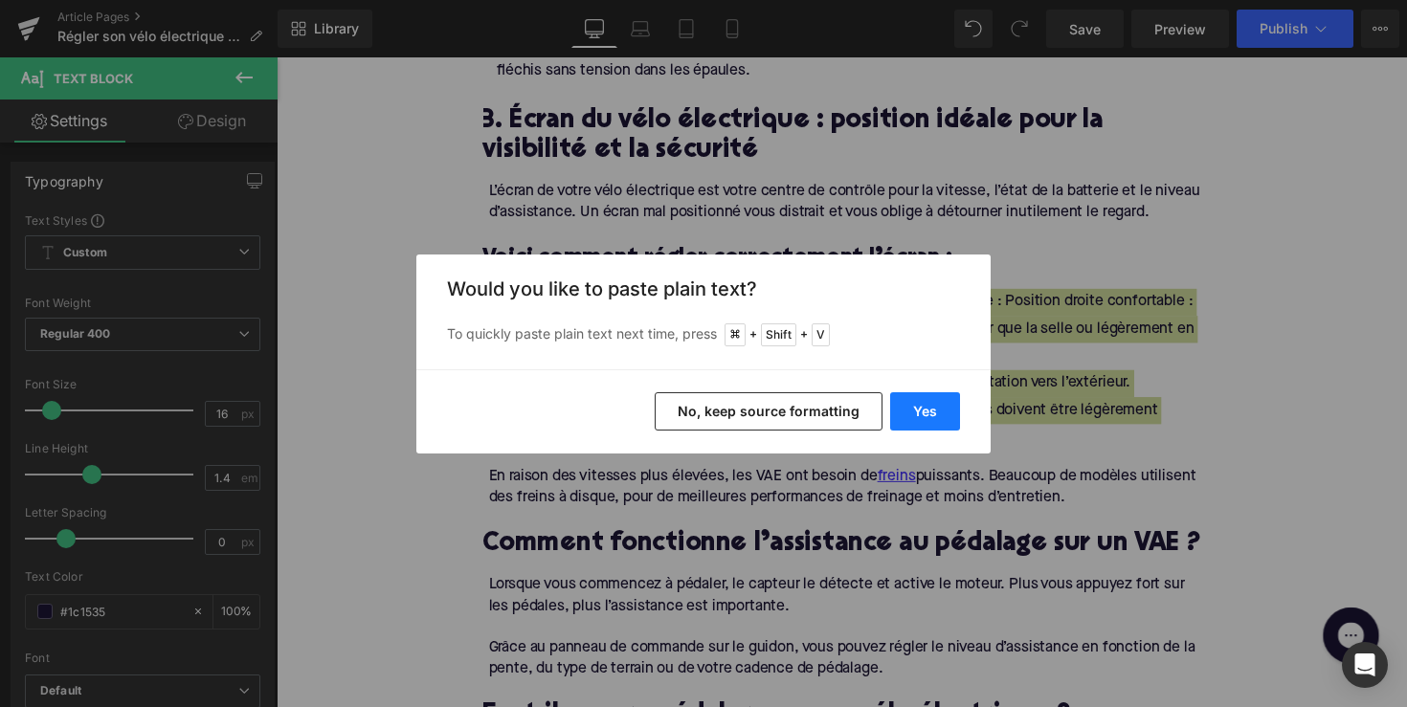
click at [926, 404] on button "Yes" at bounding box center [925, 411] width 70 height 38
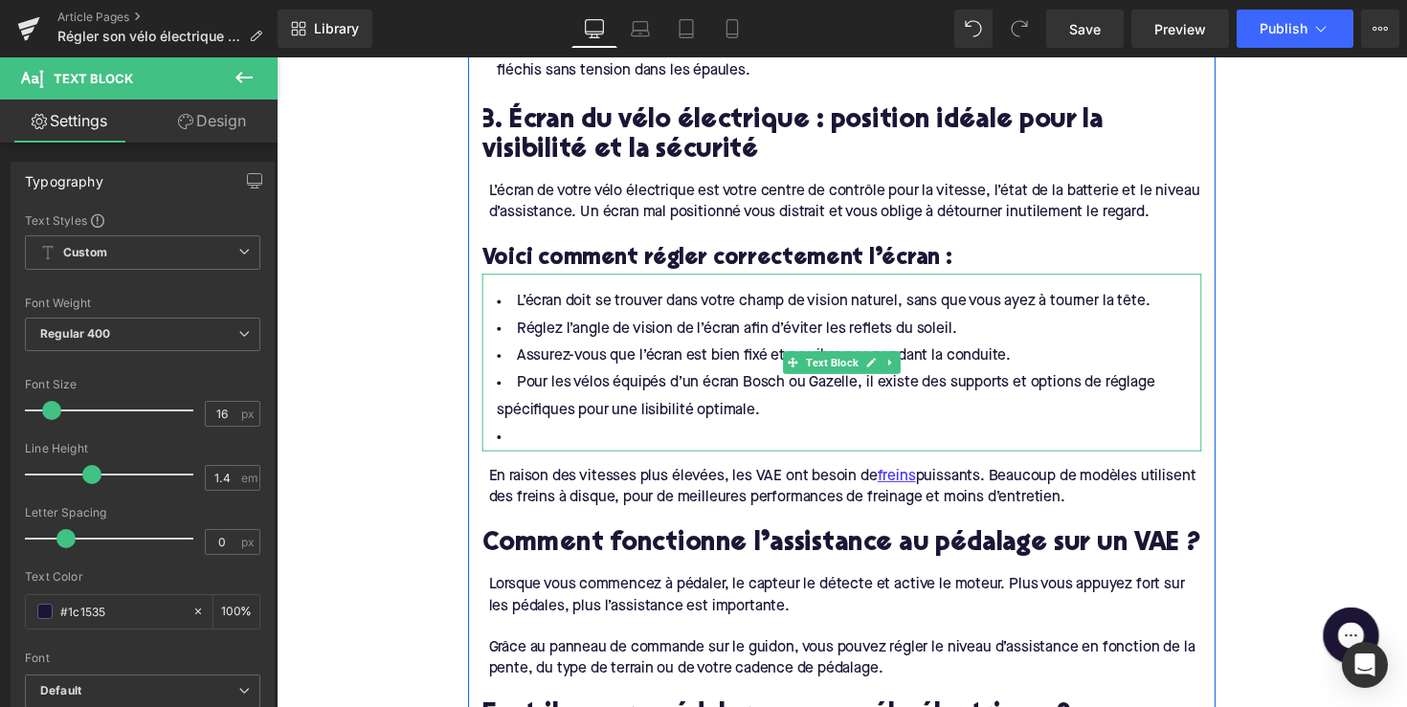
click at [636, 435] on li at bounding box center [855, 448] width 737 height 28
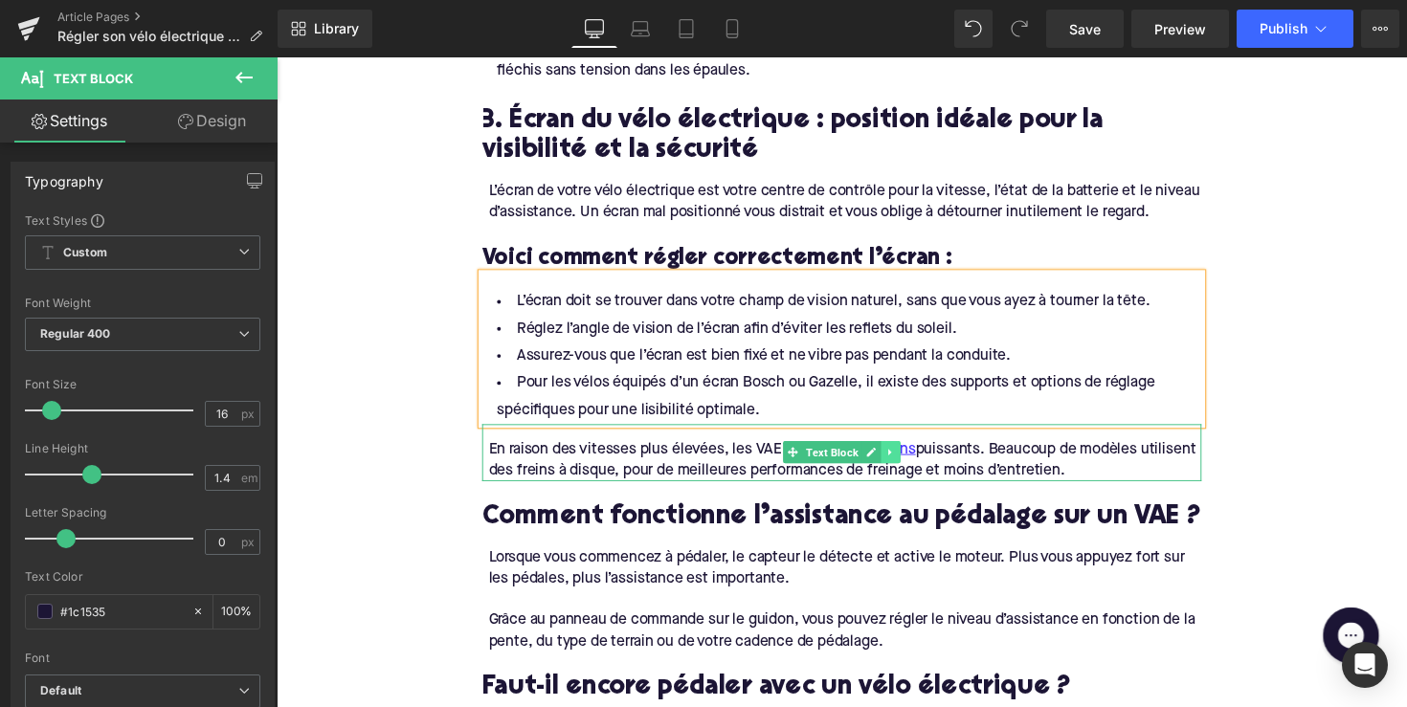
click at [904, 457] on icon at bounding box center [906, 462] width 11 height 11
click at [905, 458] on link at bounding box center [915, 462] width 20 height 23
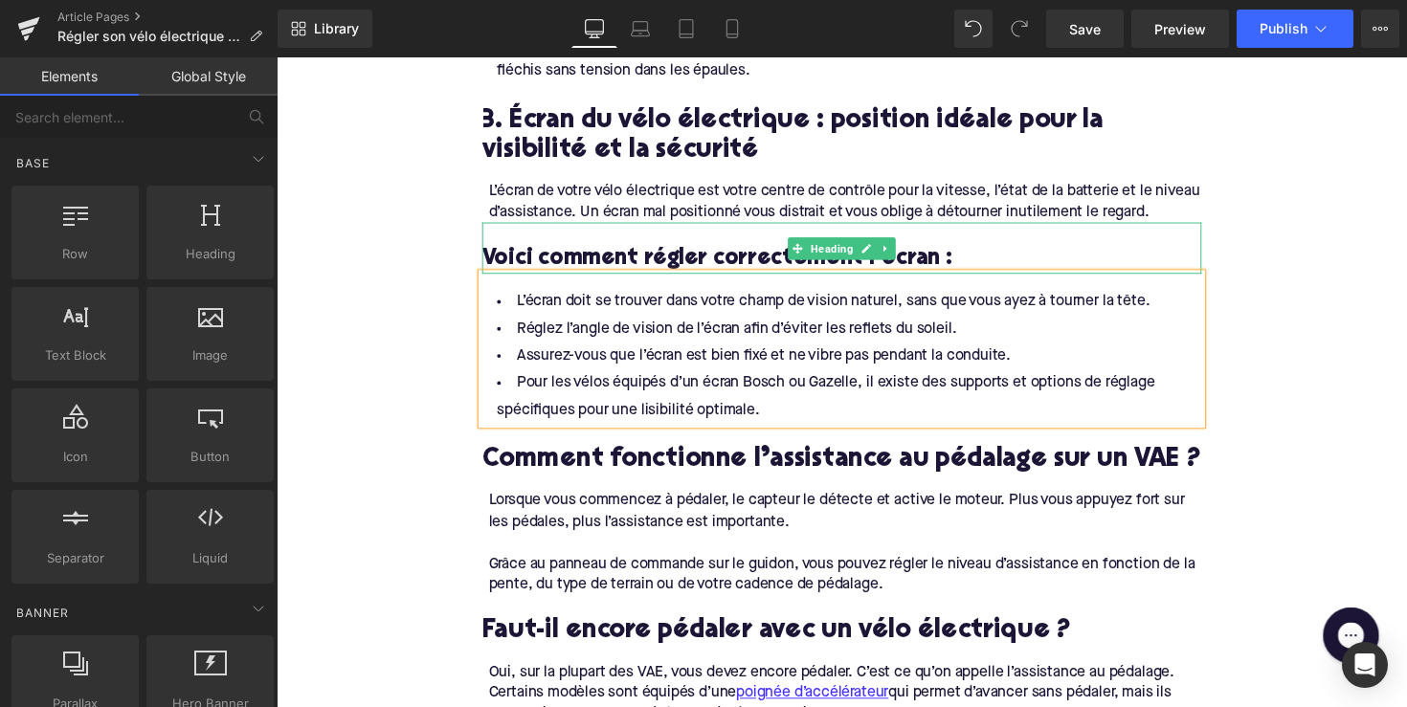
click at [654, 255] on h3 "Voici comment régler correctement l’écran :" at bounding box center [855, 265] width 737 height 30
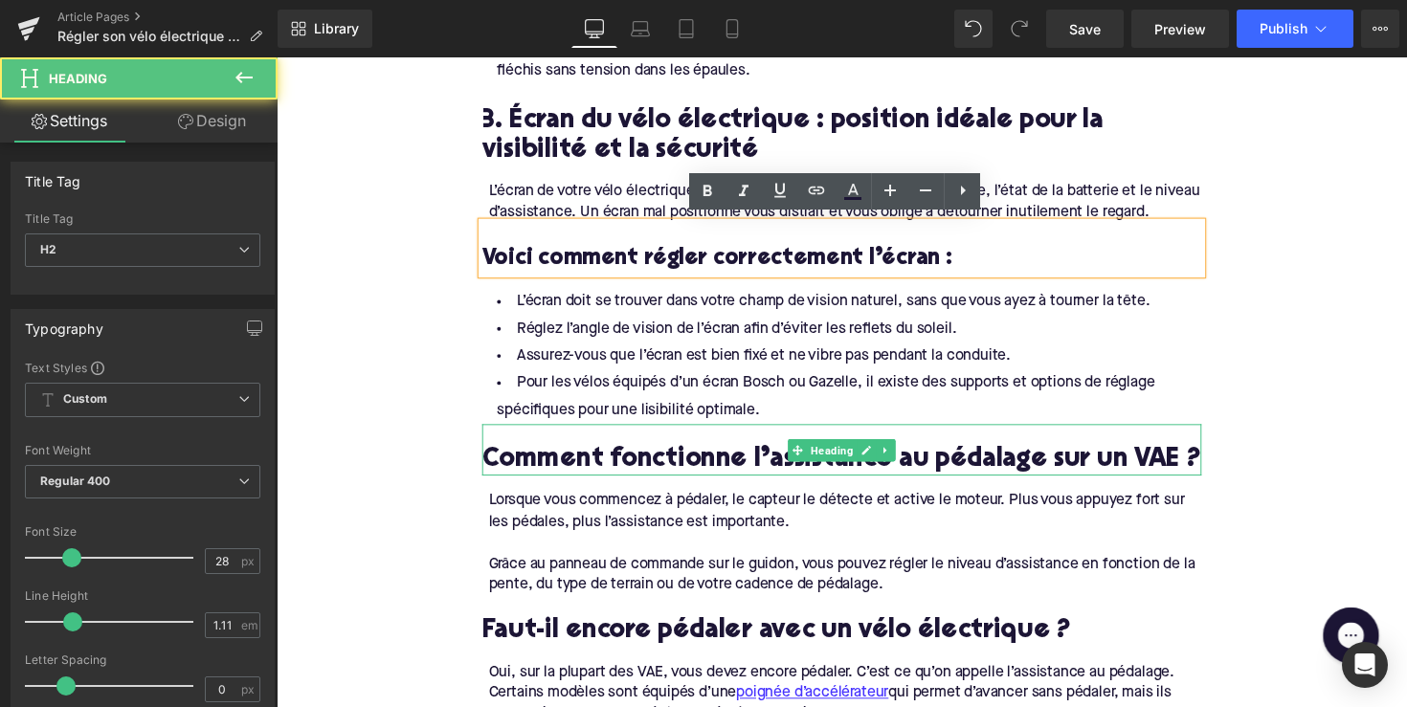
click at [562, 463] on h2 "Comment fonctionne l’assistance au pédalage sur un VAE ?" at bounding box center [855, 472] width 737 height 30
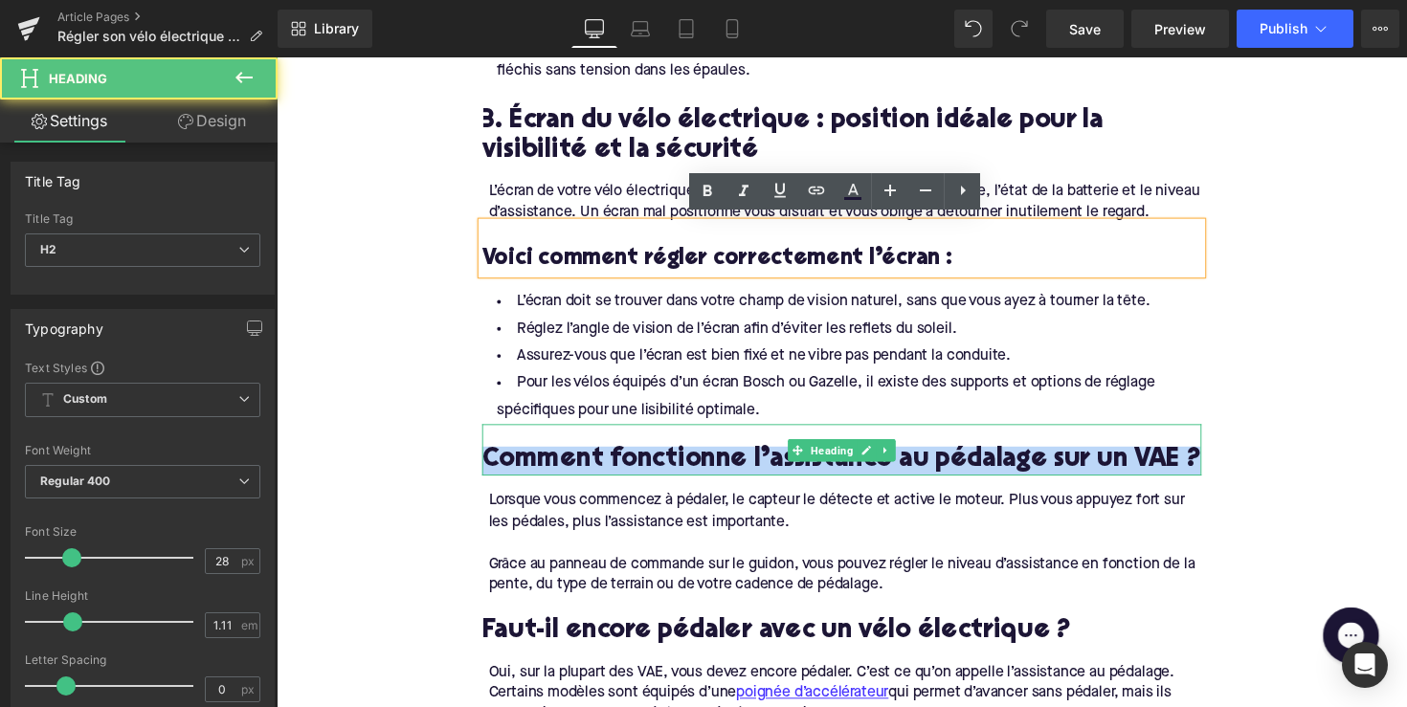
click at [562, 463] on h2 "Comment fonctionne l’assistance au pédalage sur un VAE ?" at bounding box center [855, 472] width 737 height 30
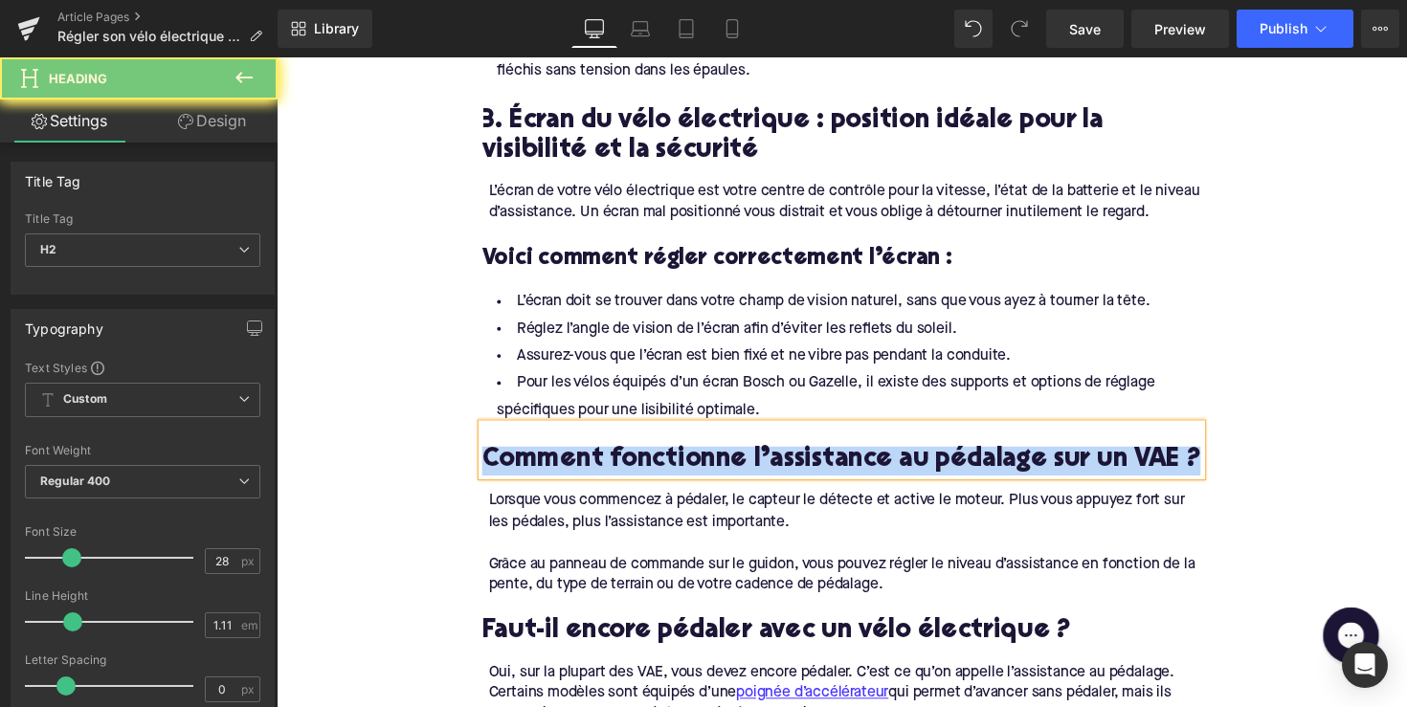
paste div
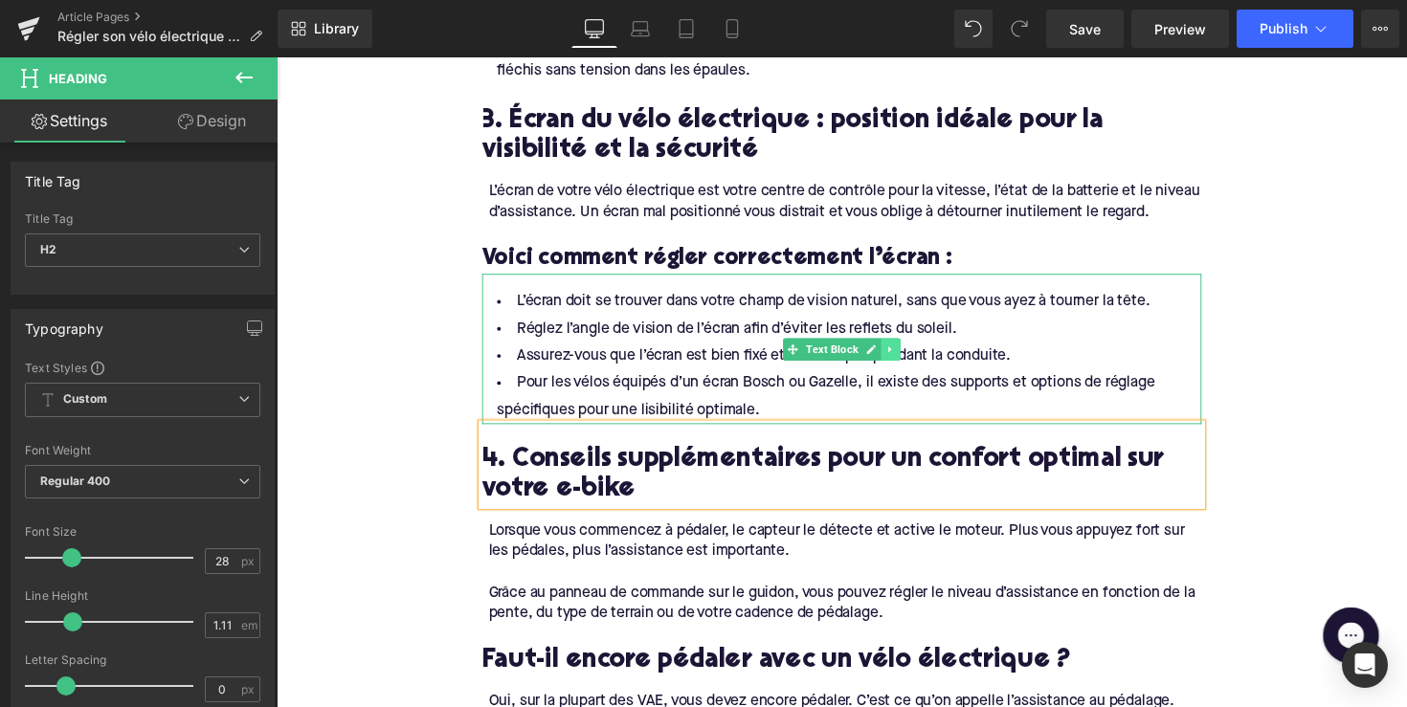
click at [901, 351] on icon at bounding box center [906, 356] width 11 height 11
click at [894, 351] on icon at bounding box center [895, 356] width 11 height 11
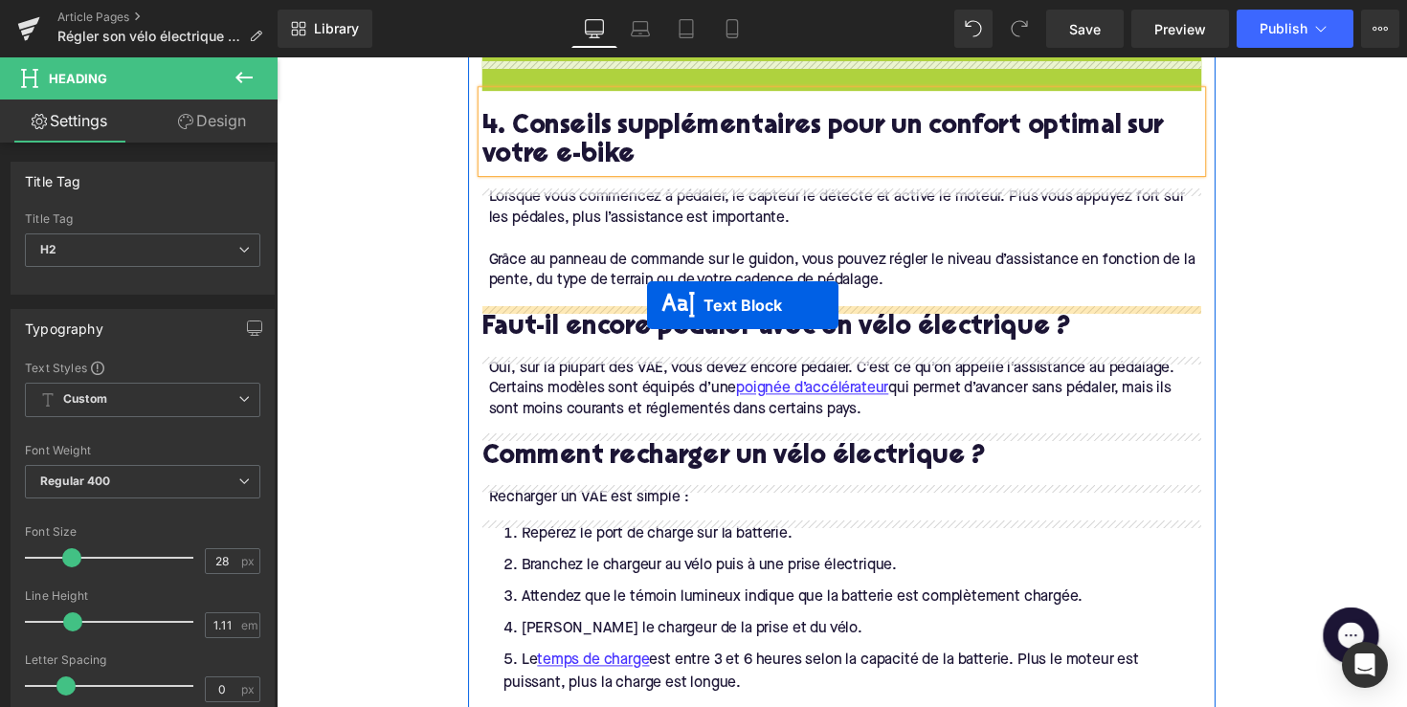
scroll to position [2170, 0]
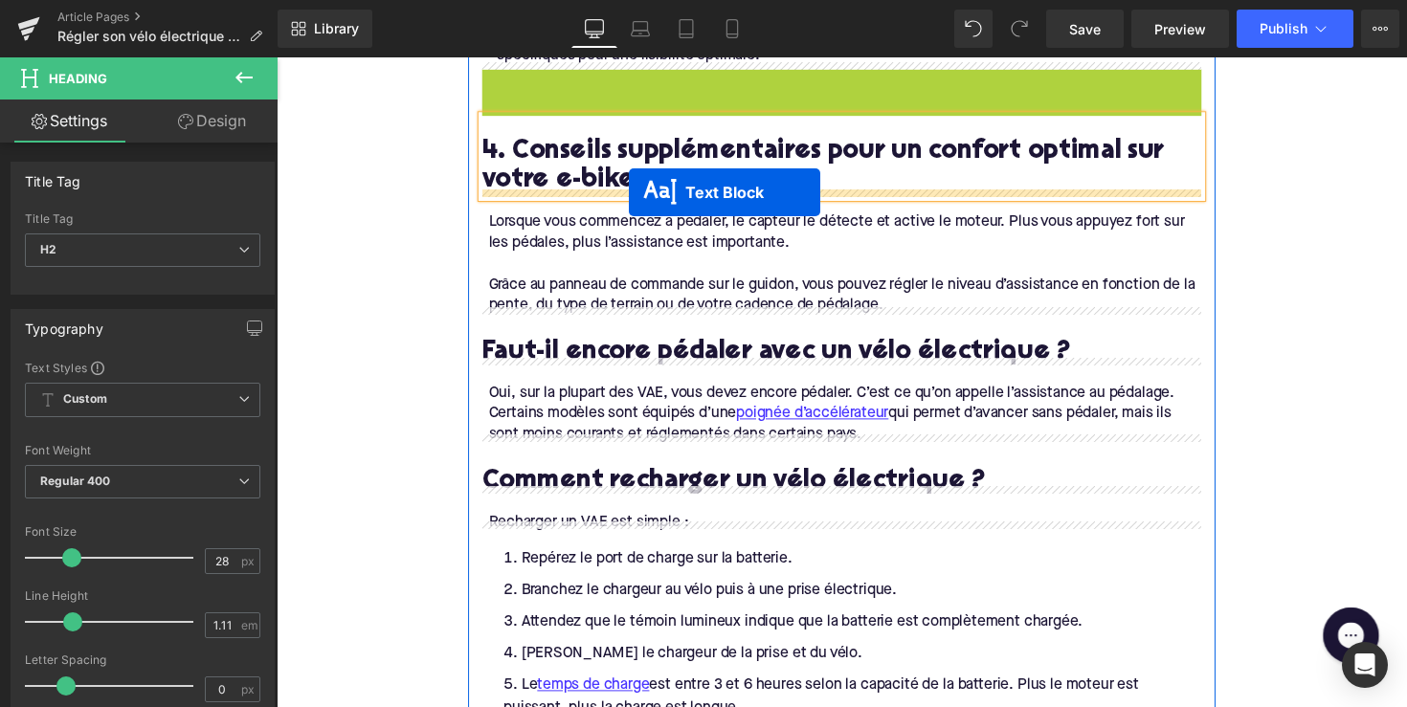
drag, startPoint x: 799, startPoint y: 504, endPoint x: 638, endPoint y: 194, distance: 349.3
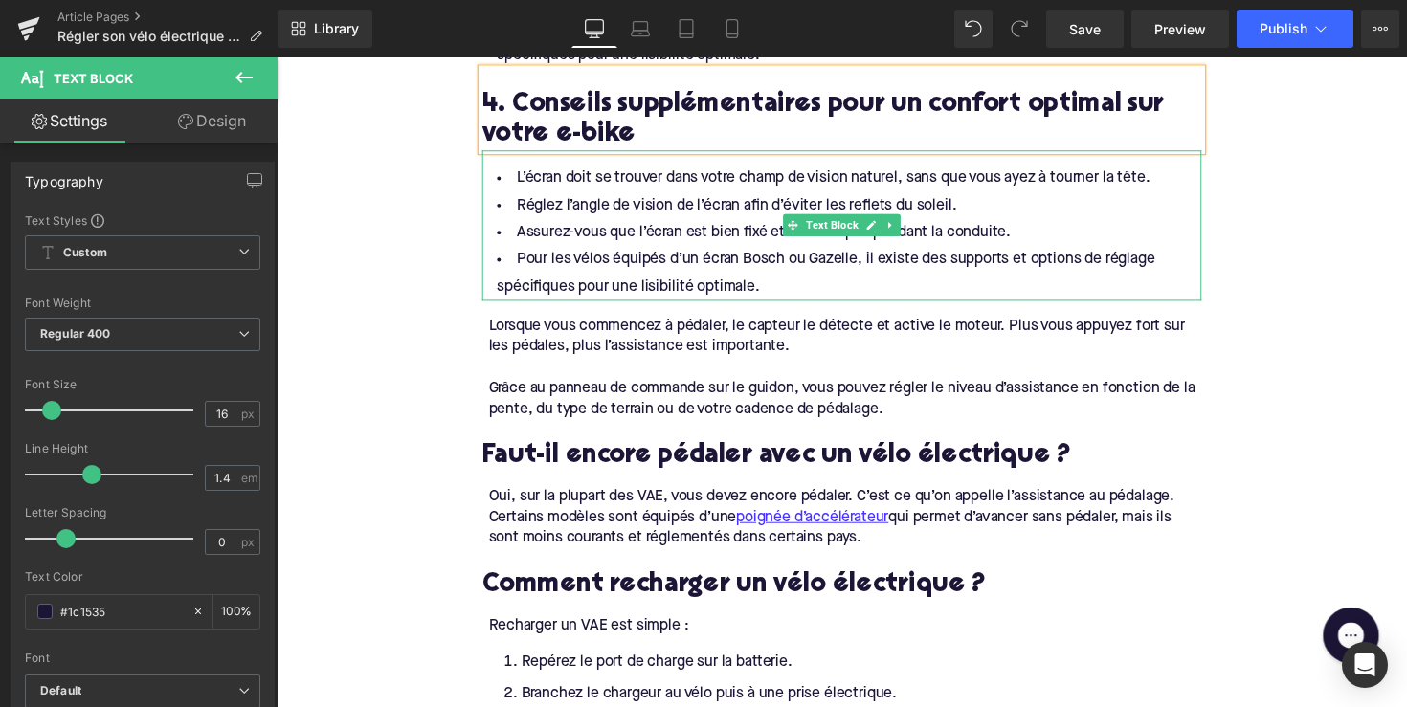
click at [592, 228] on li "Assurez-vous que l’écran est bien fixé et ne vibre pas pendant la conduite." at bounding box center [855, 238] width 737 height 28
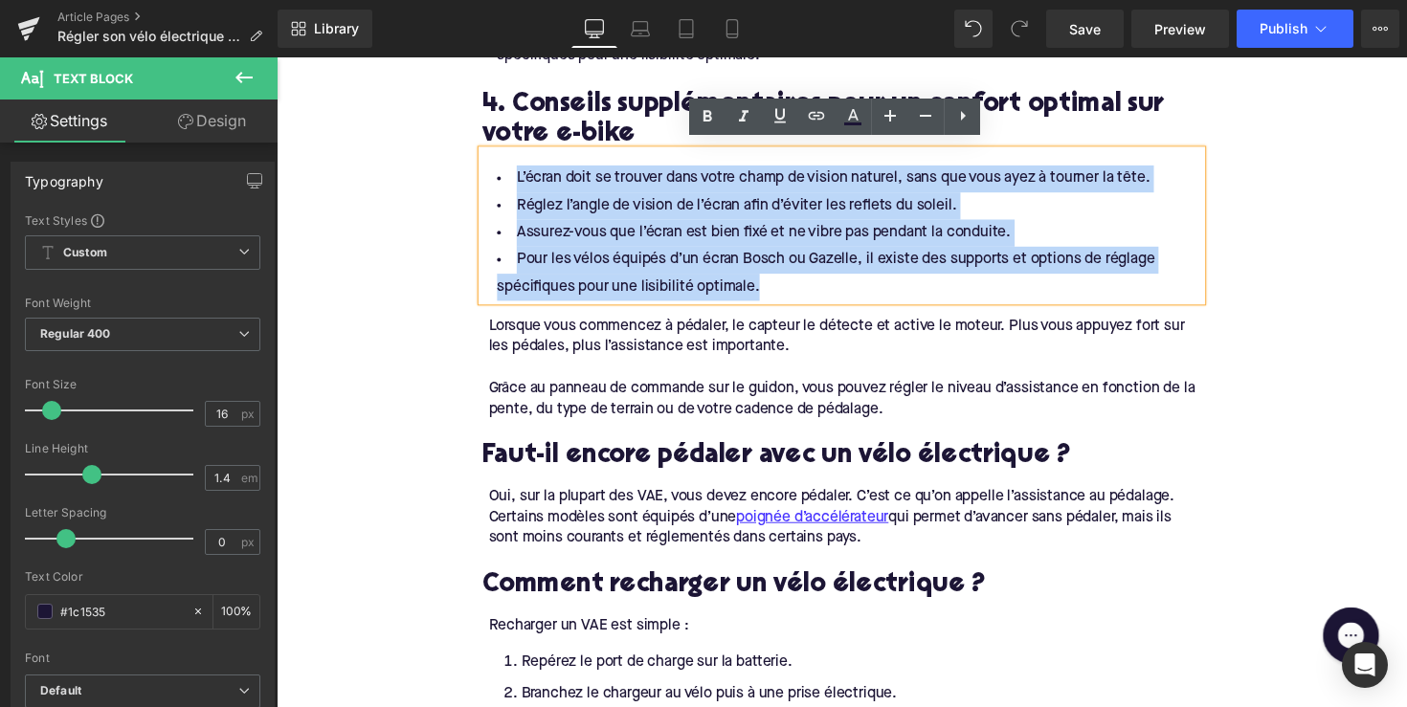
drag, startPoint x: 777, startPoint y: 283, endPoint x: 494, endPoint y: 155, distance: 311.0
click at [494, 155] on div "L’écran doit se trouver dans votre champ de vision naturel, sans que vous ayez …" at bounding box center [855, 230] width 737 height 154
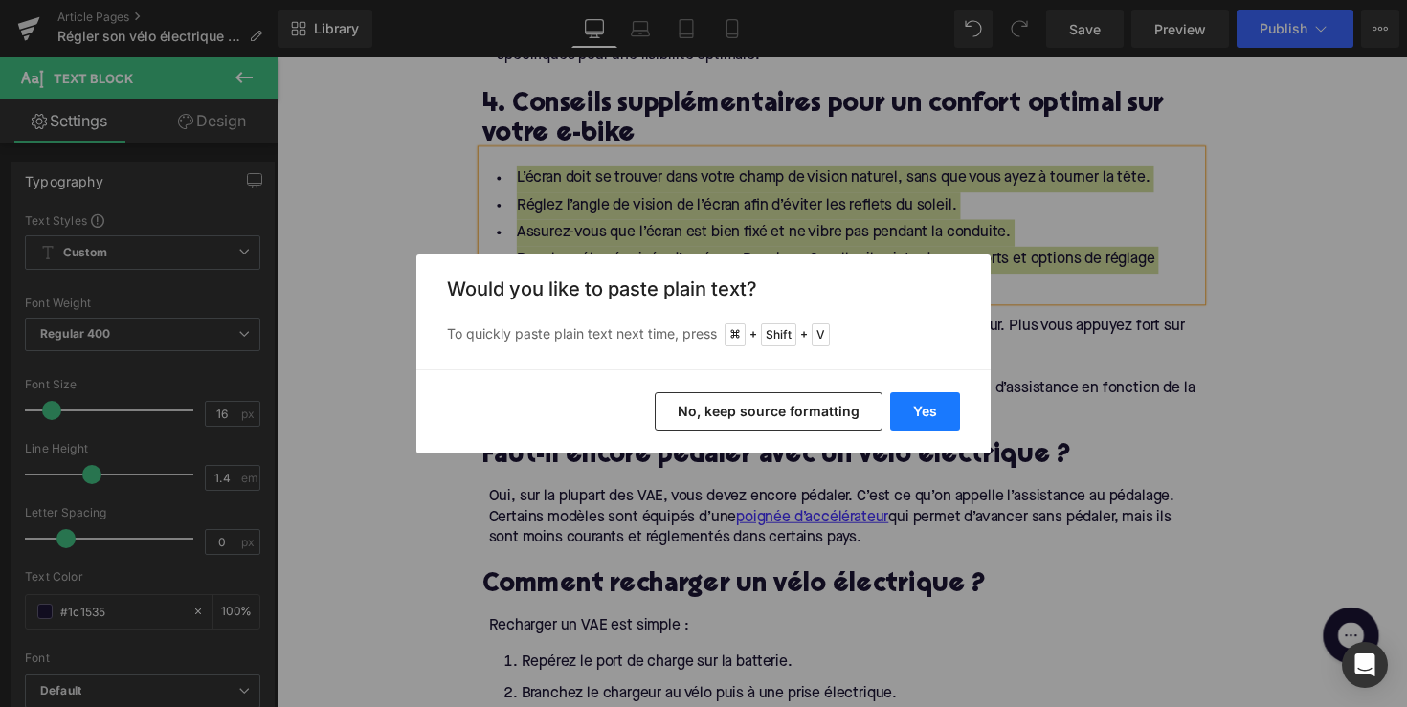
click at [943, 401] on button "Yes" at bounding box center [925, 411] width 70 height 38
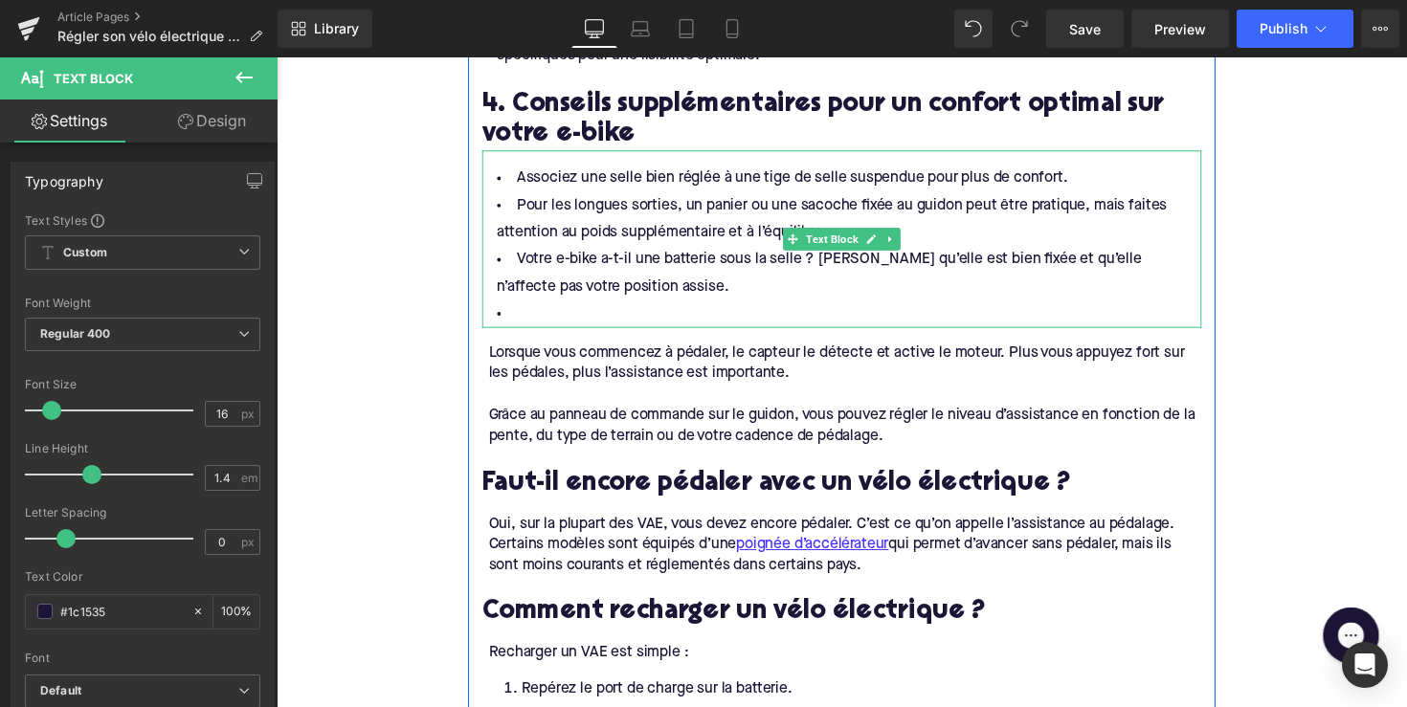
click at [587, 312] on li at bounding box center [855, 321] width 737 height 28
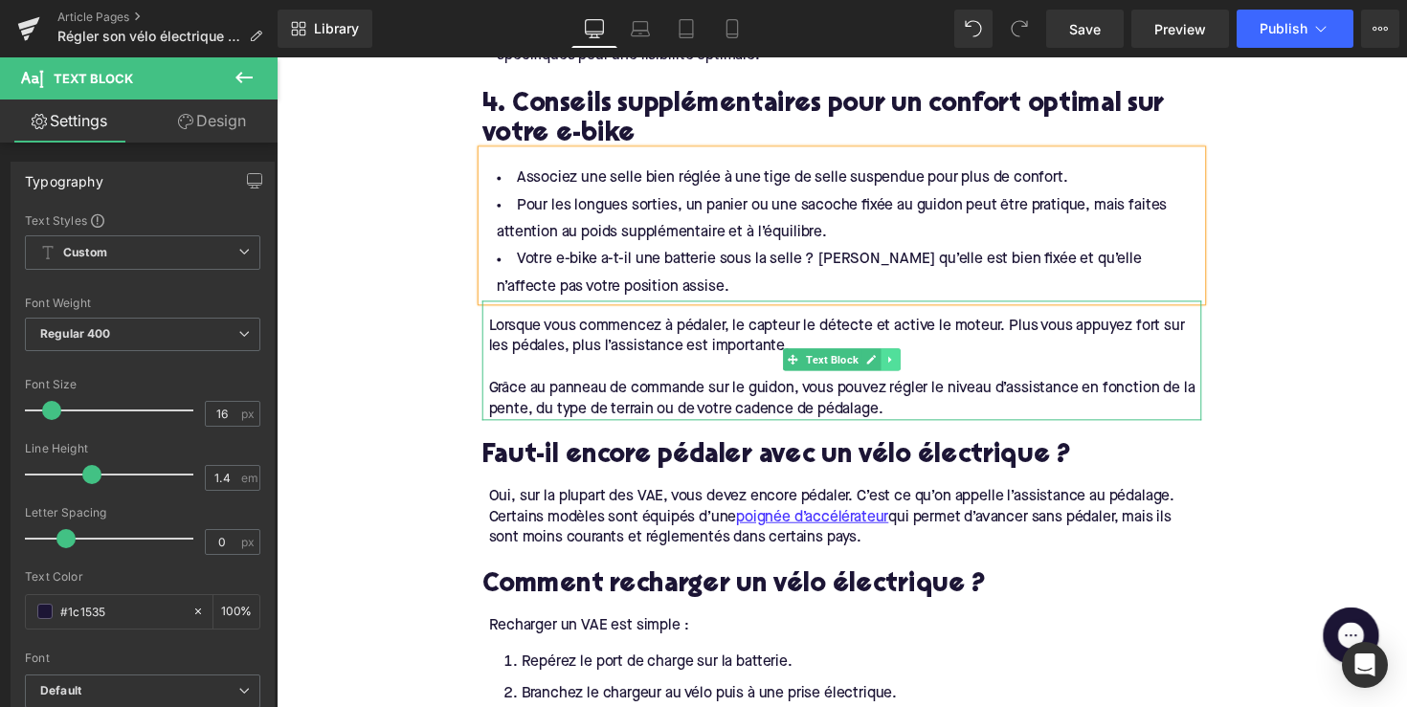
click at [904, 364] on icon at bounding box center [905, 367] width 3 height 7
click at [910, 366] on link at bounding box center [915, 367] width 20 height 23
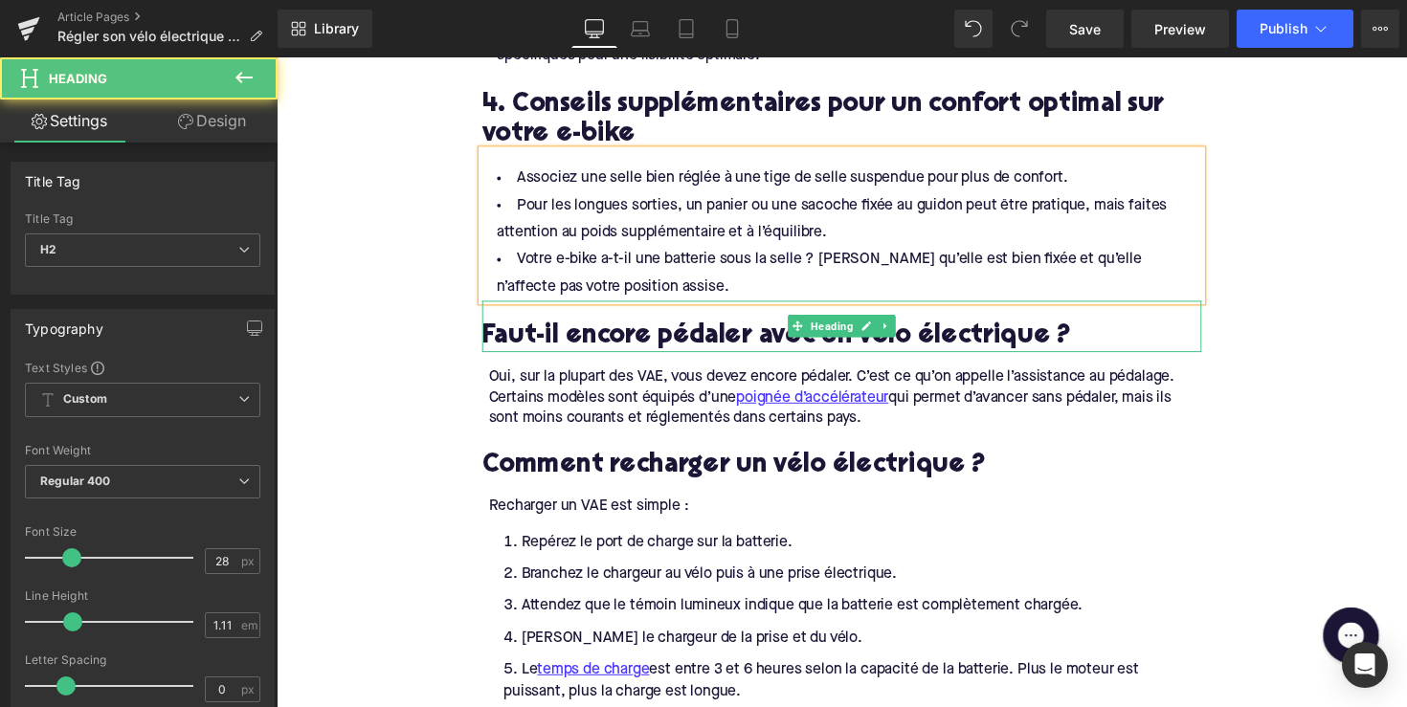
click at [642, 343] on h2 "Faut-il encore pédaler avec un vélo électrique ?" at bounding box center [855, 345] width 737 height 30
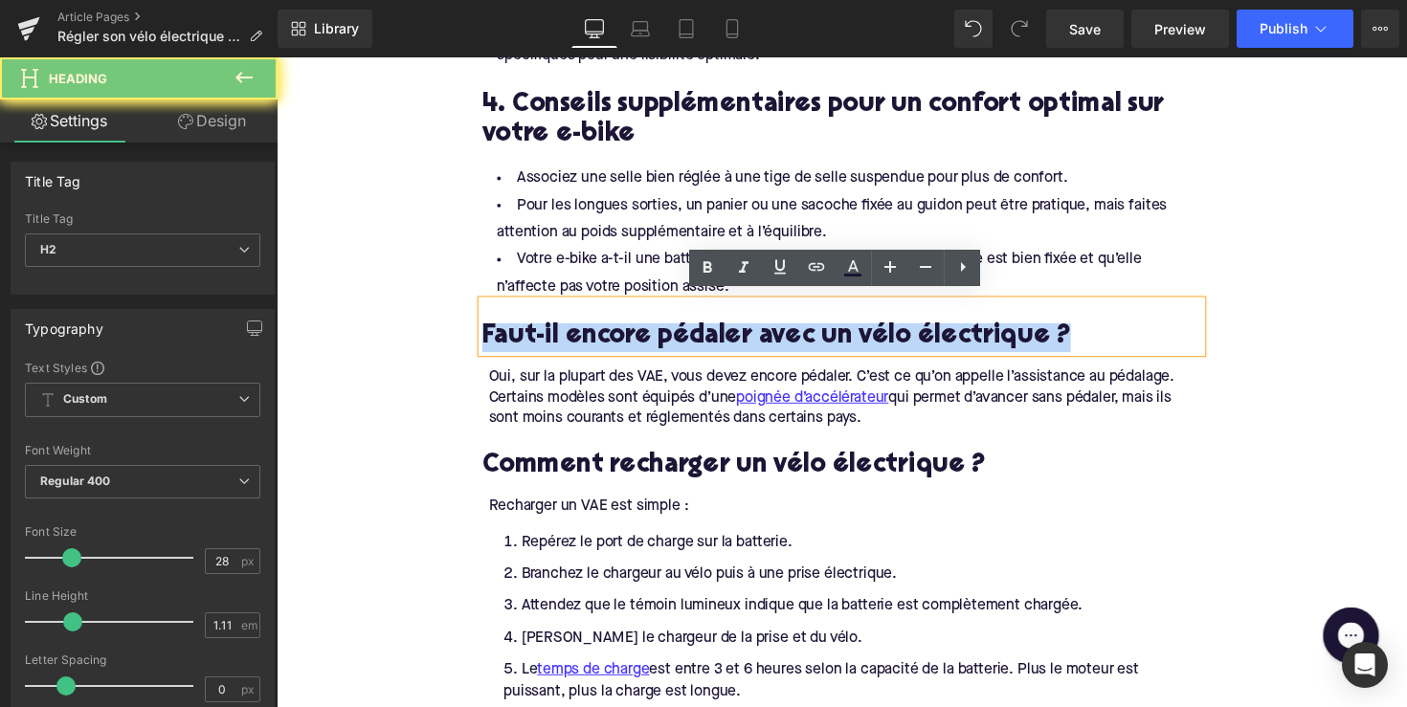
paste div
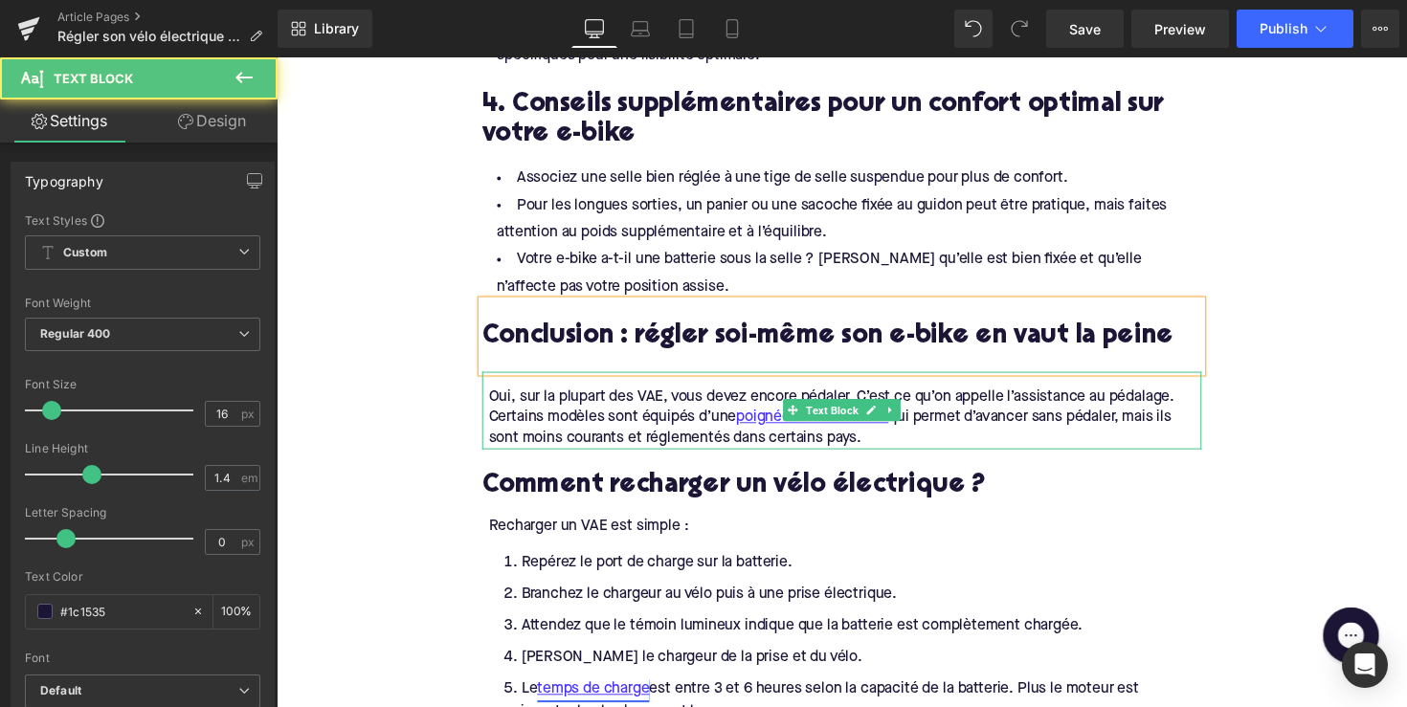
click at [643, 395] on div "Oui, sur la plupart des VAE, vous devez encore pédaler. C’est ce qu’on appelle …" at bounding box center [859, 427] width 730 height 64
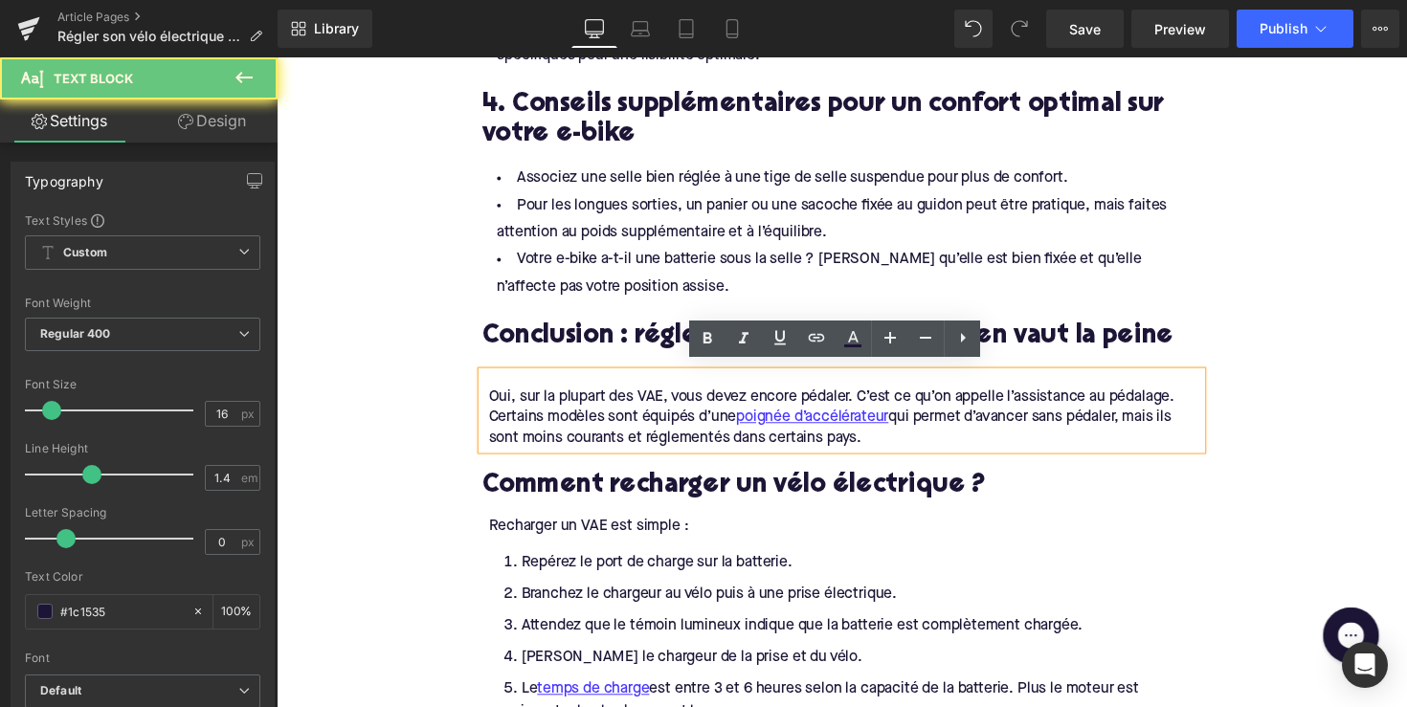
click at [642, 401] on div "Oui, sur la plupart des VAE, vous devez encore pédaler. C’est ce qu’on appelle …" at bounding box center [859, 427] width 730 height 64
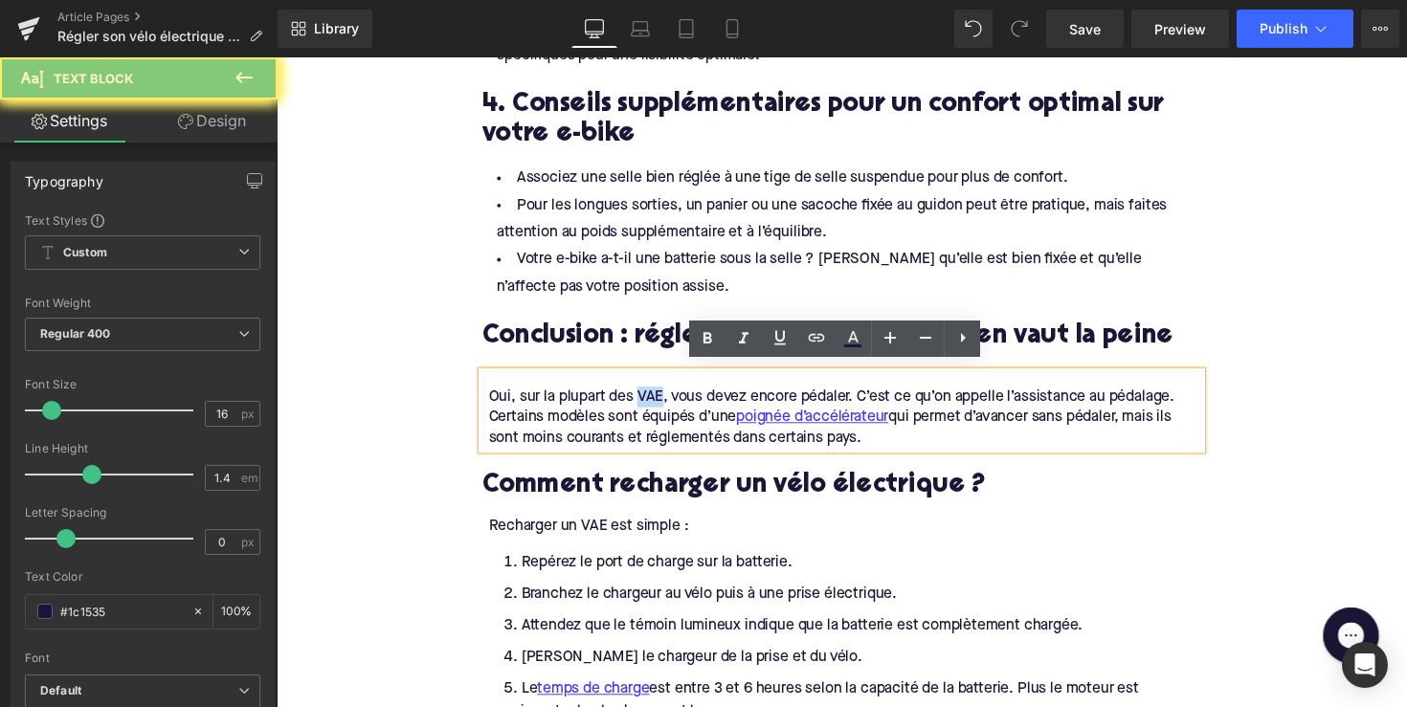
click at [642, 401] on div "Oui, sur la plupart des VAE, vous devez encore pédaler. C’est ce qu’on appelle …" at bounding box center [859, 427] width 730 height 64
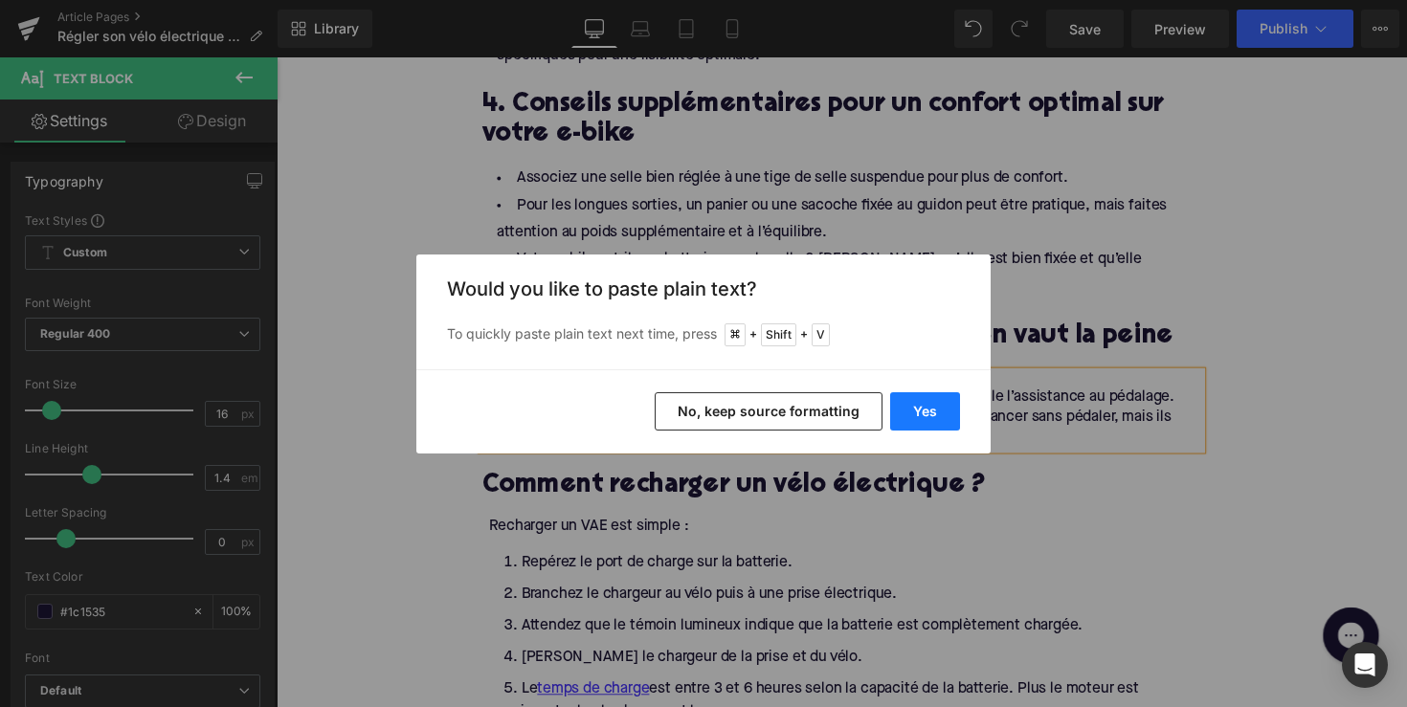
click at [916, 413] on button "Yes" at bounding box center [925, 411] width 70 height 38
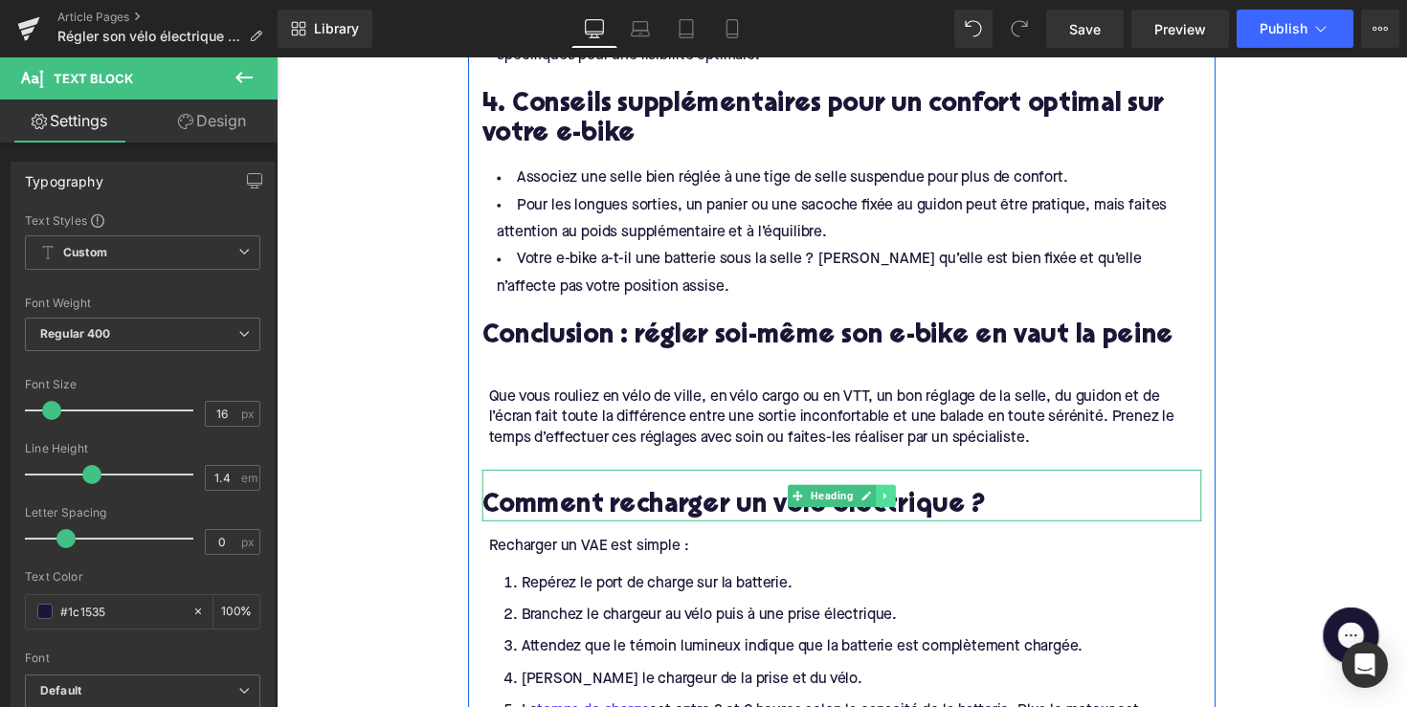
click at [896, 502] on icon at bounding box center [901, 507] width 11 height 11
click at [901, 496] on link at bounding box center [911, 507] width 20 height 23
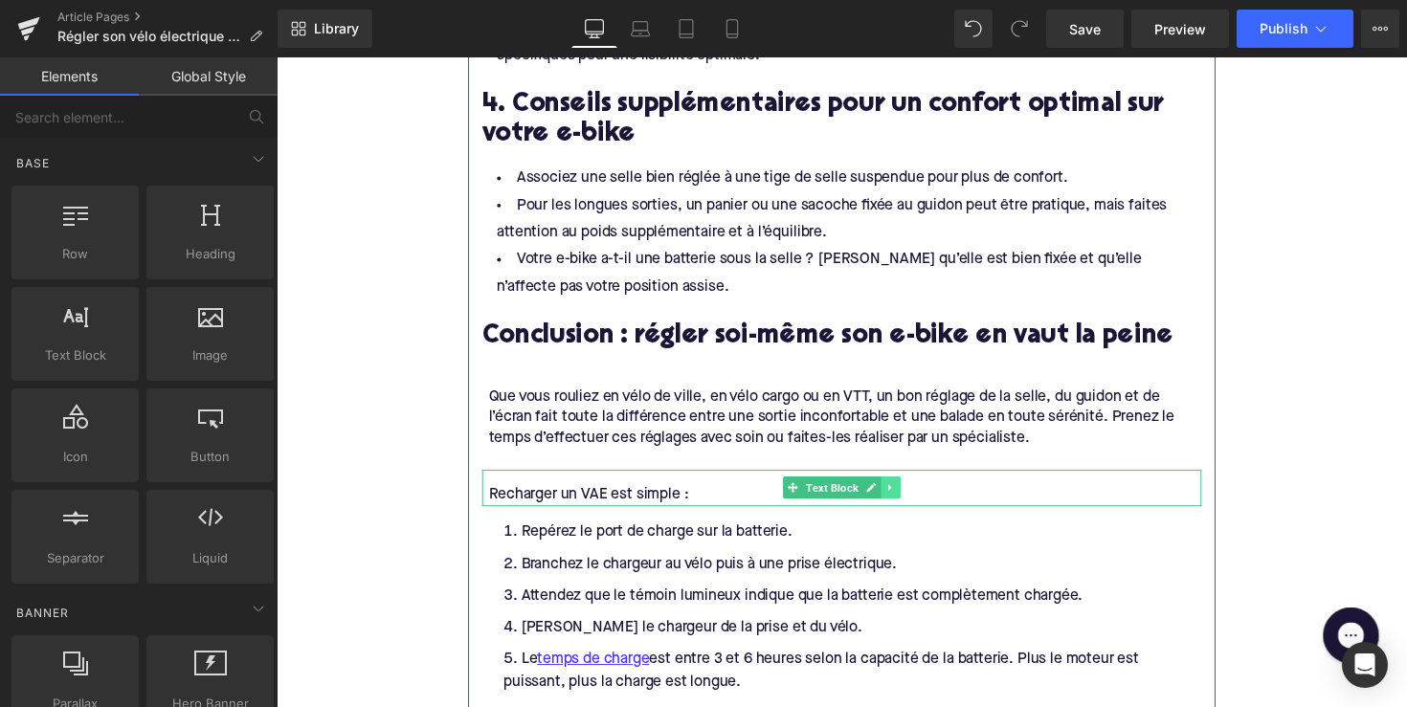
click at [904, 496] on icon at bounding box center [905, 499] width 3 height 7
click at [918, 487] on link at bounding box center [915, 498] width 20 height 23
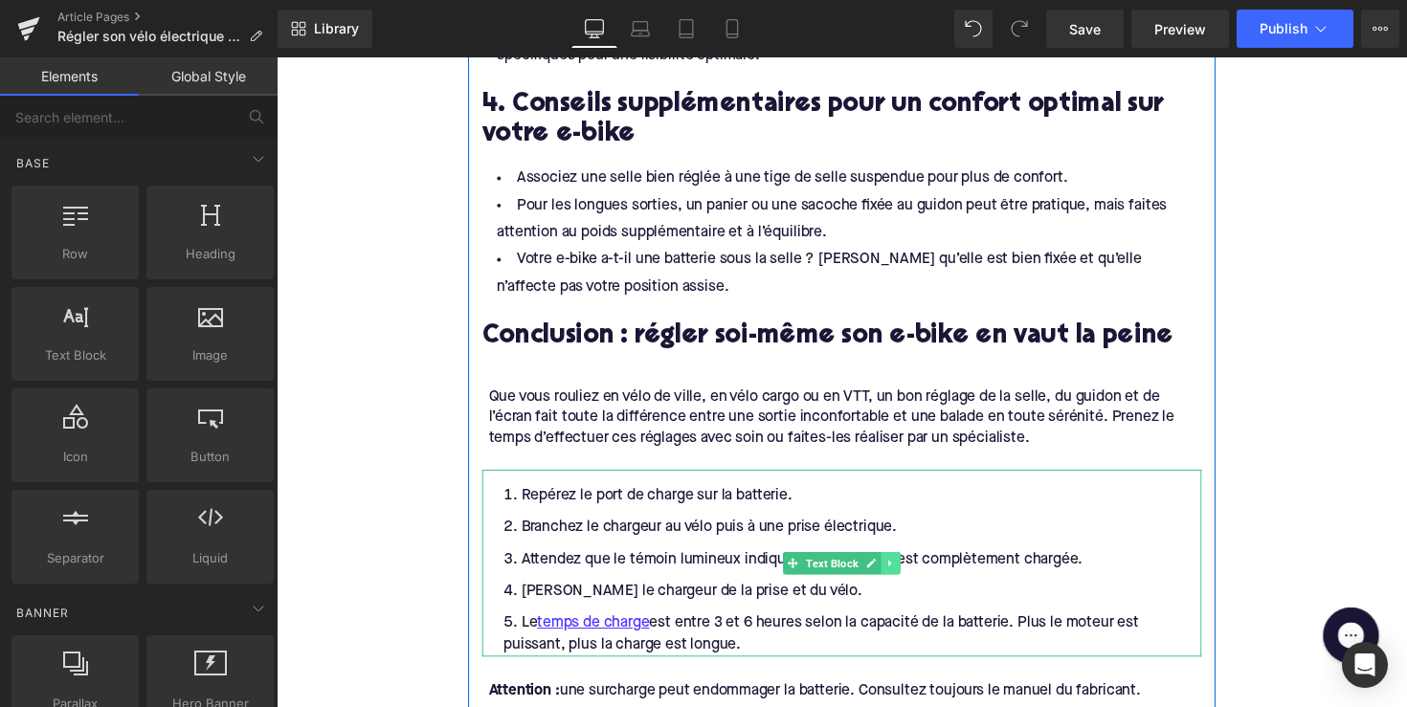
click at [904, 570] on icon at bounding box center [906, 575] width 11 height 11
click at [911, 571] on icon at bounding box center [915, 576] width 11 height 11
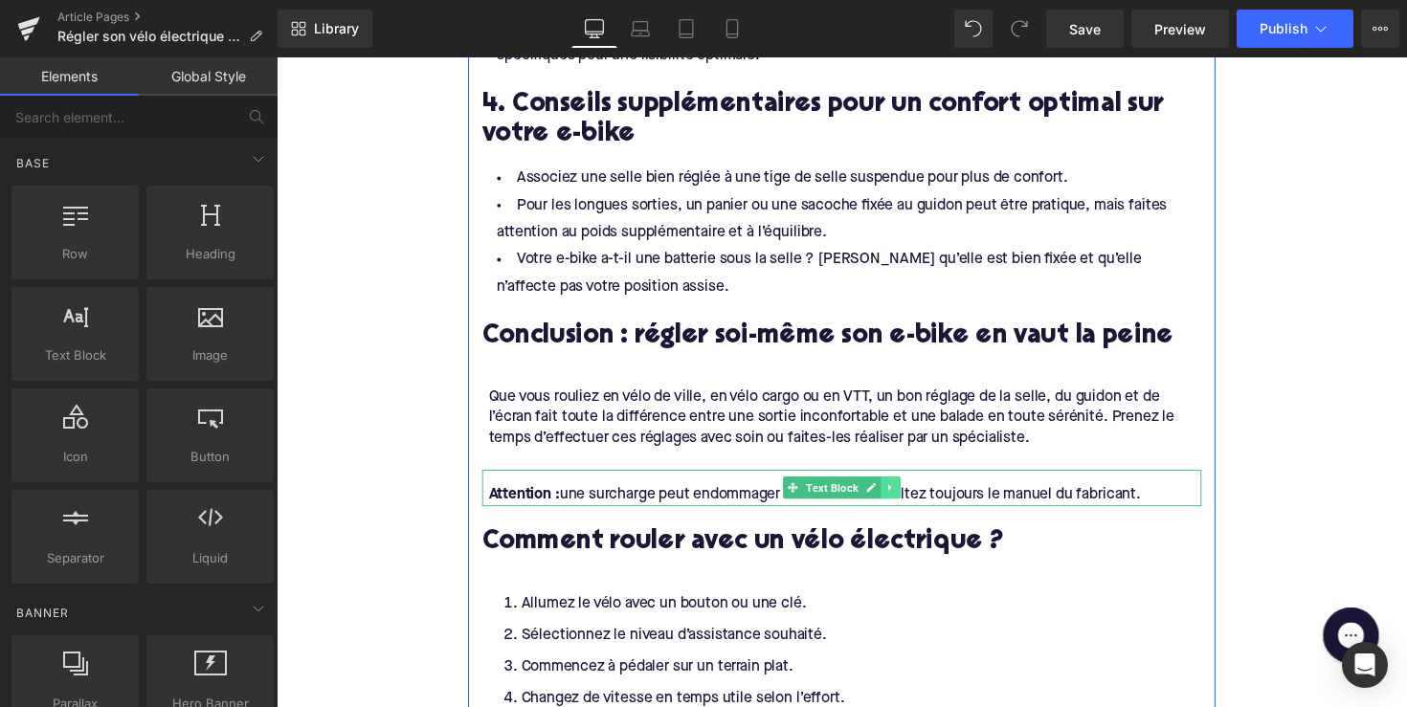
click at [907, 493] on icon at bounding box center [906, 498] width 11 height 11
click at [910, 494] on icon at bounding box center [915, 499] width 11 height 11
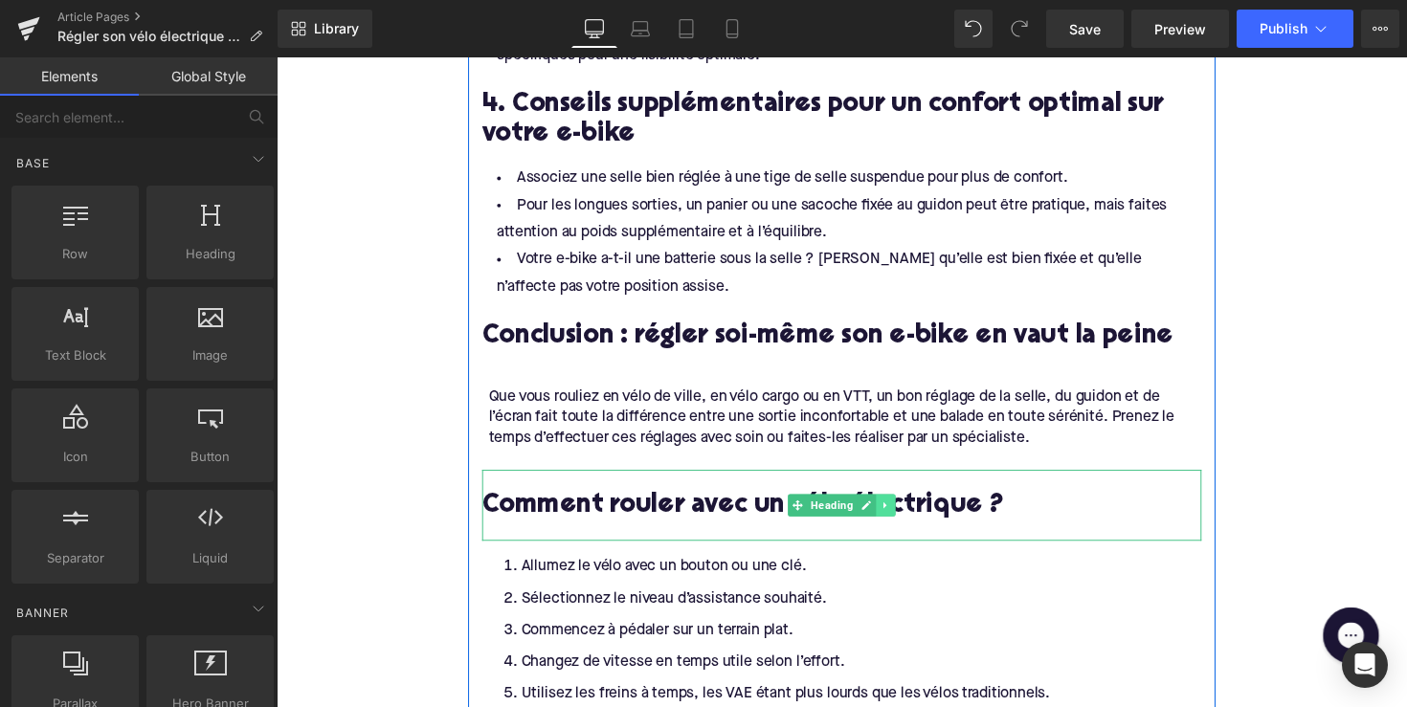
click at [901, 514] on link at bounding box center [901, 516] width 20 height 23
click at [906, 512] on icon at bounding box center [910, 517] width 11 height 11
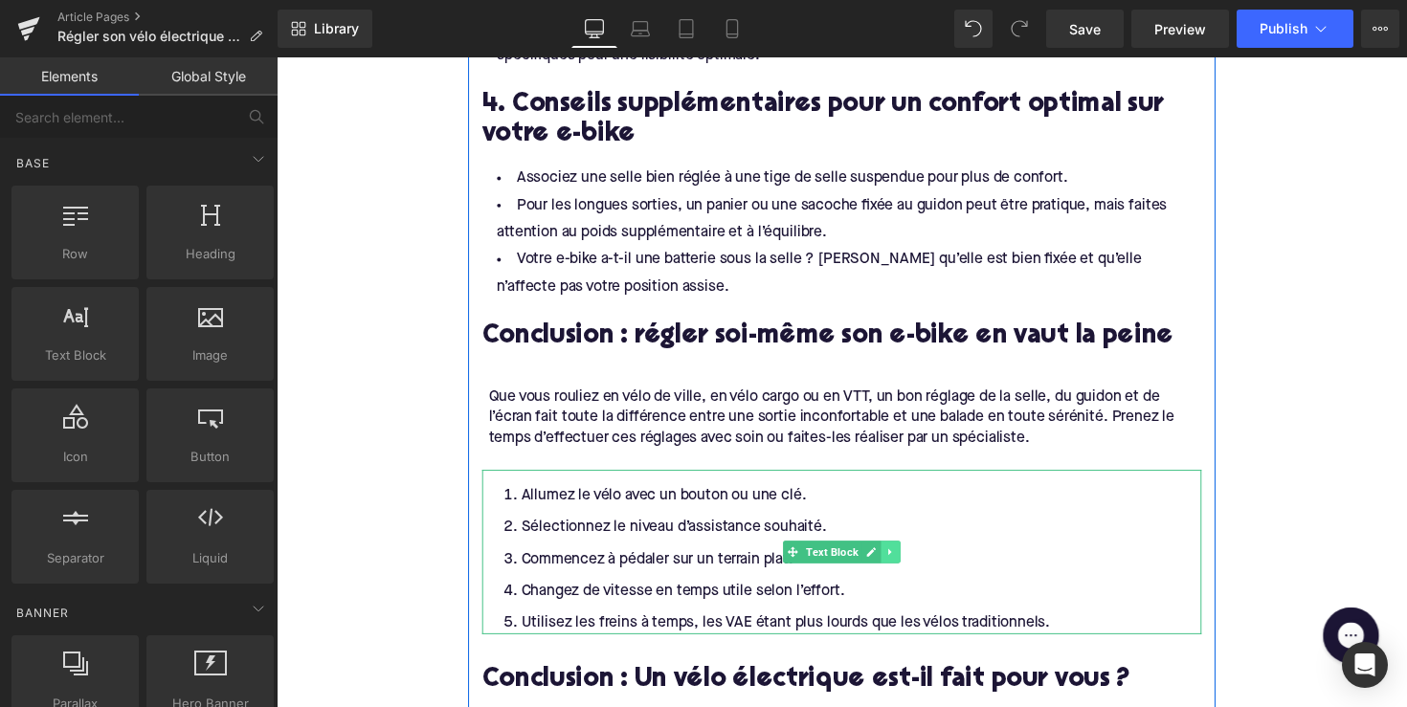
click at [904, 553] on link at bounding box center [906, 564] width 20 height 23
click at [910, 560] on icon at bounding box center [915, 565] width 11 height 11
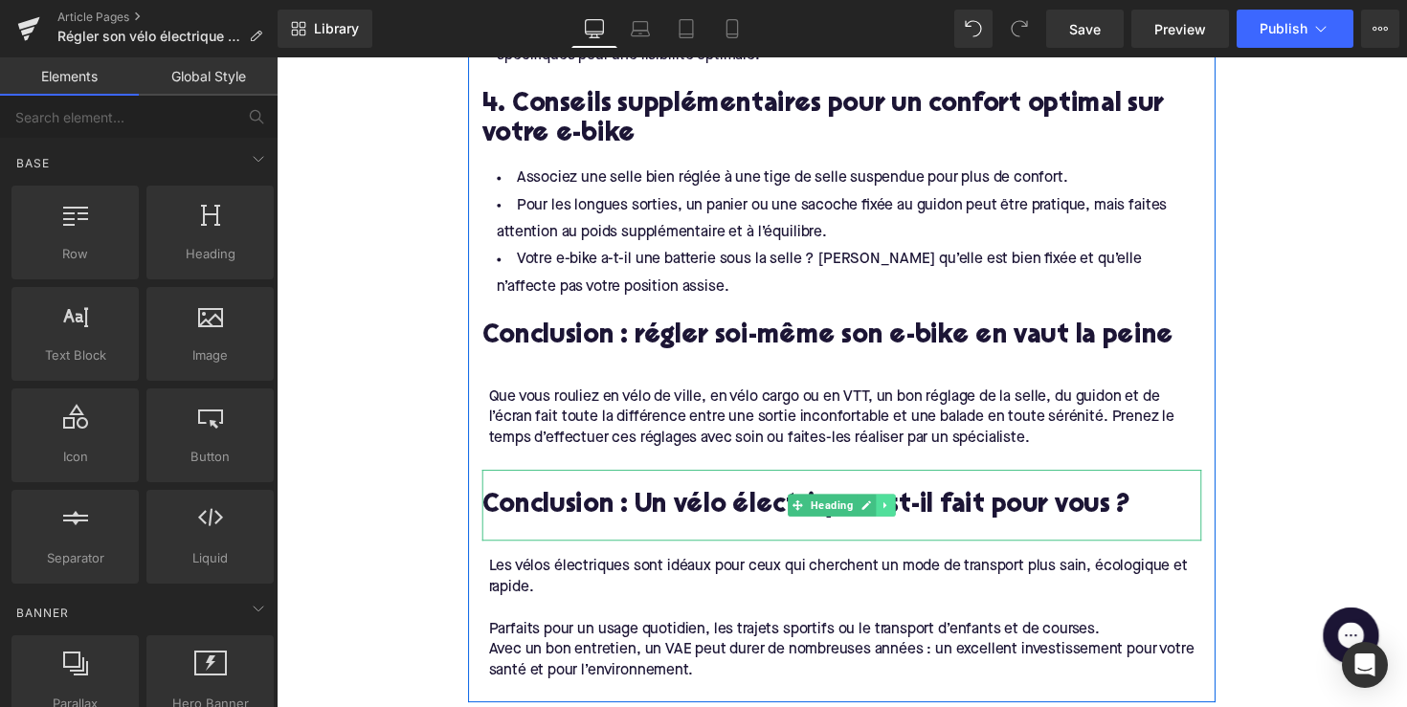
click at [896, 511] on icon at bounding box center [901, 516] width 11 height 11
click at [901, 506] on link at bounding box center [911, 516] width 20 height 23
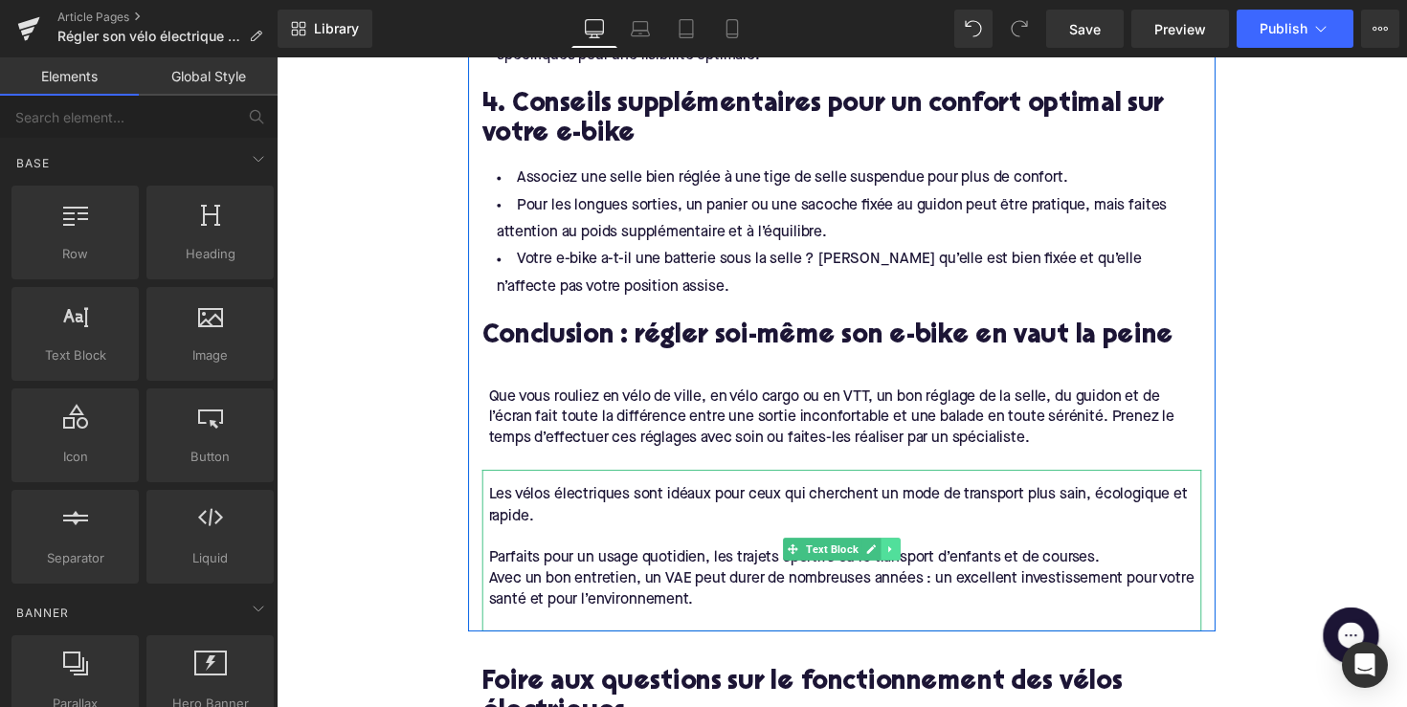
click at [903, 556] on icon at bounding box center [906, 561] width 11 height 11
click at [906, 560] on link at bounding box center [915, 561] width 20 height 23
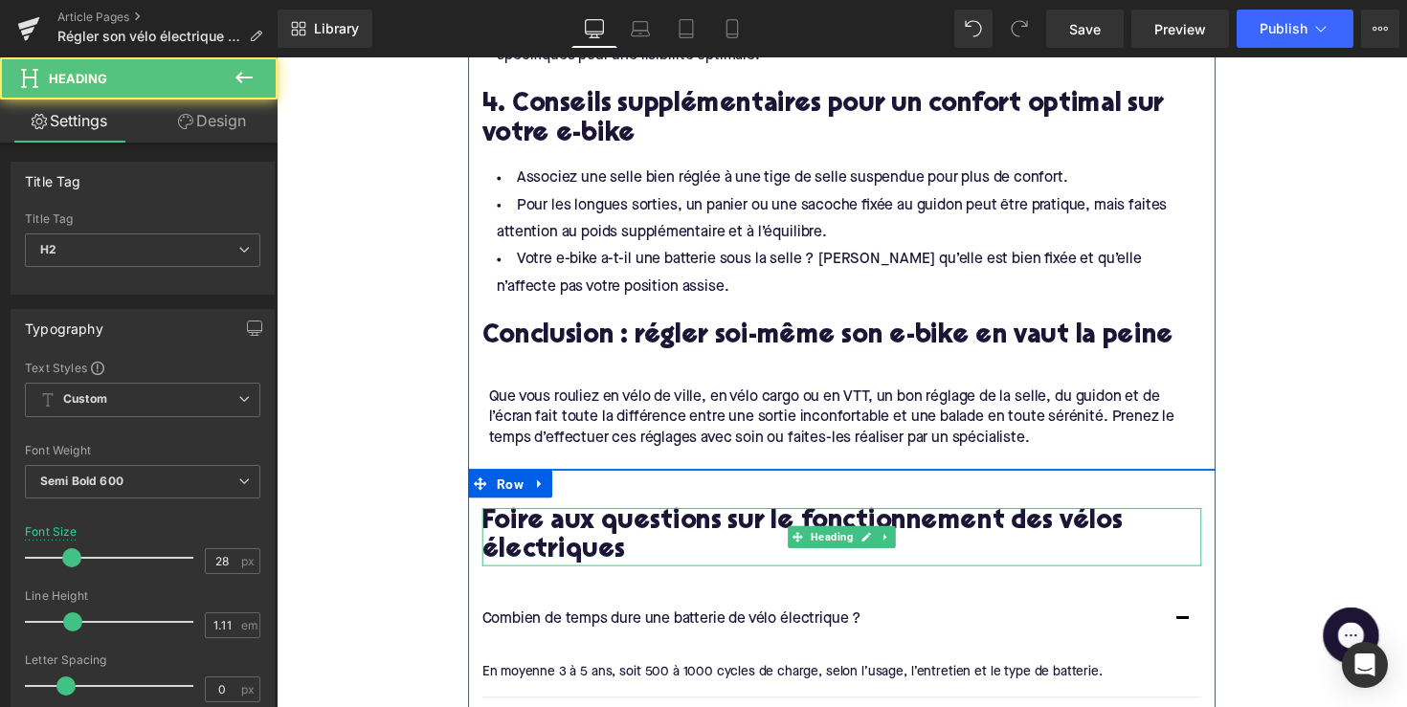
click at [918, 520] on h2 "Foire aux questions sur le fonctionnement des vélos électriques" at bounding box center [855, 549] width 737 height 59
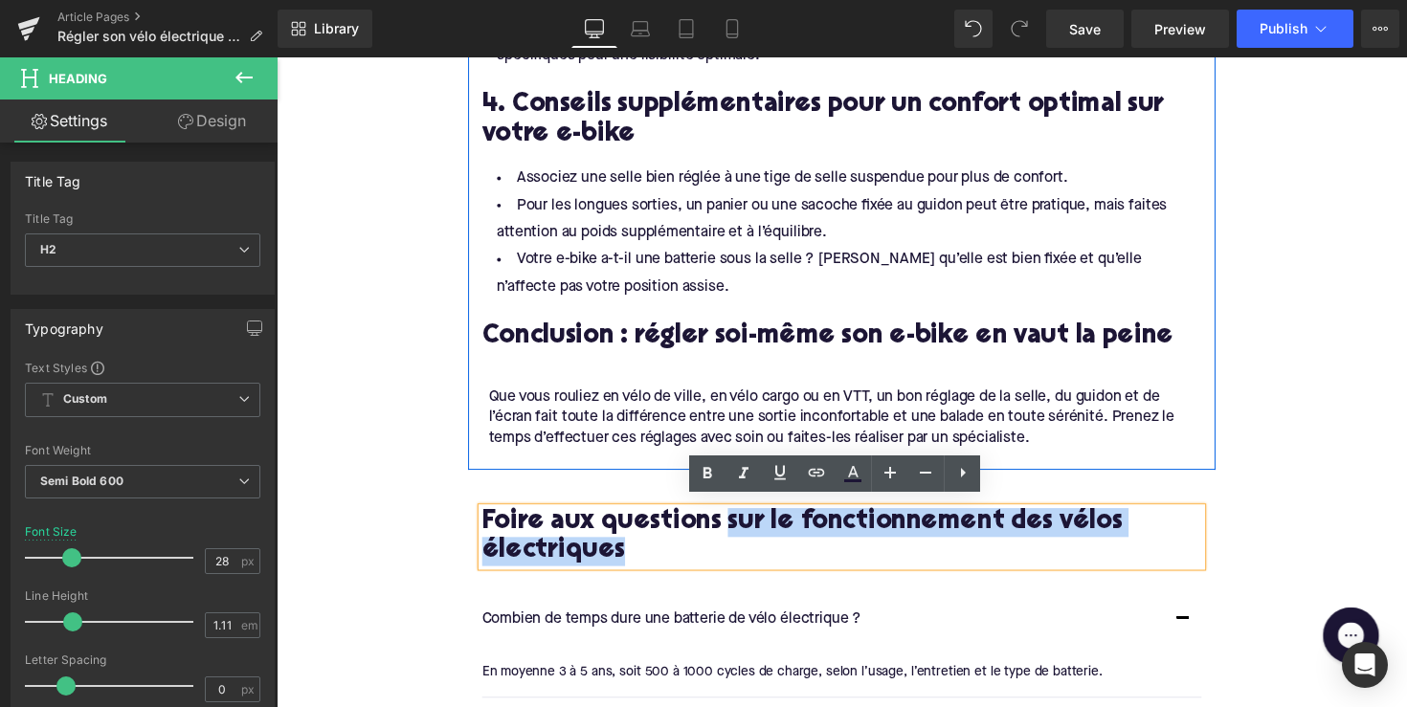
drag, startPoint x: 743, startPoint y: 529, endPoint x: 816, endPoint y: 572, distance: 85.4
click at [816, 572] on div "Foire aux questions sur le fonctionnement des vélos électriques Heading Combien…" at bounding box center [856, 714] width 766 height 389
